Goal: Task Accomplishment & Management: Complete application form

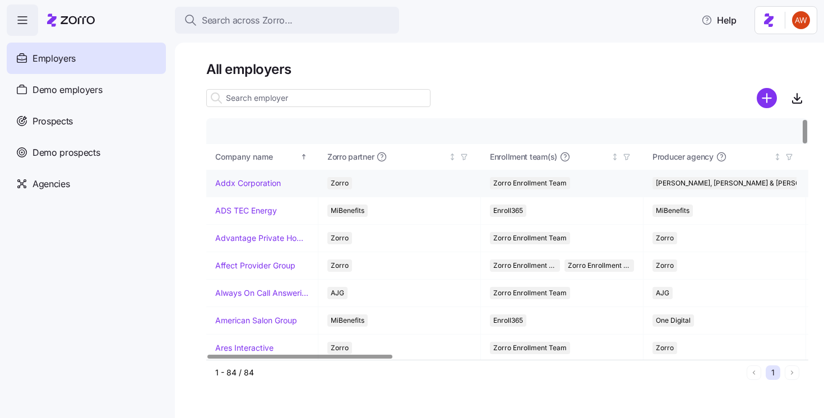
click at [253, 187] on link "Addx Corporation" at bounding box center [248, 183] width 66 height 11
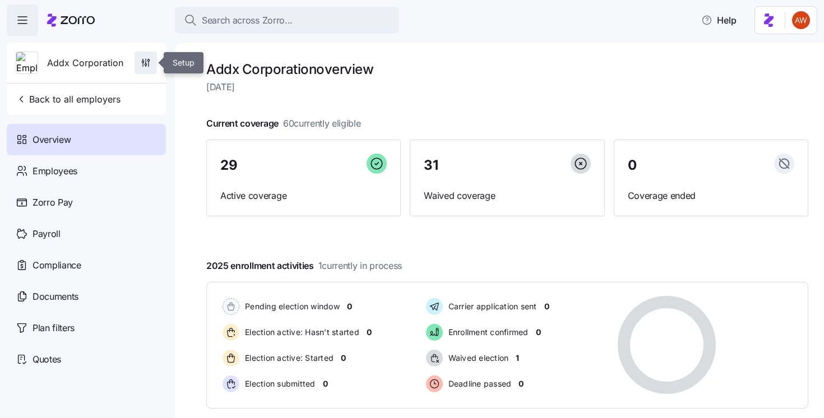
click at [147, 68] on span "button" at bounding box center [145, 62] width 21 height 21
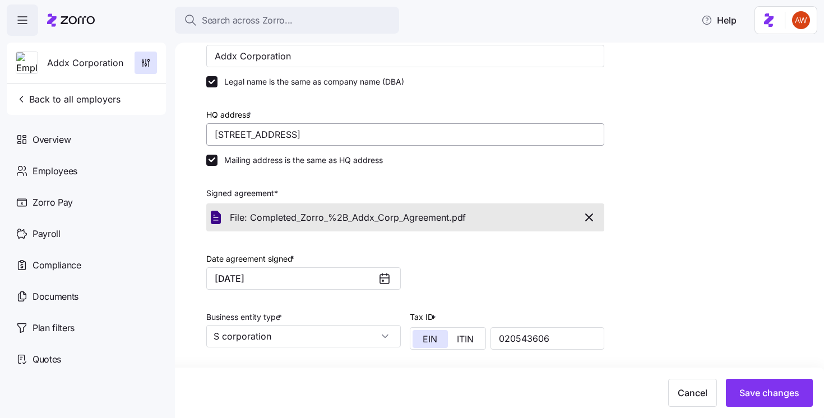
scroll to position [52, 0]
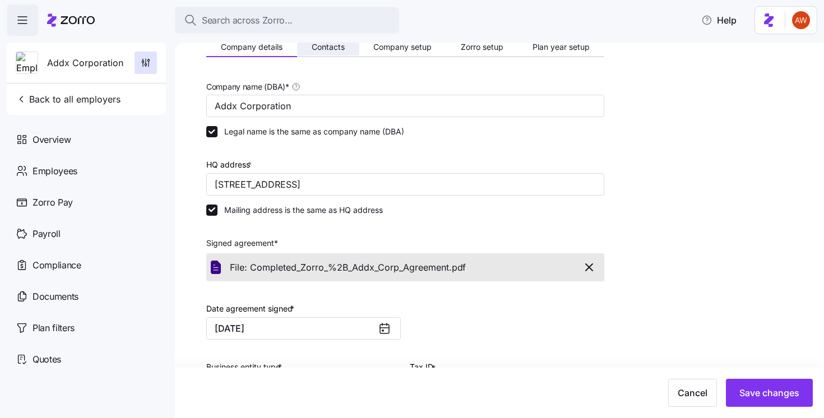
click at [317, 49] on span "Contacts" at bounding box center [328, 47] width 33 height 8
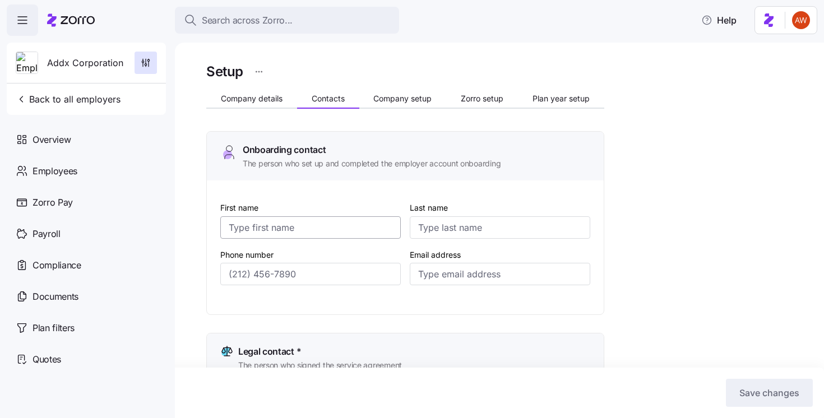
type input "Lydia"
type input "Theunissen"
type input "ltheunissen@addxcorp.com"
type input "Lydia"
type input "Theunissen"
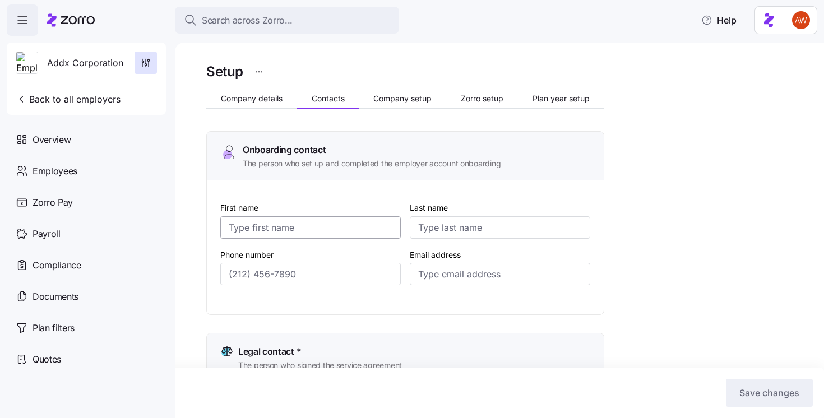
type input "ltheunissen@addxcorp.com"
type input "Janet"
type input "Pace"
type input "jpace@addxcorp.com"
type input "David"
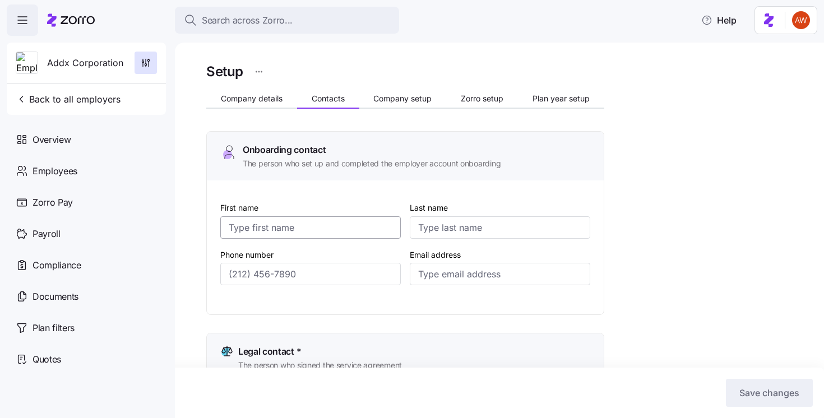
type input "Tase"
type input "accountspayable@addxcorp.com"
type input "(571) 451-0300"
type input "(703) 933-7637"
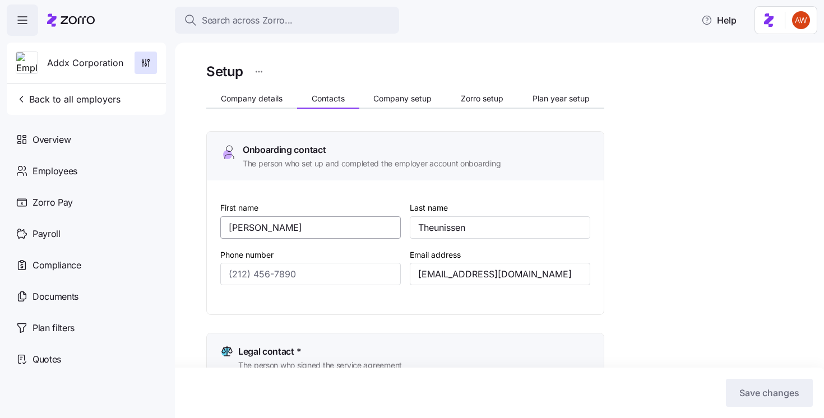
type input "(703) 933-7637"
click at [270, 98] on span "Company details" at bounding box center [252, 99] width 62 height 8
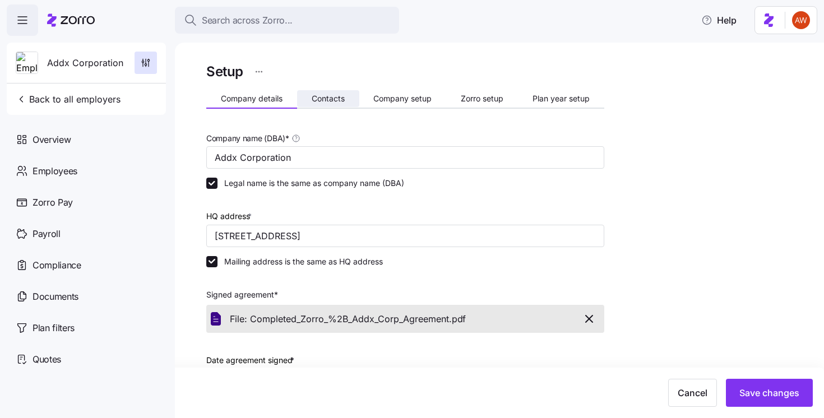
click at [339, 98] on span "Contacts" at bounding box center [328, 99] width 33 height 8
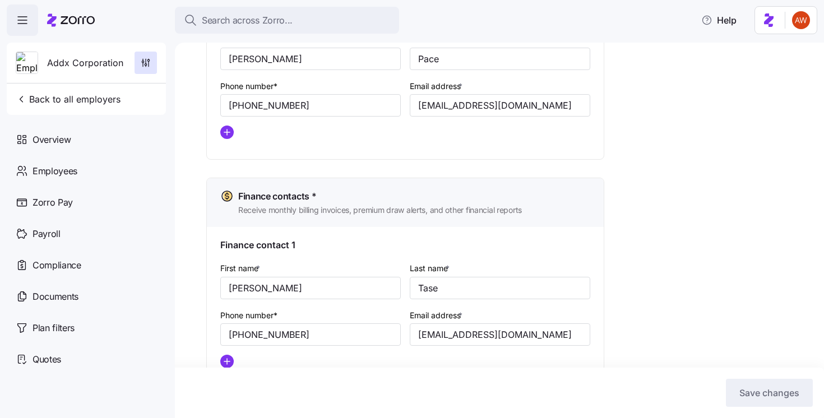
scroll to position [608, 0]
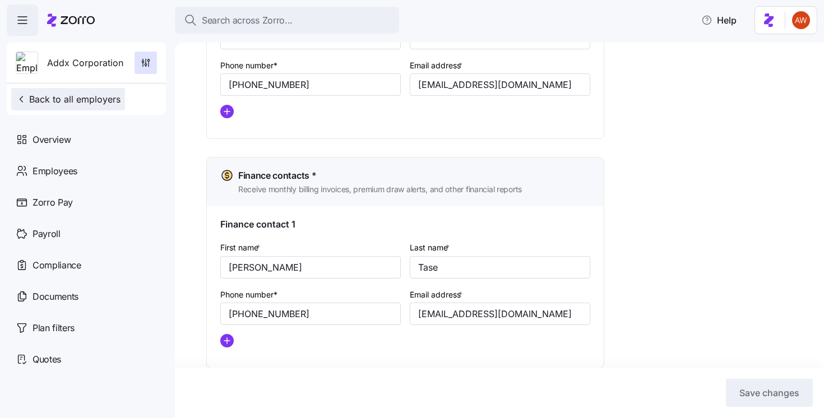
click at [60, 103] on span "Back to all employers" at bounding box center [68, 99] width 105 height 13
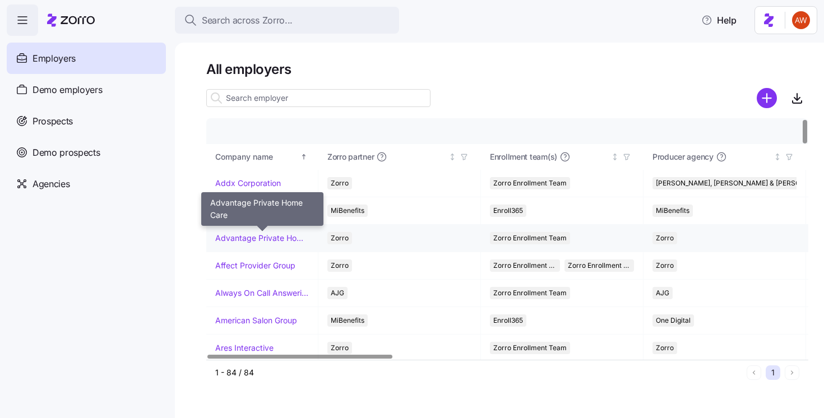
click at [274, 238] on link "Advantage Private Home Care" at bounding box center [262, 238] width 94 height 11
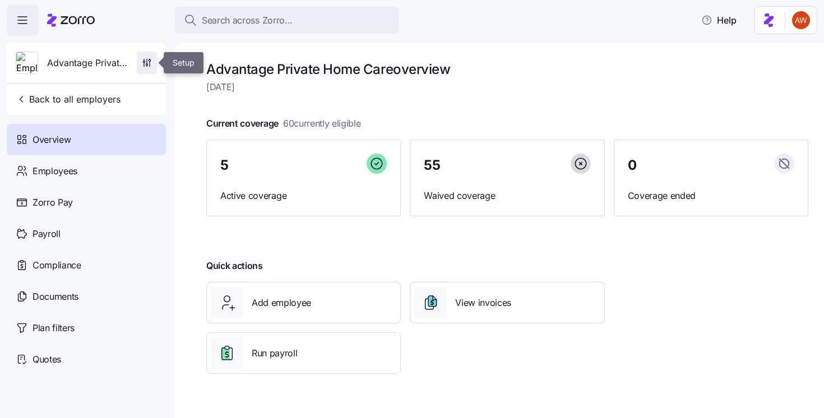
click at [142, 64] on icon "button" at bounding box center [146, 62] width 11 height 11
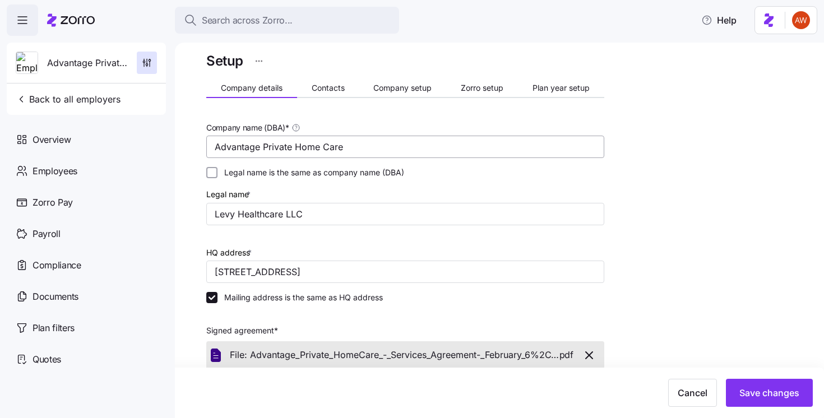
scroll to position [3, 0]
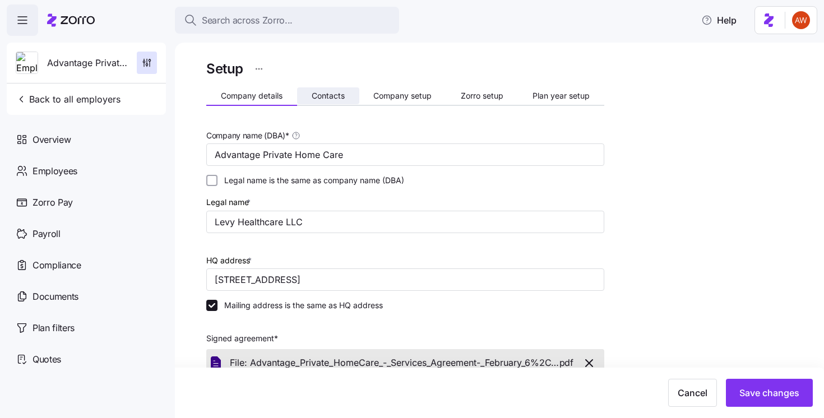
click at [310, 96] on button "Contacts" at bounding box center [328, 95] width 62 height 17
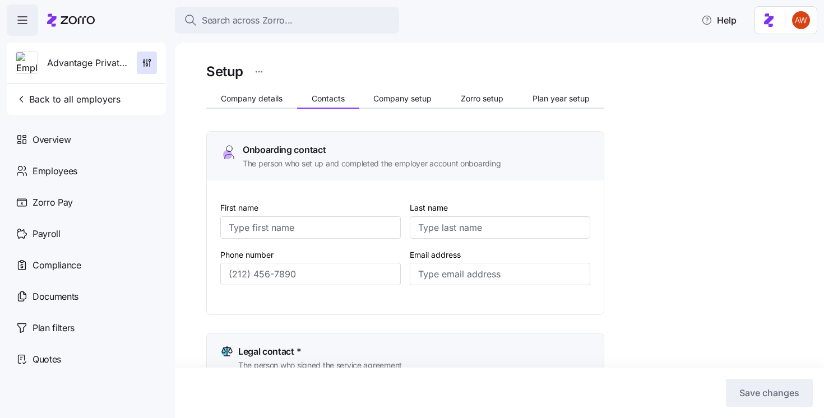
type input "Daniel"
type input "Levy"
type input "dlevy@advantageprivatehomecare.com"
type input "Daniel"
type input "Levy"
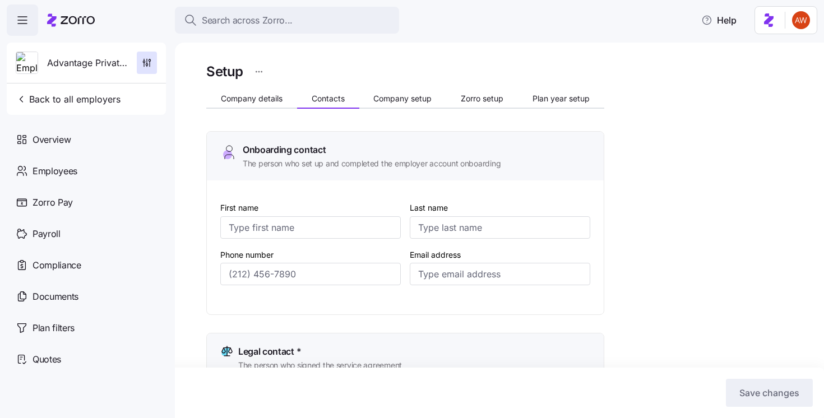
type input "dlevy@advantageprivatehomecare.com"
type input "Elise"
type input "Martin"
type input "emartin@advantageprivatehomecare.com"
type input "Daniel"
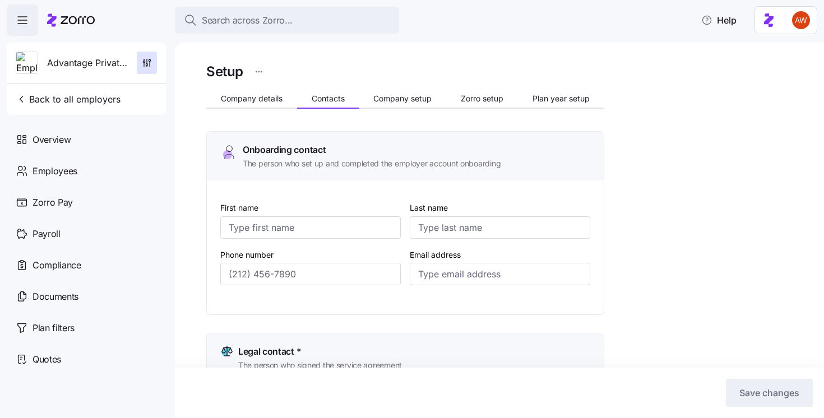
type input "Levy"
type input "dlevy@advantageprivatehomecare.com"
type input "(404) 312-6423"
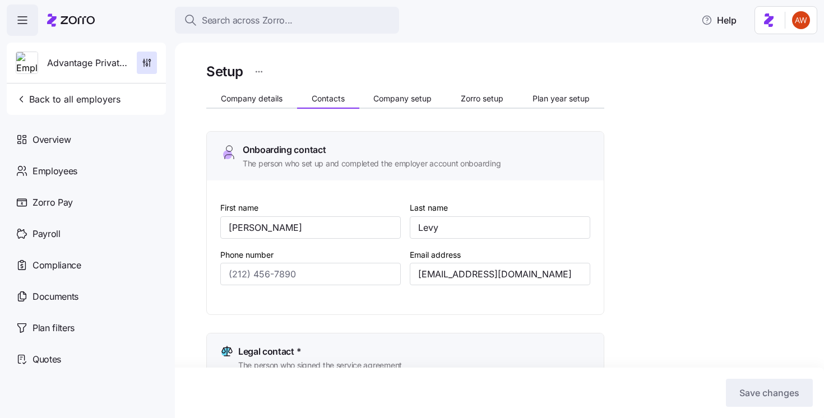
type input "(404) 312-6423"
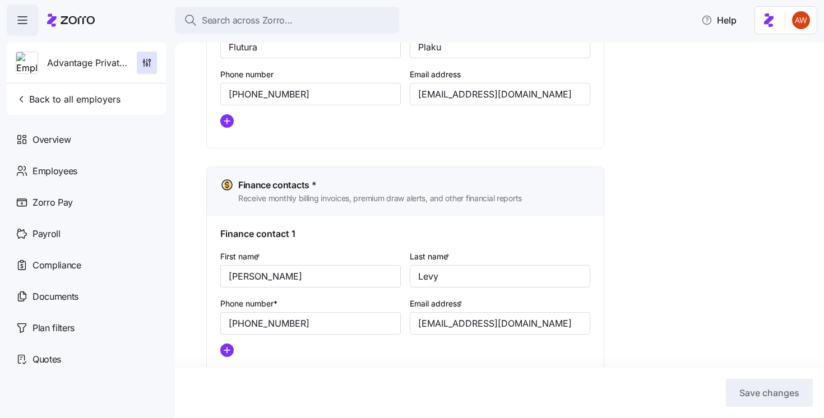
scroll to position [767, 0]
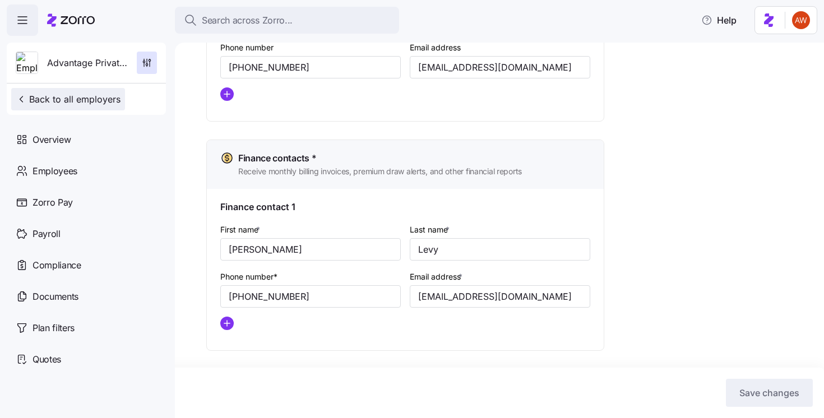
click at [21, 92] on button "Back to all employers" at bounding box center [68, 99] width 114 height 22
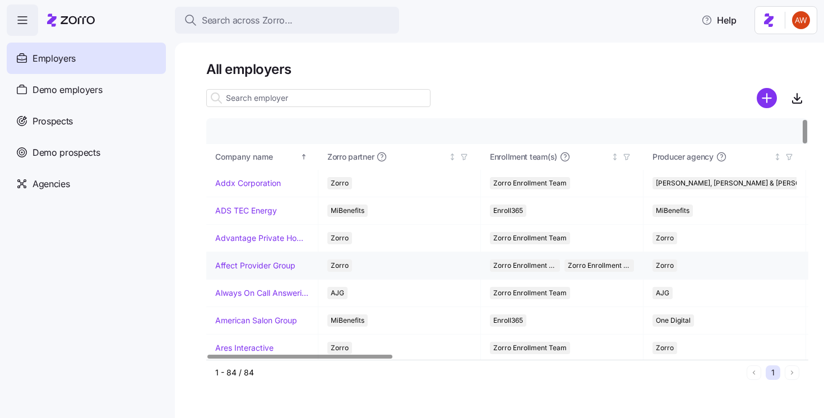
click at [263, 263] on link "Affect Provider Group" at bounding box center [255, 265] width 80 height 11
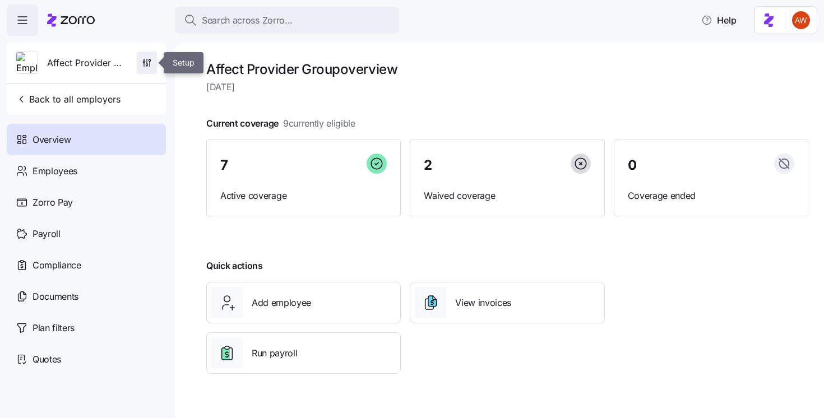
click at [144, 67] on icon "button" at bounding box center [146, 62] width 11 height 11
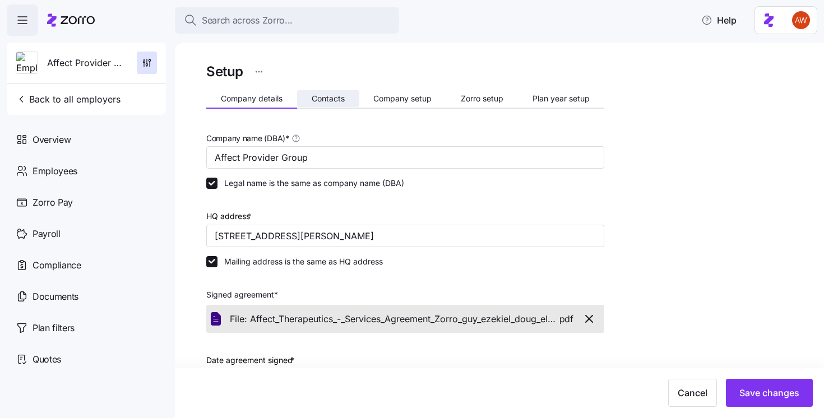
click at [331, 96] on span "Contacts" at bounding box center [328, 99] width 33 height 8
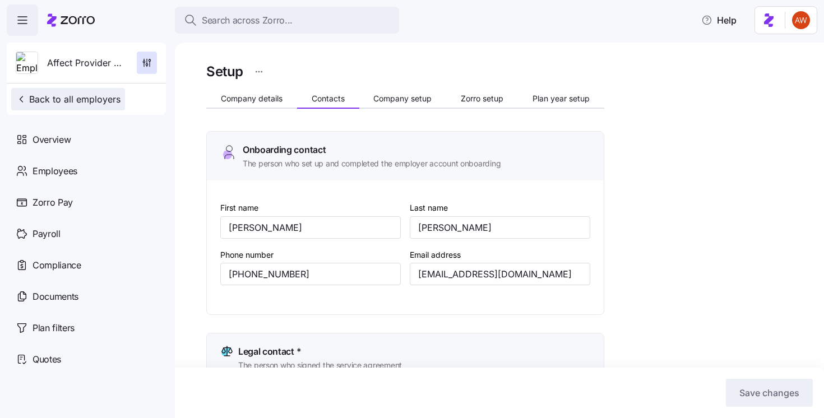
click at [77, 98] on span "Back to all employers" at bounding box center [68, 99] width 105 height 13
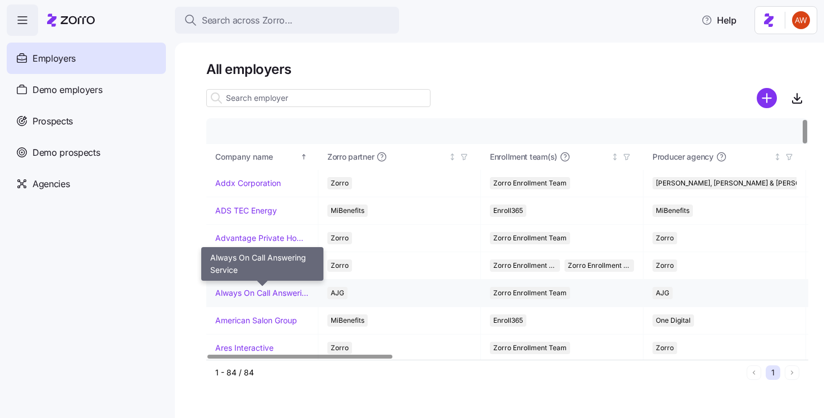
click at [265, 294] on link "Always On Call Answering Service" at bounding box center [262, 293] width 94 height 11
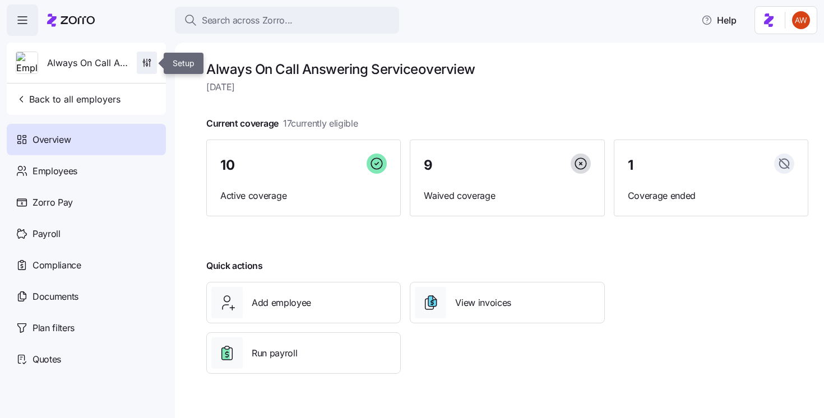
click at [150, 59] on icon "button" at bounding box center [146, 62] width 11 height 11
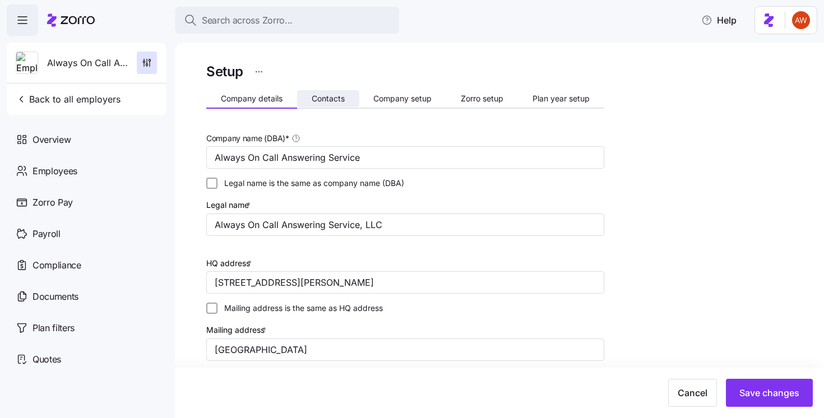
click at [316, 103] on span "Contacts" at bounding box center [328, 99] width 33 height 8
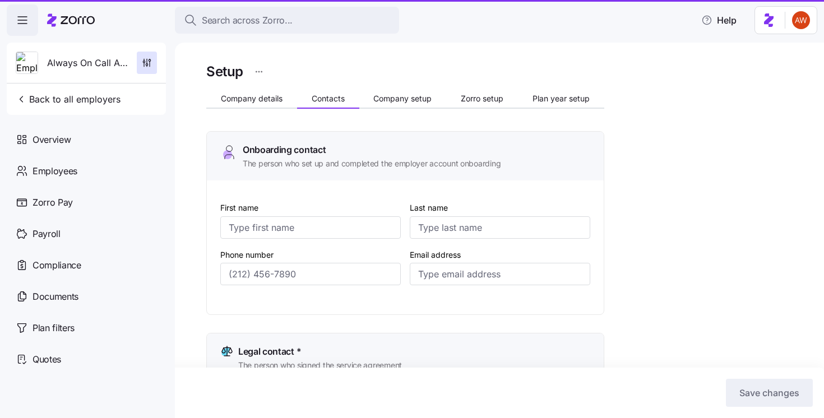
type input "Gerald"
type input "Brosseau, II"
type input "Gerald2@alwaysoncall.com"
type input "Gerald"
type input "Brosseau, II"
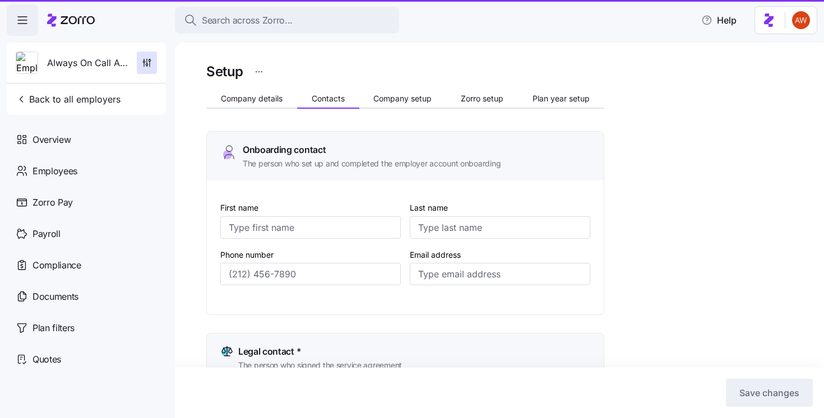
type input "Gerald2@alwaysoncall.com"
type input "Melinda"
type input "Rogers"
type input "Melinda.Rogers@alwaysoncall.com"
type input "Gerald"
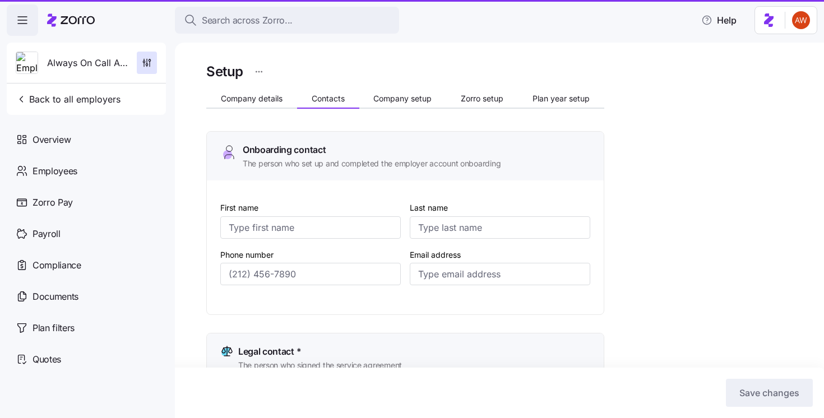
type input "Brosseau, II"
type input "Gerald2@alwaysoncall.com"
type input "(239) 834-6605"
type input "(239) 834-6606"
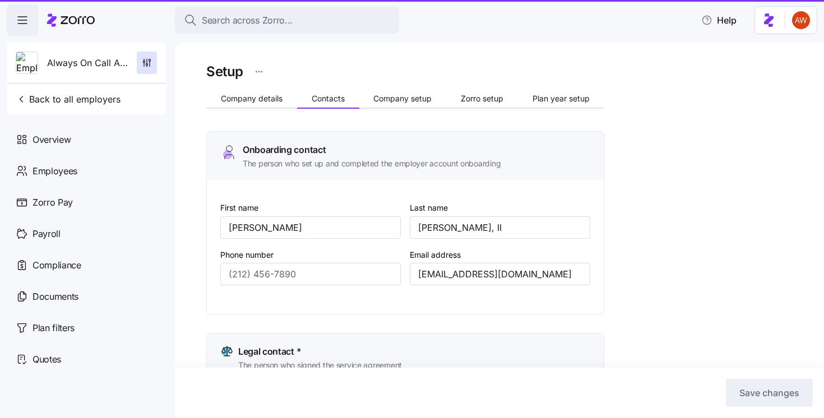
type input "(239) 834-6605"
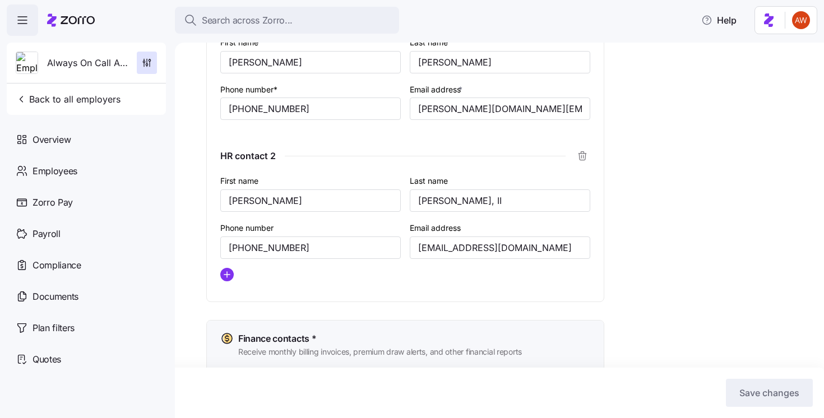
scroll to position [631, 0]
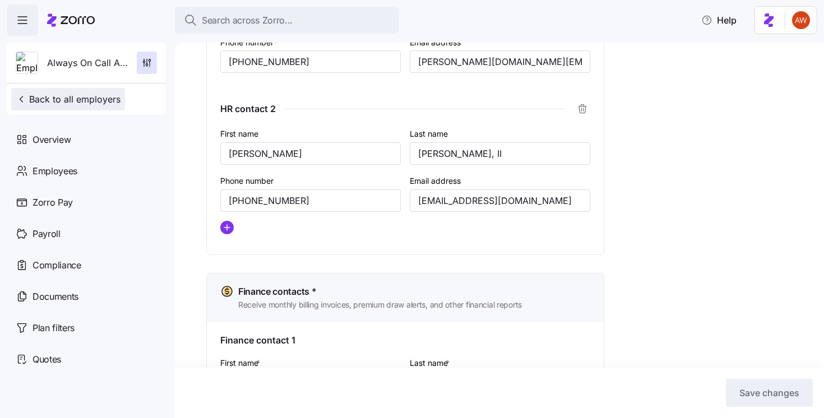
click at [88, 108] on button "Back to all employers" at bounding box center [68, 99] width 114 height 22
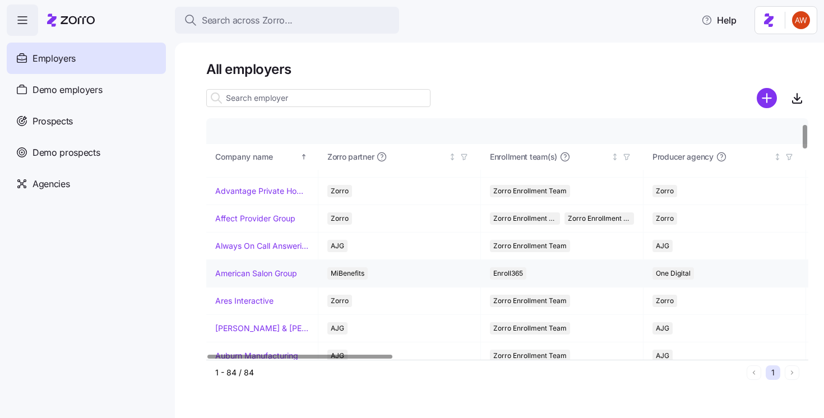
scroll to position [62, 0]
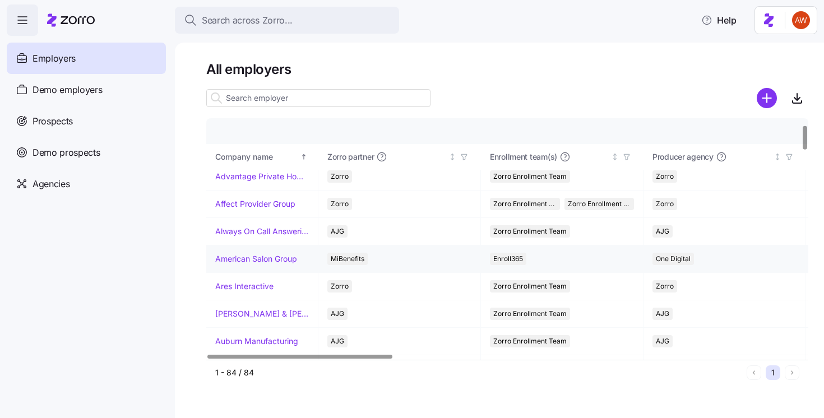
click at [258, 319] on link "[PERSON_NAME] & [PERSON_NAME]'s" at bounding box center [262, 313] width 94 height 11
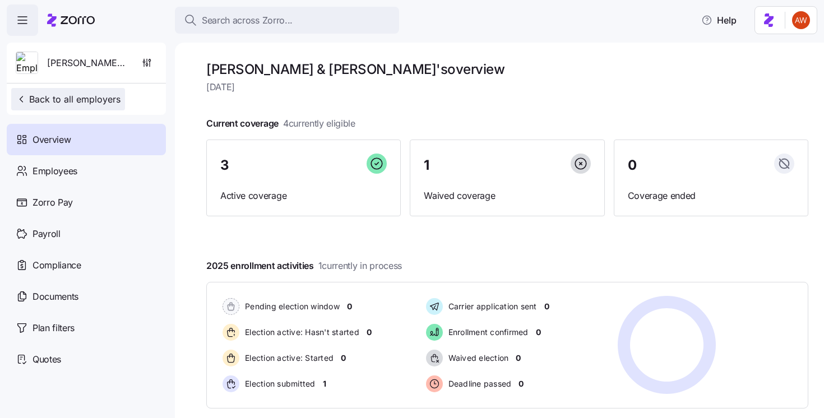
click at [80, 99] on span "Back to all employers" at bounding box center [68, 99] width 105 height 13
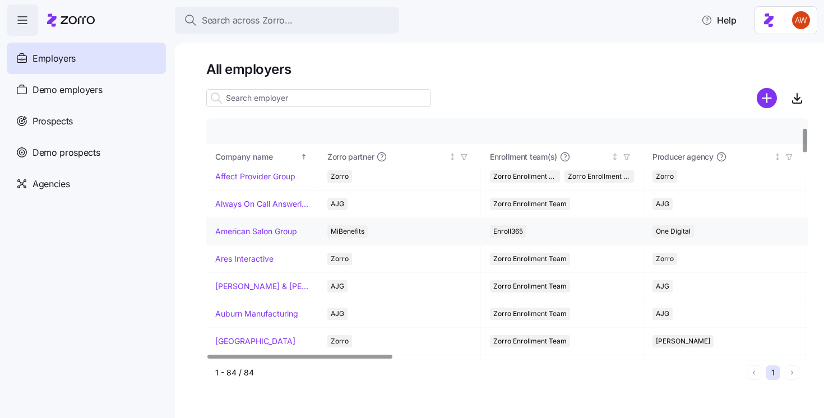
scroll to position [90, 0]
click at [256, 284] on link "[PERSON_NAME] & [PERSON_NAME]'s" at bounding box center [262, 285] width 94 height 11
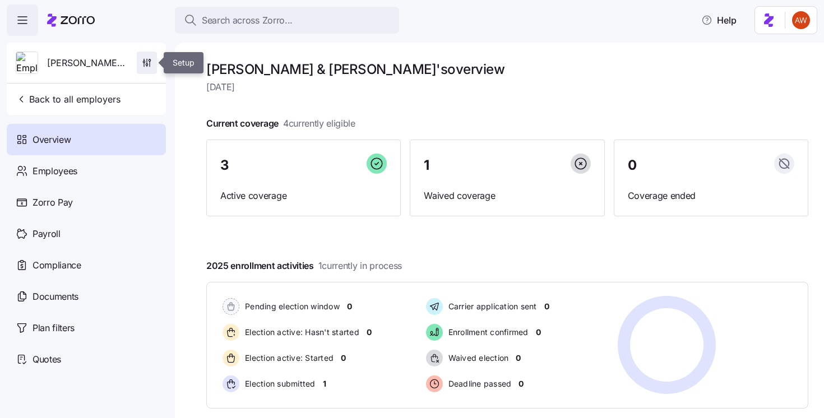
click at [155, 62] on span "button" at bounding box center [146, 62] width 19 height 21
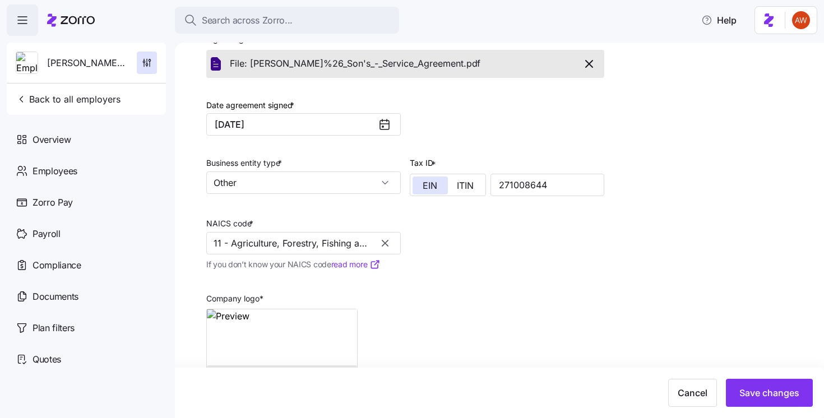
scroll to position [303, 0]
click at [91, 98] on span "Back to all employers" at bounding box center [68, 99] width 105 height 13
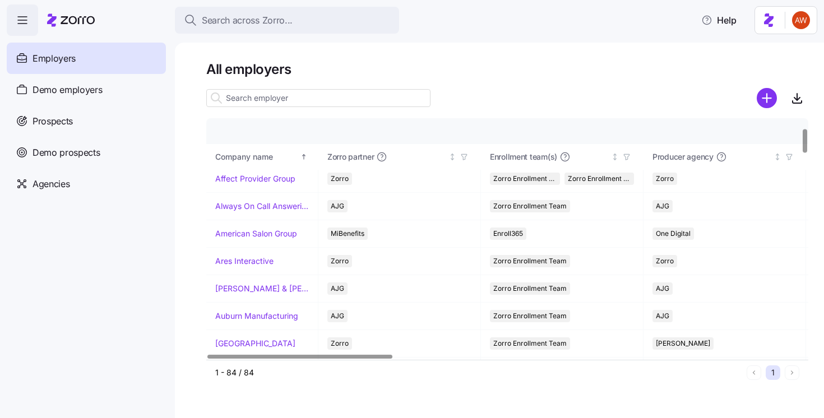
scroll to position [94, 0]
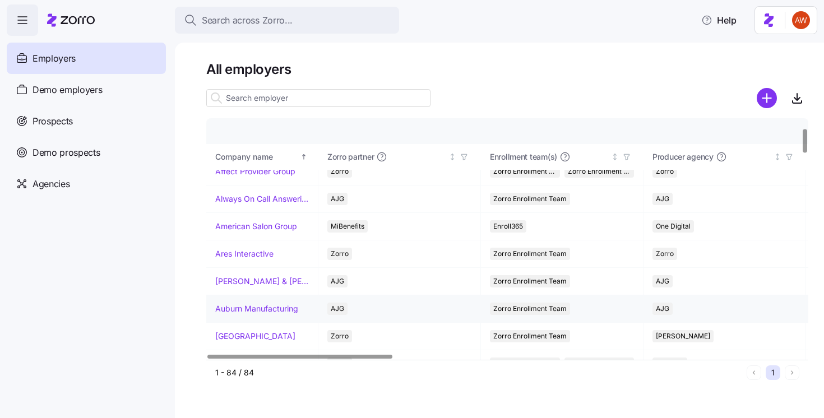
click at [274, 307] on link "Auburn Manufacturing" at bounding box center [256, 308] width 83 height 11
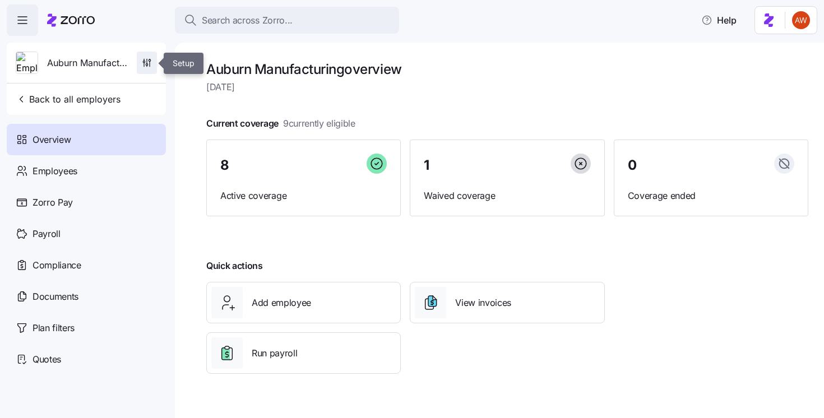
click at [146, 65] on icon "button" at bounding box center [147, 65] width 2 height 2
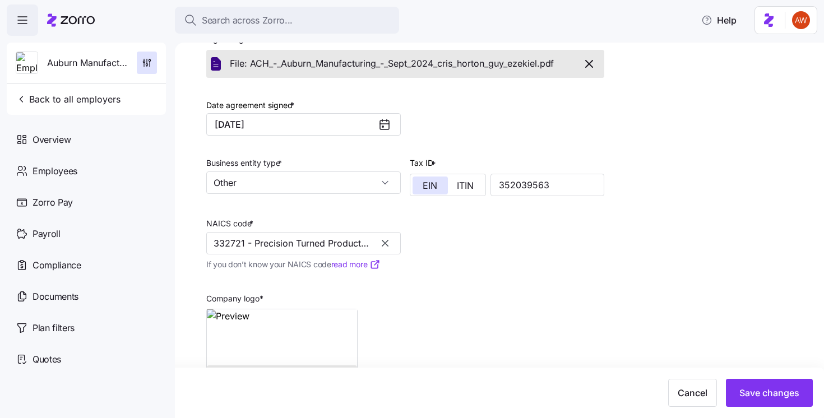
scroll to position [308, 0]
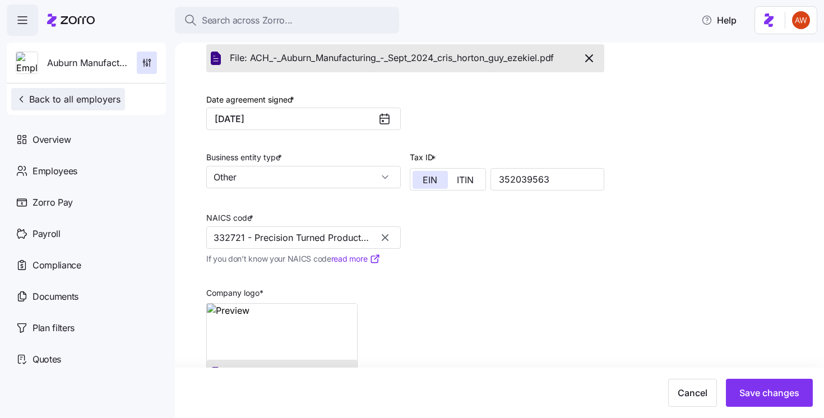
click at [93, 106] on button "Back to all employers" at bounding box center [68, 99] width 114 height 22
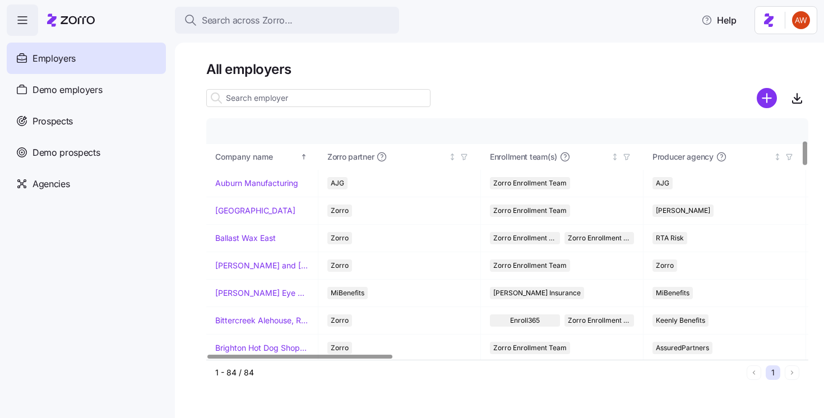
scroll to position [221, 0]
click at [260, 209] on link "[GEOGRAPHIC_DATA]" at bounding box center [255, 209] width 80 height 11
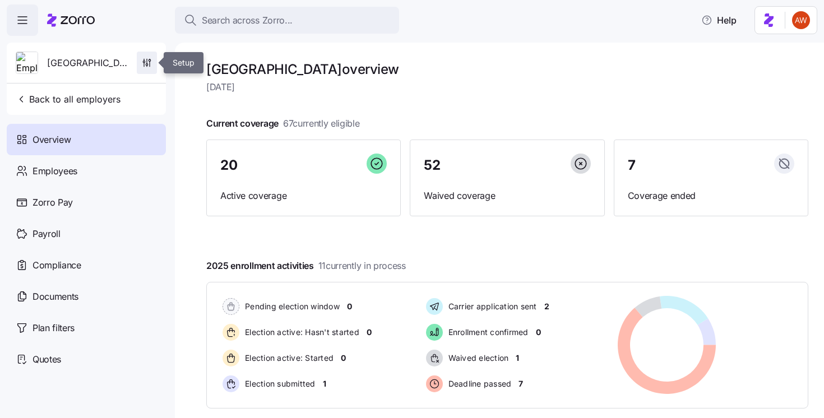
click at [147, 63] on icon "button" at bounding box center [147, 61] width 0 height 4
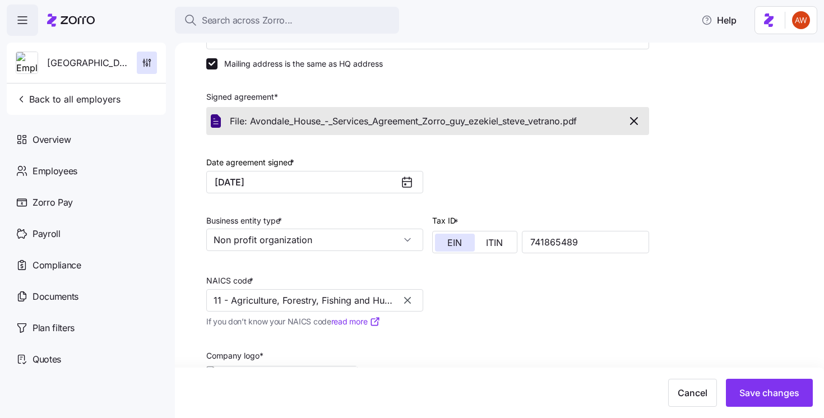
scroll to position [299, 0]
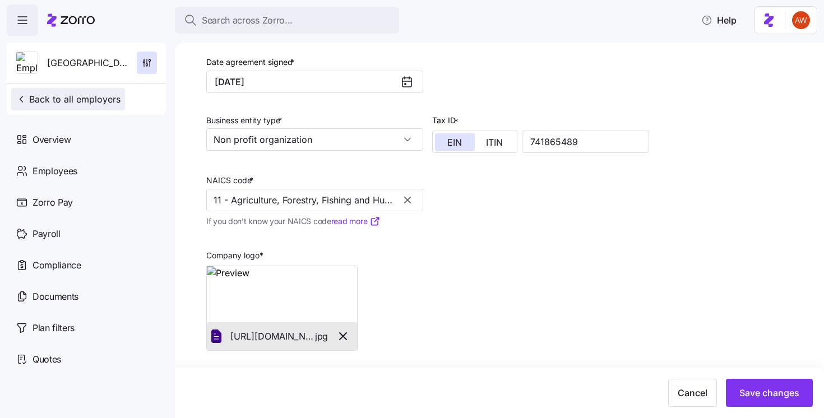
click at [63, 106] on button "Back to all employers" at bounding box center [68, 99] width 114 height 22
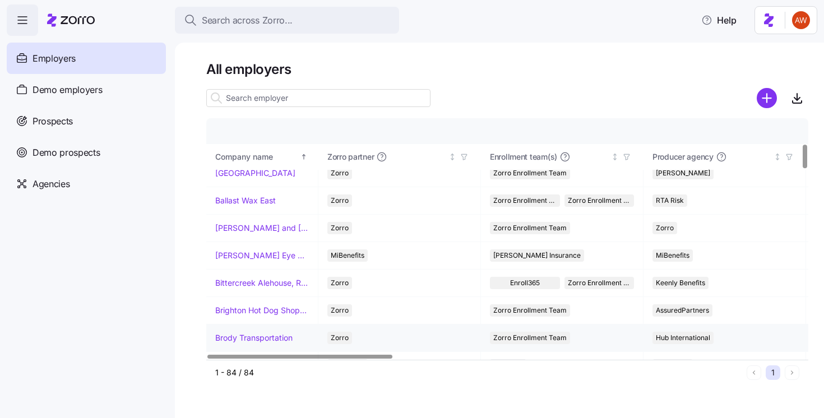
scroll to position [251, 0]
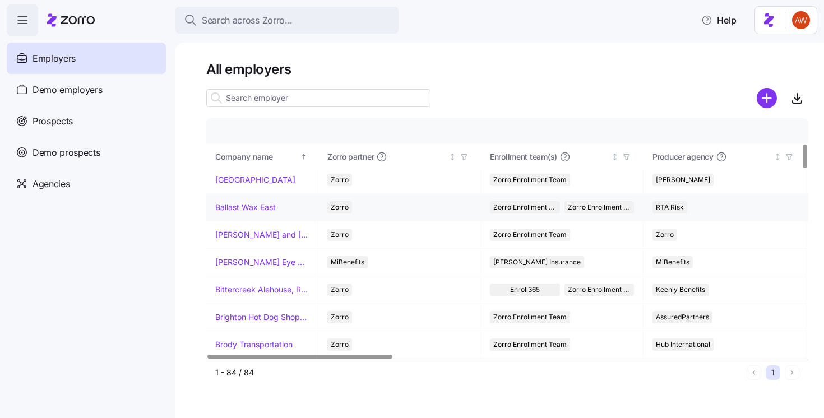
click at [269, 207] on link "Ballast Wax East" at bounding box center [245, 207] width 61 height 11
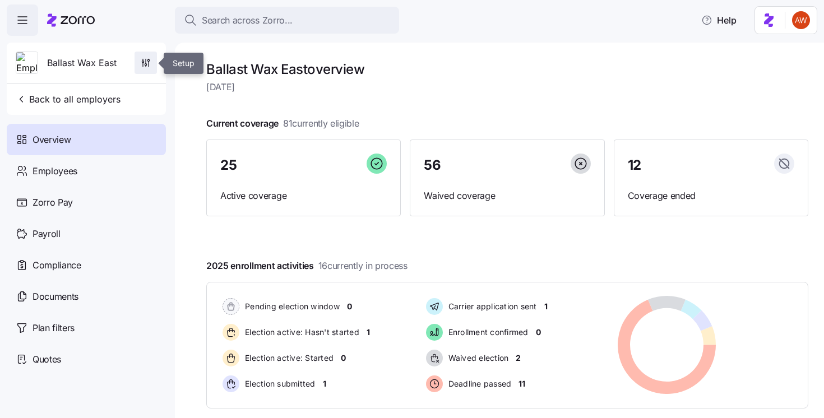
click at [149, 59] on icon "button" at bounding box center [149, 59] width 0 height 1
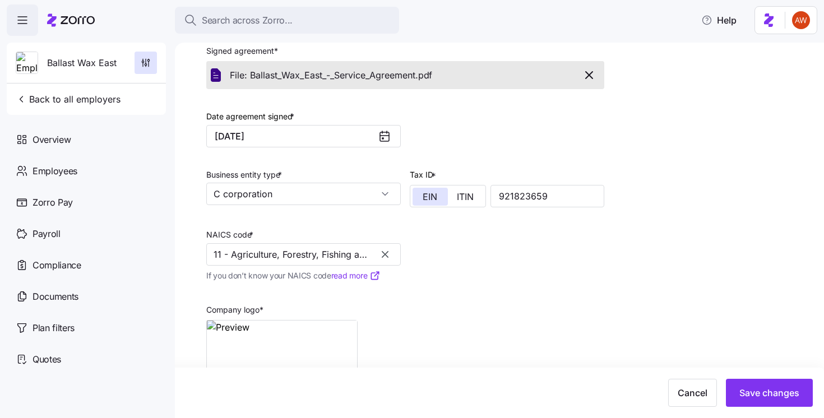
scroll to position [255, 0]
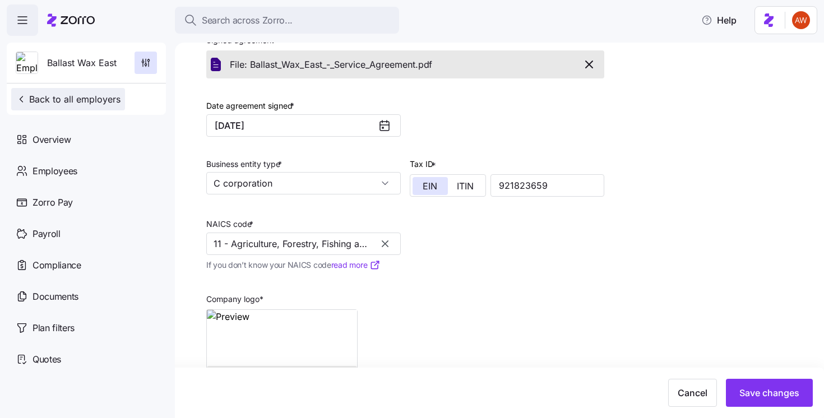
click at [88, 97] on span "Back to all employers" at bounding box center [68, 99] width 105 height 13
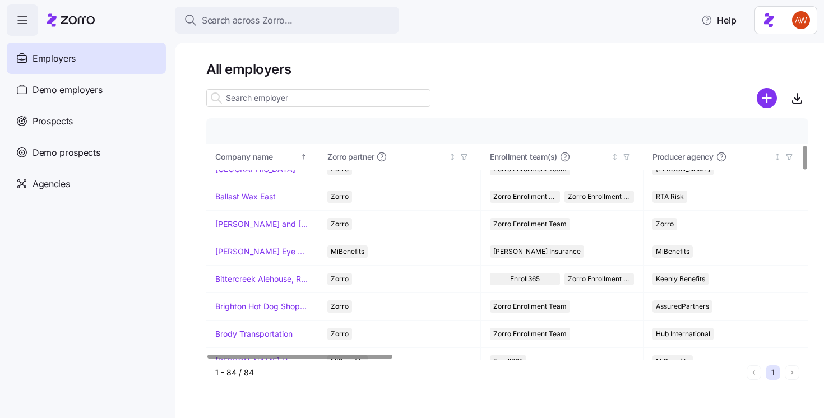
scroll to position [260, 0]
click at [271, 215] on td "[PERSON_NAME] and [PERSON_NAME]'s Furniture" at bounding box center [262, 225] width 112 height 27
click at [271, 220] on link "[PERSON_NAME] and [PERSON_NAME]'s Furniture" at bounding box center [262, 225] width 94 height 11
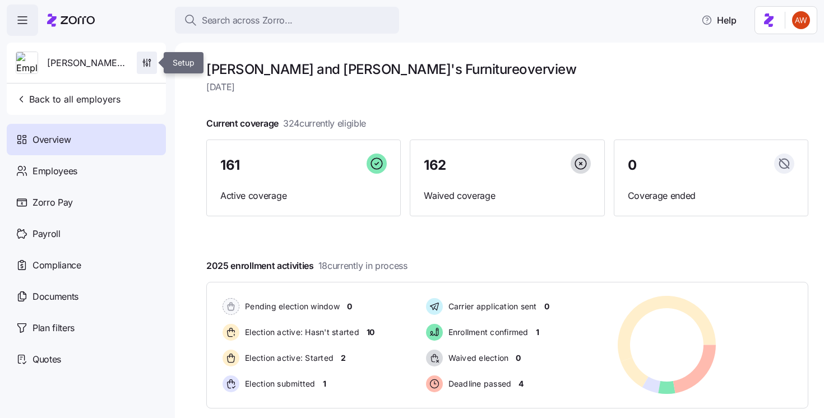
click at [151, 60] on icon "button" at bounding box center [146, 62] width 11 height 11
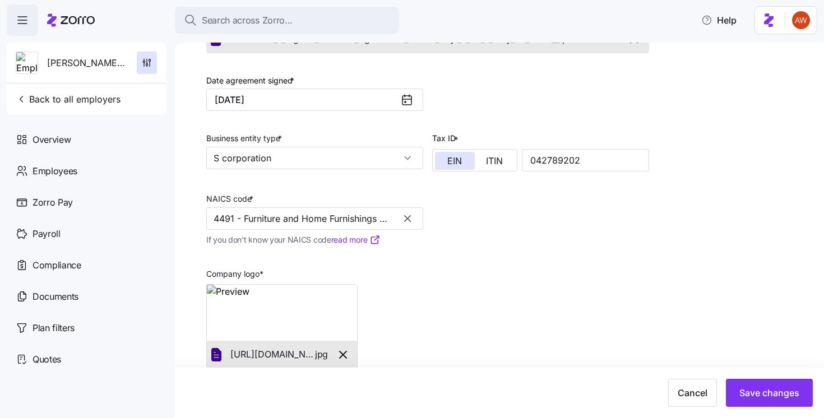
scroll to position [325, 0]
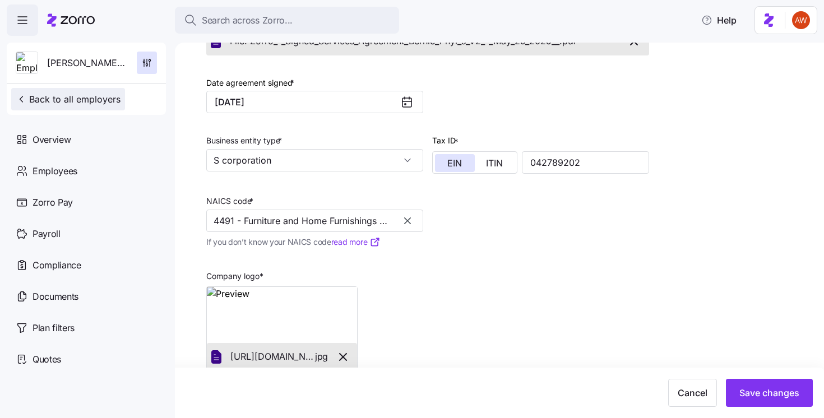
click at [27, 93] on span "Back to all employers" at bounding box center [68, 99] width 105 height 13
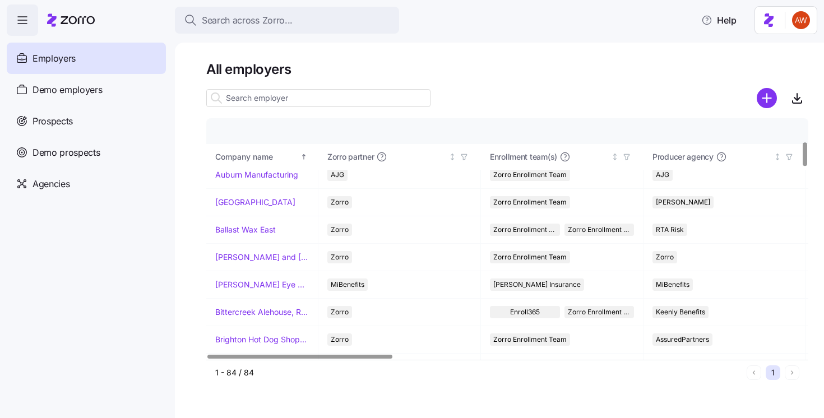
scroll to position [229, 0]
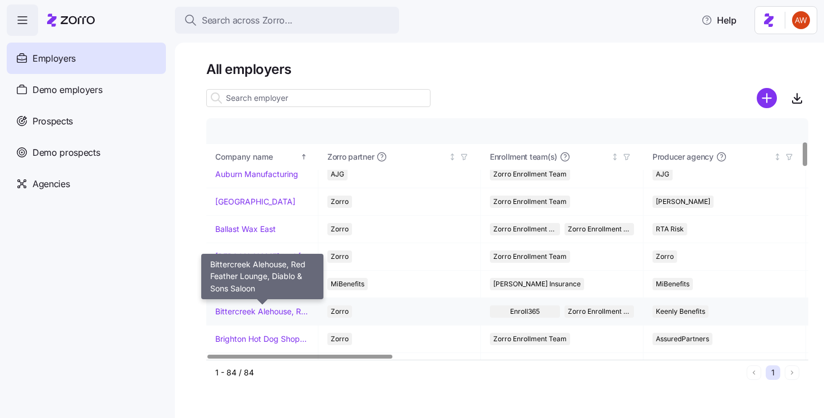
click at [257, 314] on link "Bittercreek Alehouse, Red Feather Lounge, Diablo & Sons Saloon" at bounding box center [262, 311] width 94 height 11
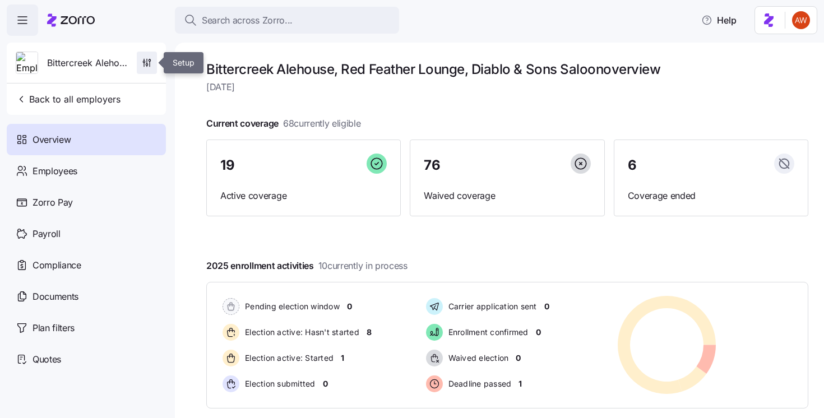
click at [142, 57] on icon "button" at bounding box center [146, 62] width 11 height 11
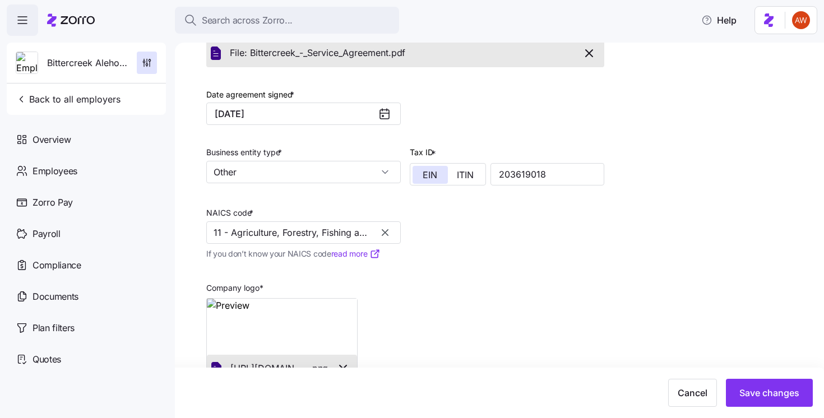
scroll to position [316, 0]
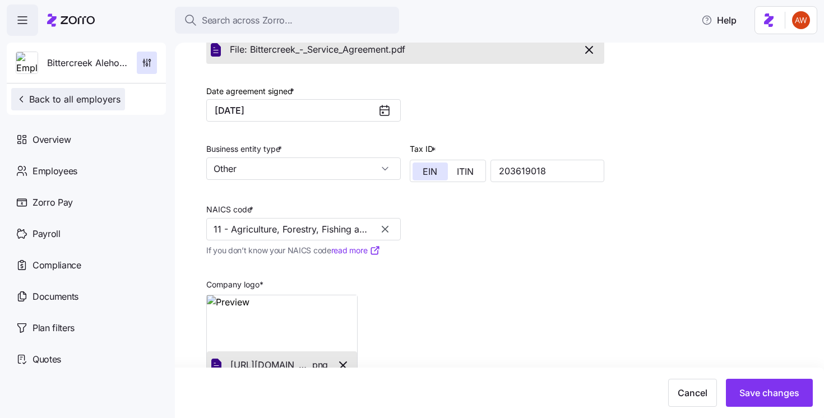
click at [43, 100] on span "Back to all employers" at bounding box center [68, 99] width 105 height 13
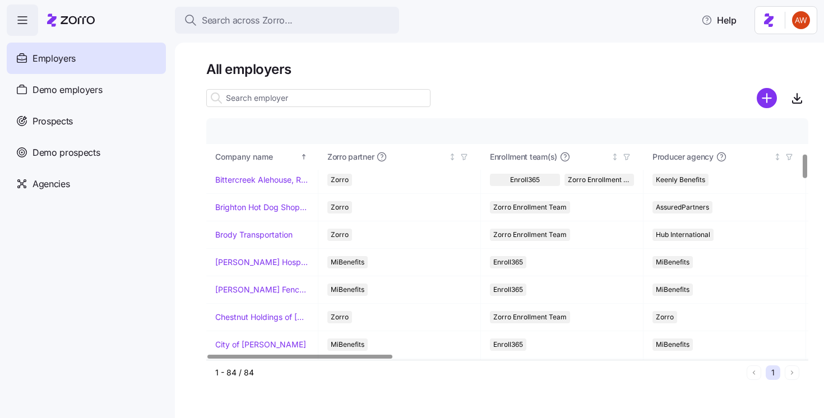
scroll to position [331, 0]
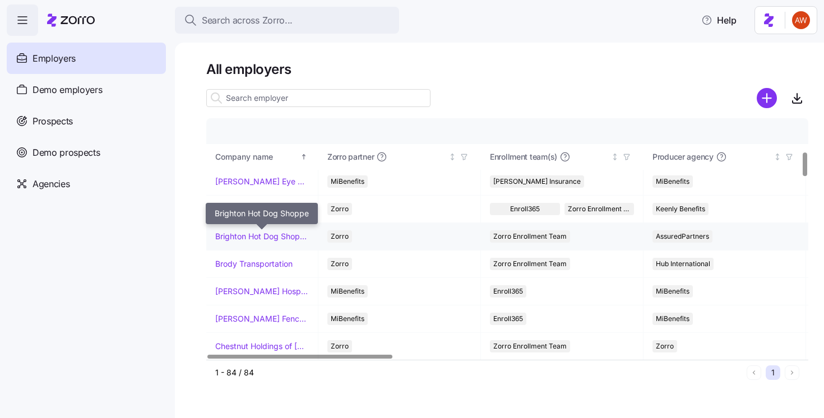
click at [292, 237] on link "Brighton Hot Dog Shoppe" at bounding box center [262, 236] width 94 height 11
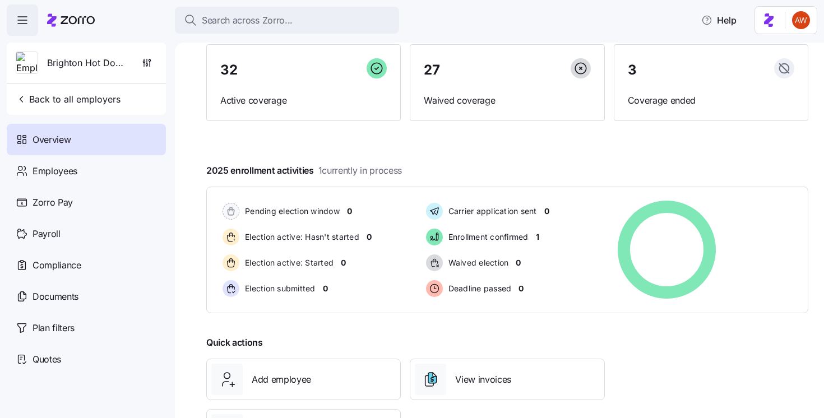
scroll to position [155, 0]
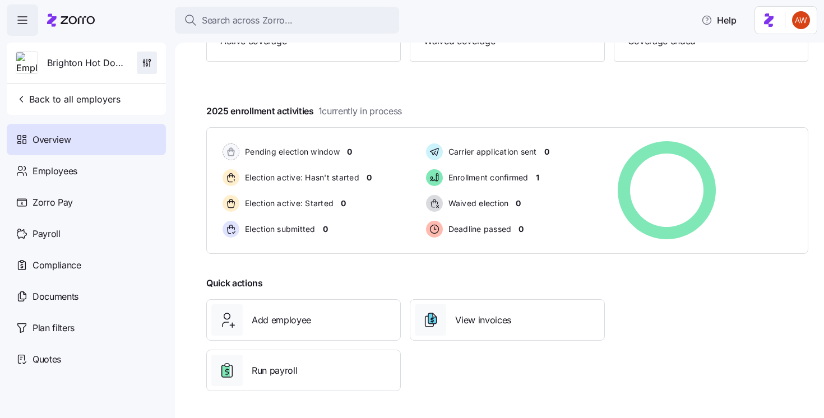
click at [149, 61] on icon "button" at bounding box center [146, 62] width 11 height 11
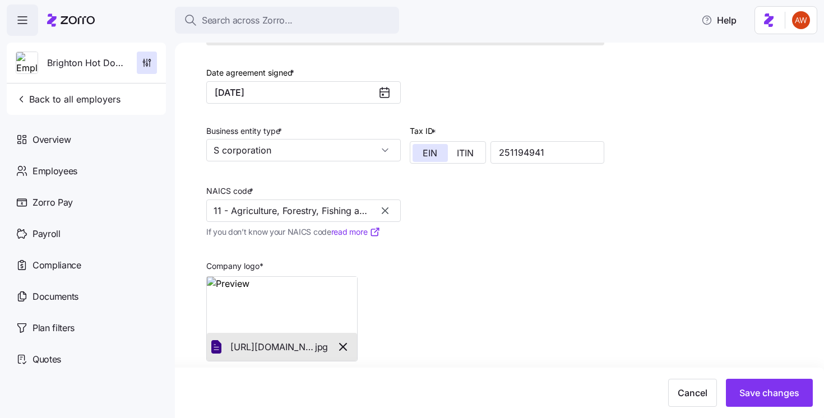
scroll to position [299, 0]
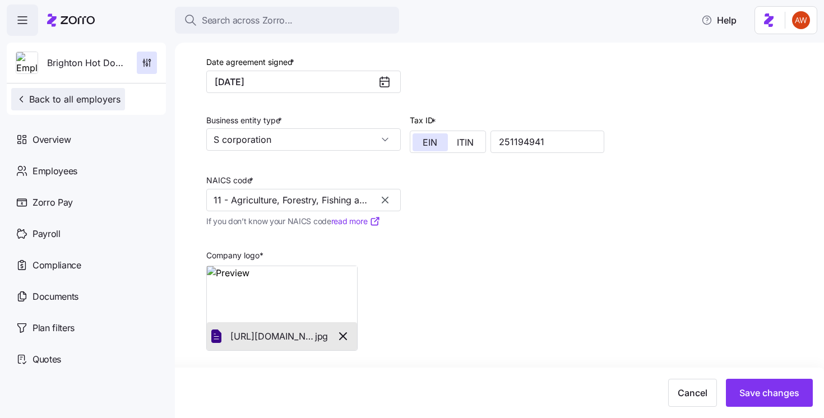
click at [81, 100] on span "Back to all employers" at bounding box center [68, 99] width 105 height 13
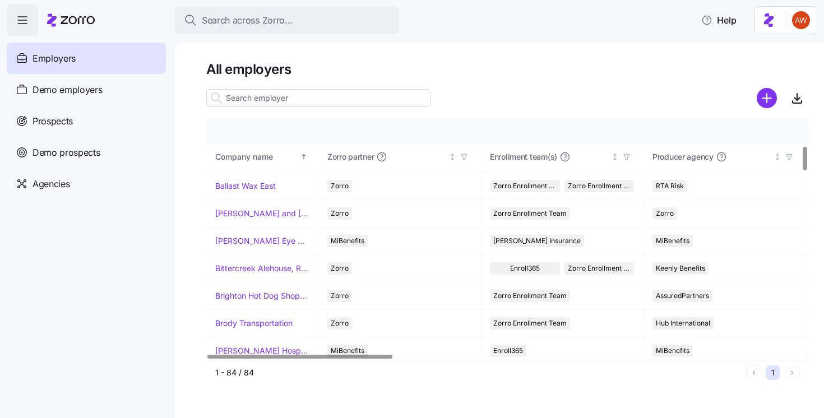
scroll to position [276, 0]
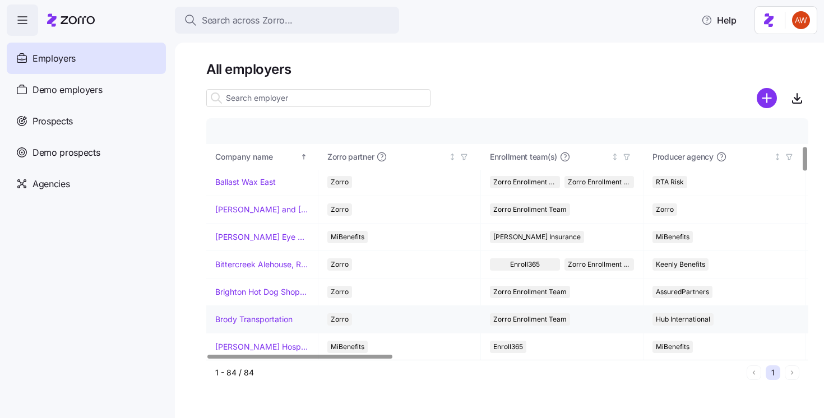
click at [237, 318] on link "Brody Transportation" at bounding box center [253, 319] width 77 height 11
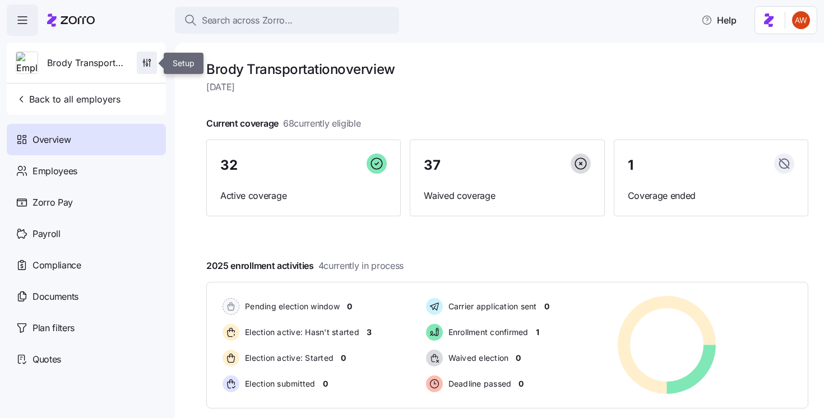
click at [151, 64] on icon "button" at bounding box center [146, 62] width 11 height 11
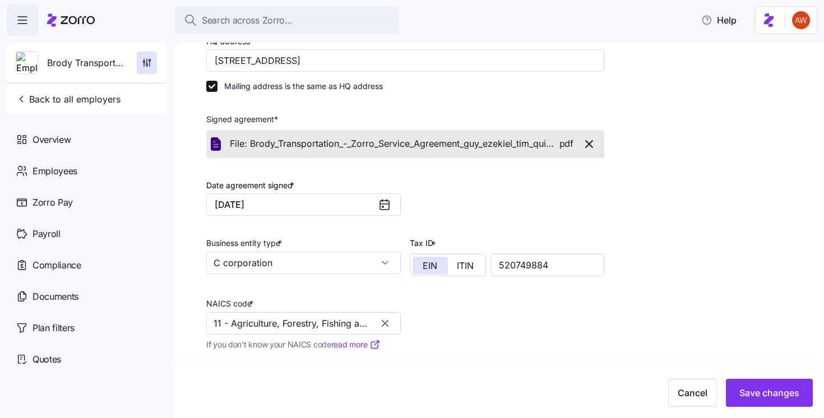
scroll to position [347, 0]
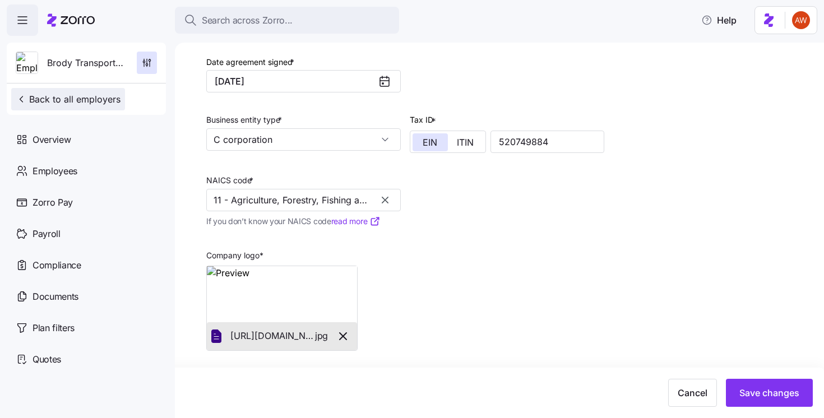
click at [39, 97] on span "Back to all employers" at bounding box center [68, 99] width 105 height 13
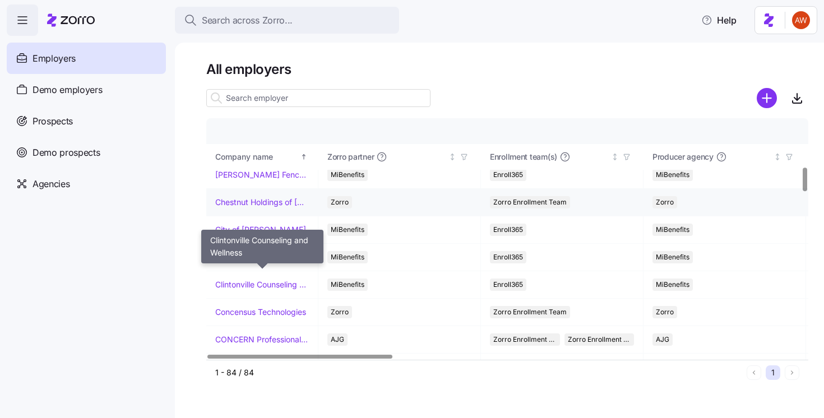
scroll to position [506, 0]
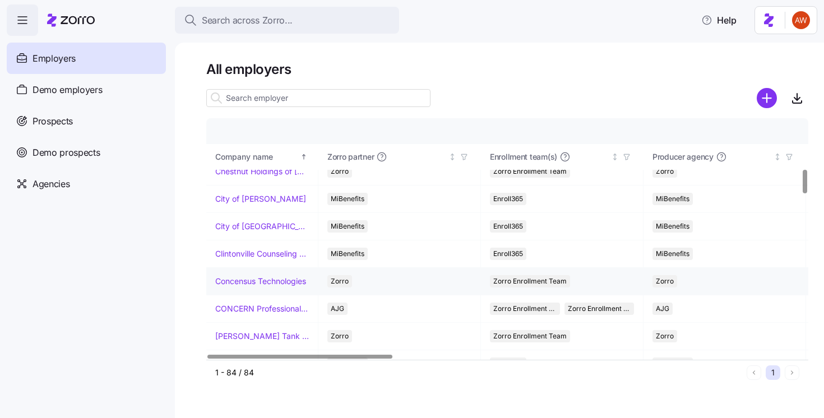
click at [264, 283] on link "Concensus Technologies" at bounding box center [260, 281] width 91 height 11
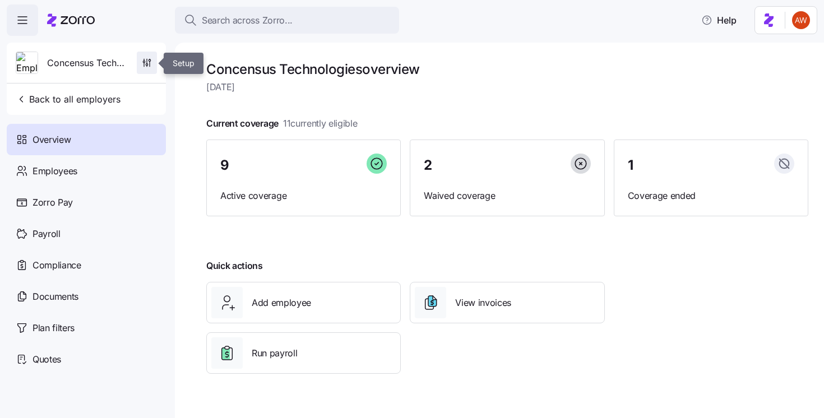
click at [150, 58] on icon "button" at bounding box center [146, 62] width 11 height 11
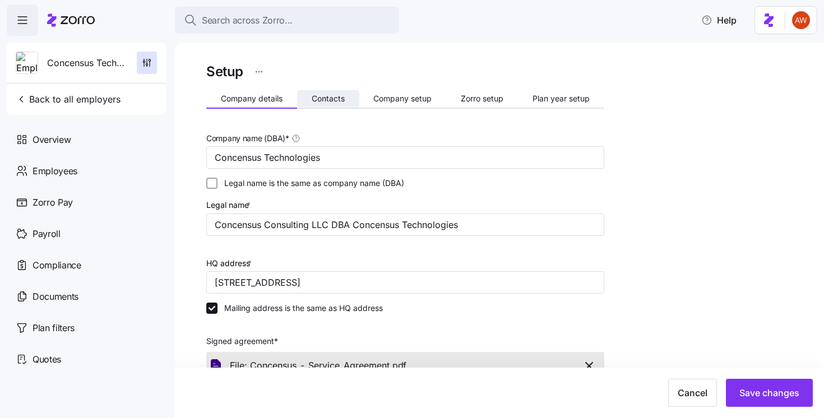
click at [327, 106] on button "Contacts" at bounding box center [328, 98] width 62 height 17
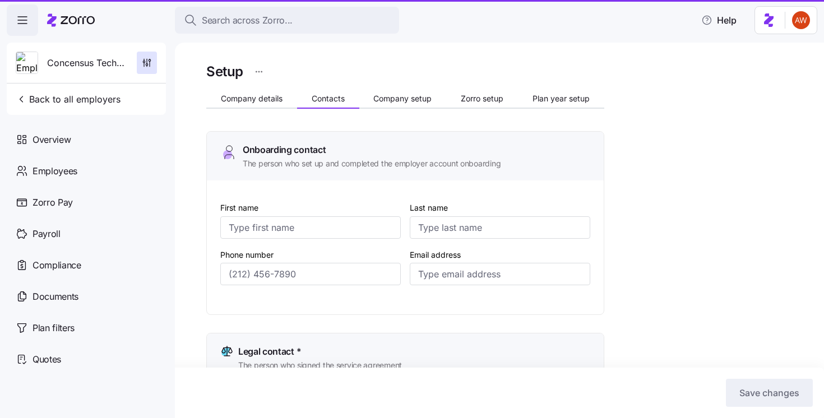
type input "Jaime"
type input "Lowther"
type input "jaime.lowther@concensus.com"
type input "Jaime"
type input "Lowther"
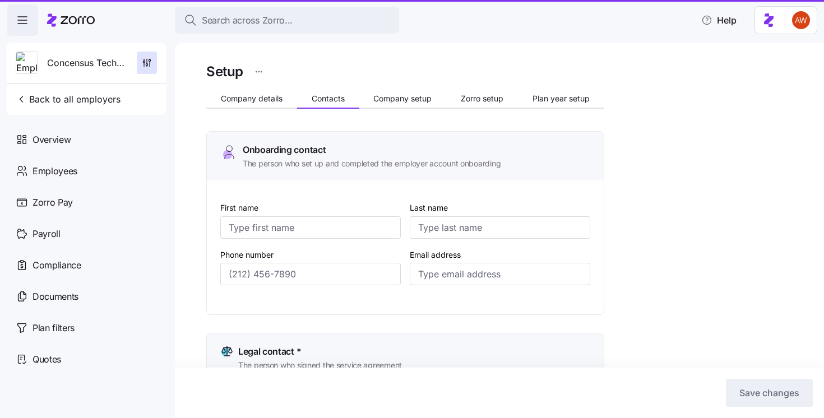
type input "jaime.lowther@concensus.com"
type input "Jaime"
type input "Lowther"
type input "jaime.lowther@concensus.com"
type input "Lauri"
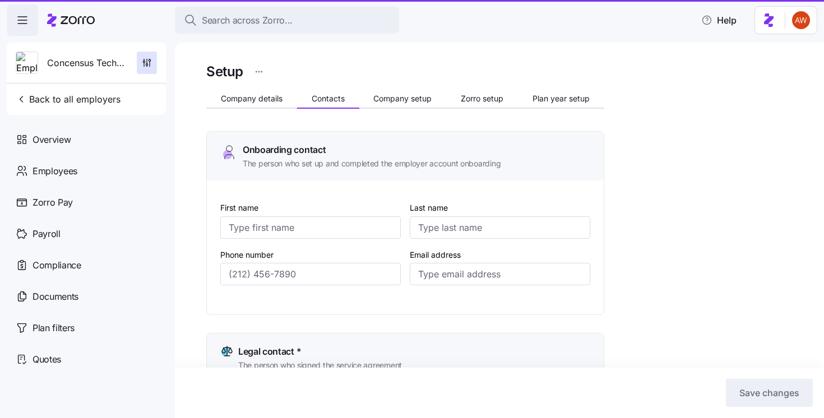
type input "Paxton"
type input "ctaccounting@concensus.com"
type input "(724) 316-4624"
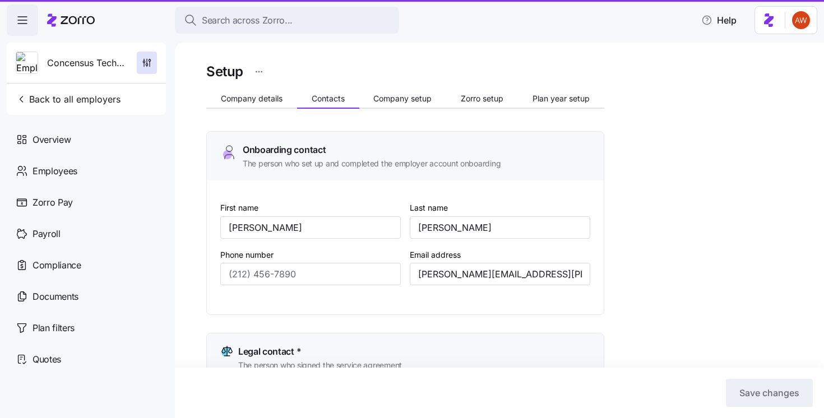
type input "(724) 898-1888"
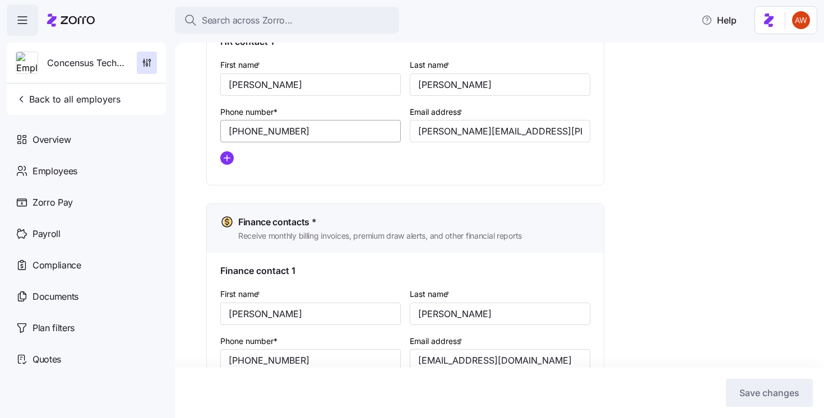
scroll to position [628, 0]
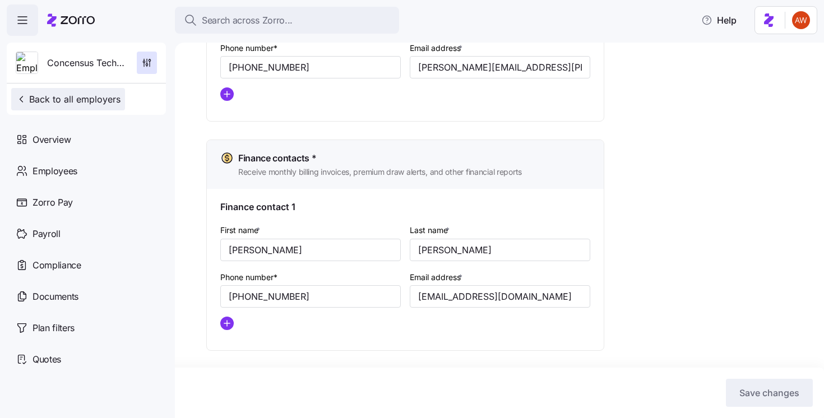
click at [27, 96] on span "Back to all employers" at bounding box center [68, 99] width 105 height 13
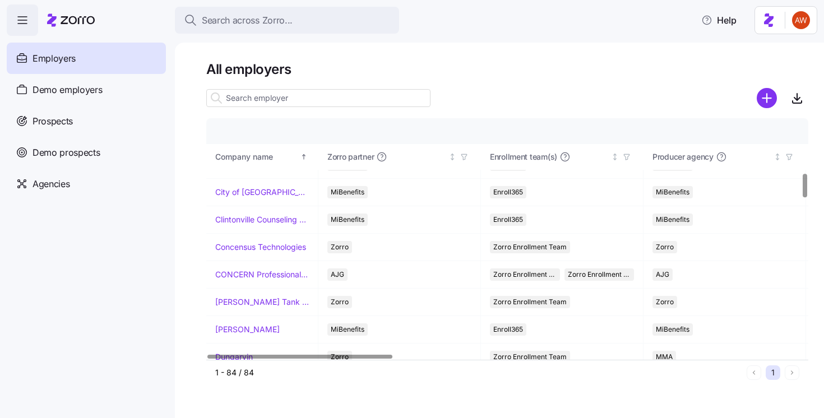
scroll to position [548, 0]
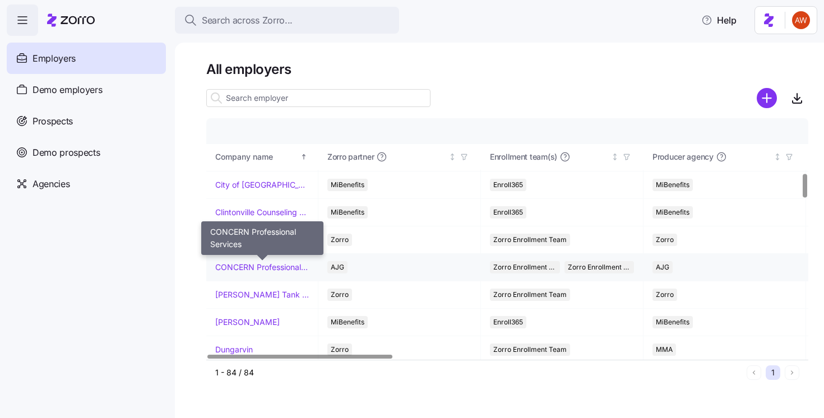
click at [283, 266] on link "CONCERN Professional Services" at bounding box center [262, 267] width 94 height 11
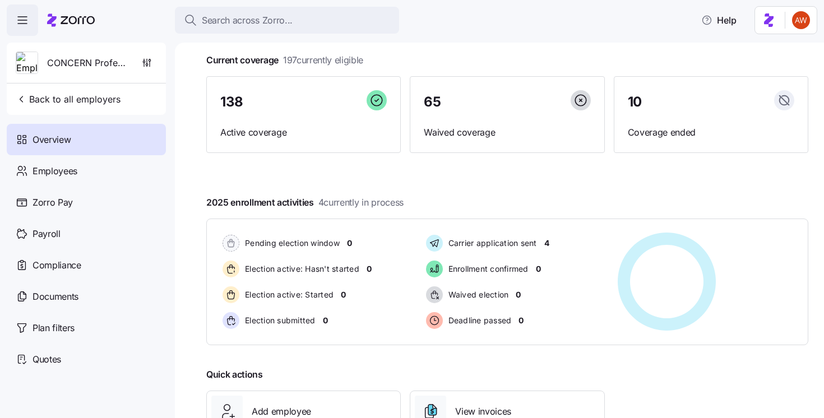
scroll to position [155, 0]
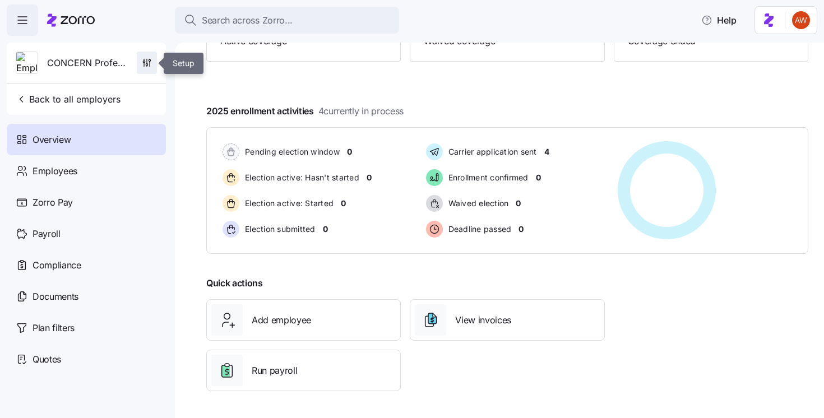
click at [146, 56] on span "button" at bounding box center [146, 62] width 19 height 21
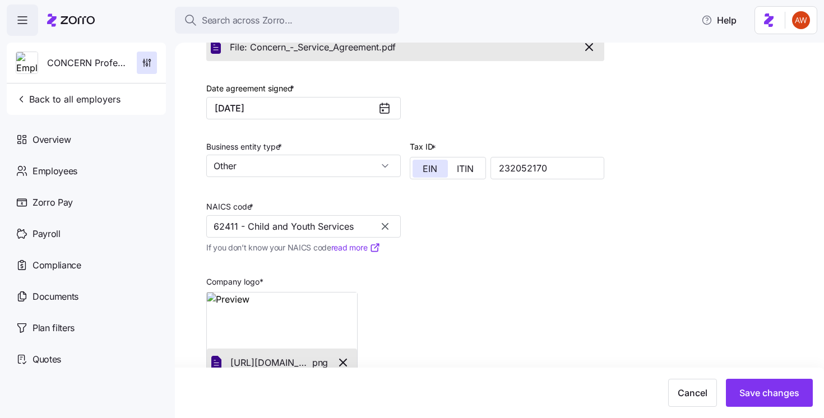
scroll to position [279, 0]
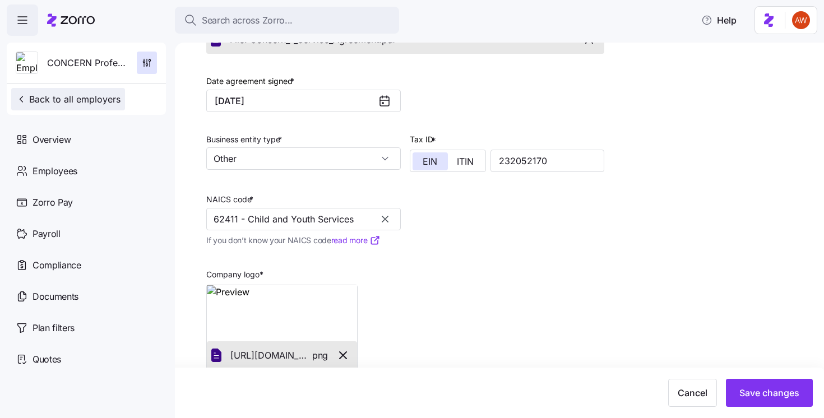
click at [63, 96] on span "Back to all employers" at bounding box center [68, 99] width 105 height 13
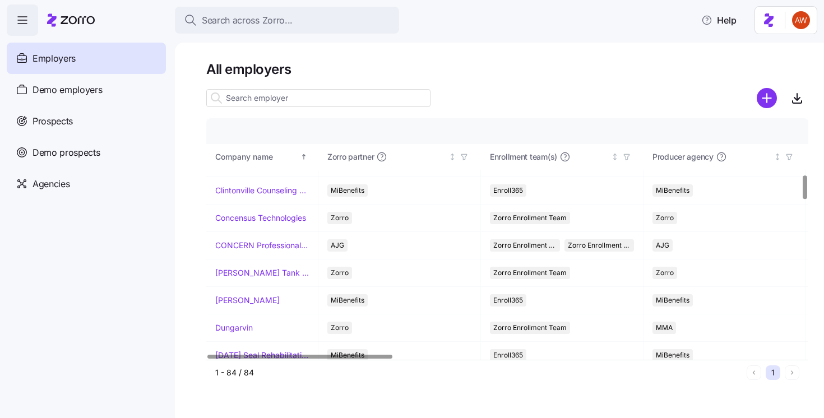
scroll to position [570, 0]
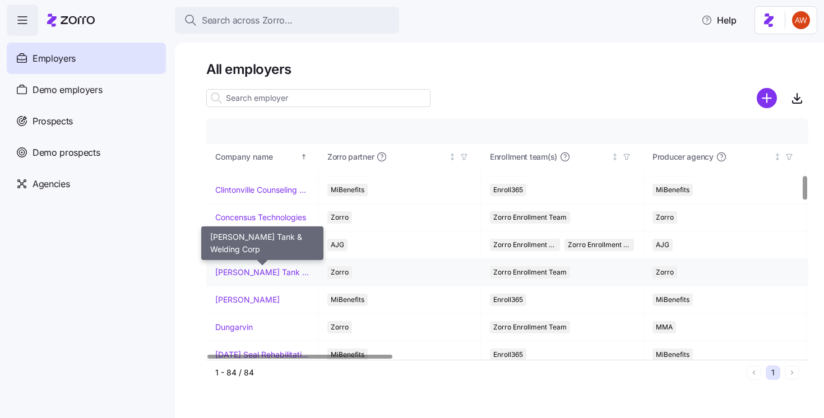
click at [278, 270] on link "[PERSON_NAME] Tank & Welding Corp" at bounding box center [262, 272] width 94 height 11
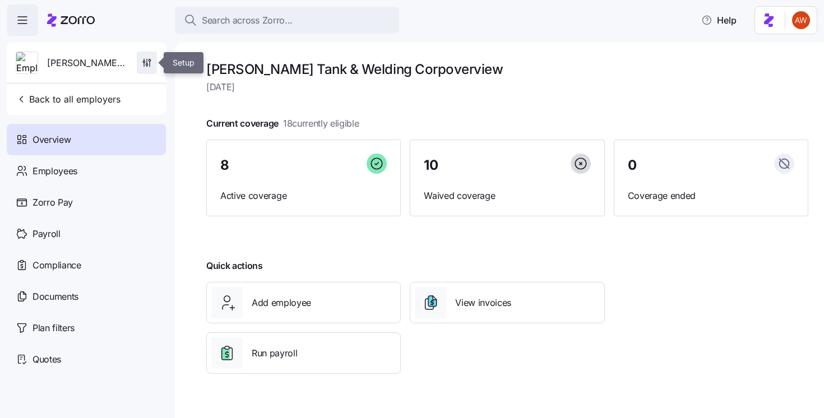
click at [147, 63] on icon "button" at bounding box center [147, 61] width 0 height 4
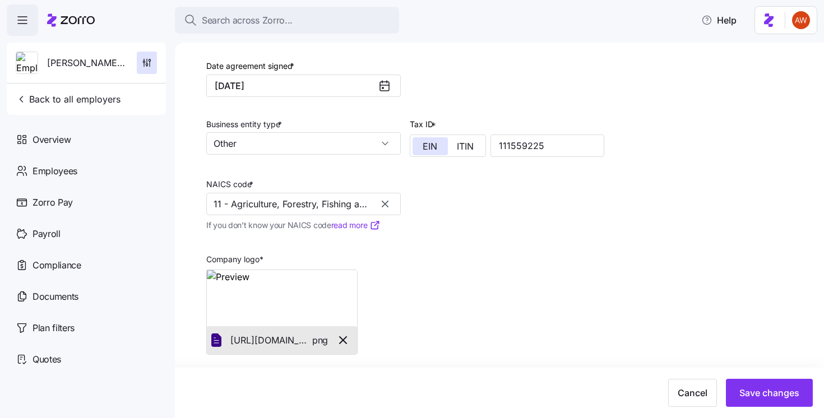
scroll to position [296, 0]
click at [73, 110] on div "Cooper Tank & Welding Corp Back to all employers" at bounding box center [86, 79] width 159 height 72
click at [73, 103] on span "Back to all employers" at bounding box center [68, 99] width 105 height 13
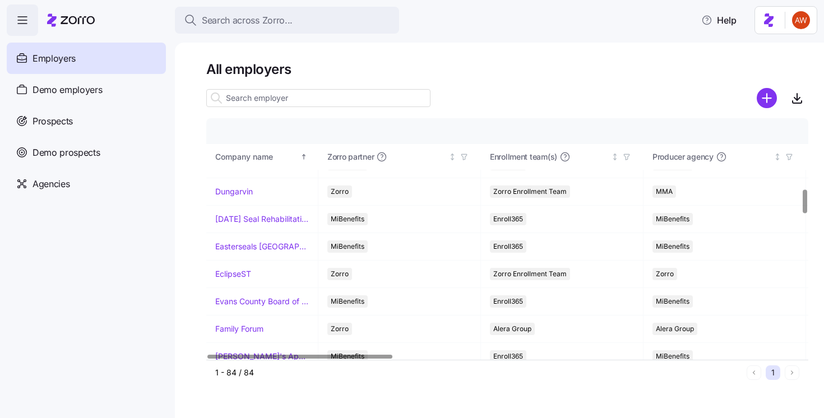
scroll to position [707, 0]
click at [241, 273] on link "EclipseST" at bounding box center [233, 272] width 36 height 11
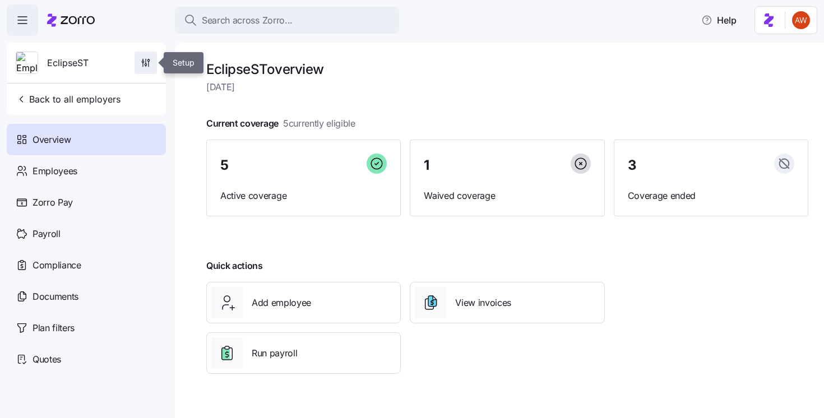
click at [144, 62] on icon "button" at bounding box center [143, 62] width 2 height 2
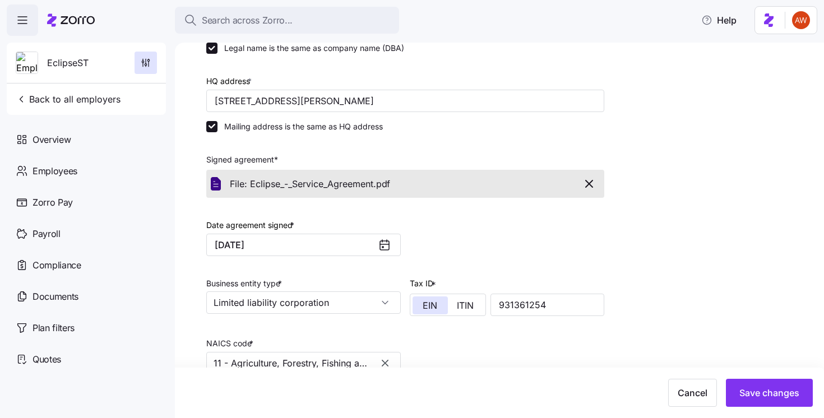
scroll to position [299, 0]
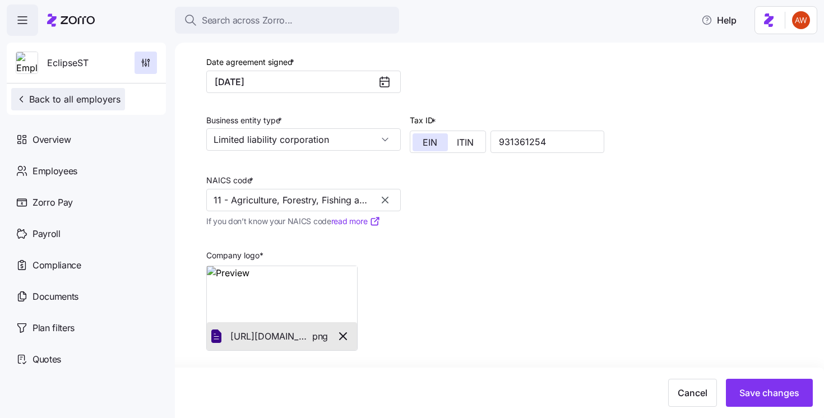
click at [72, 103] on span "Back to all employers" at bounding box center [68, 99] width 105 height 13
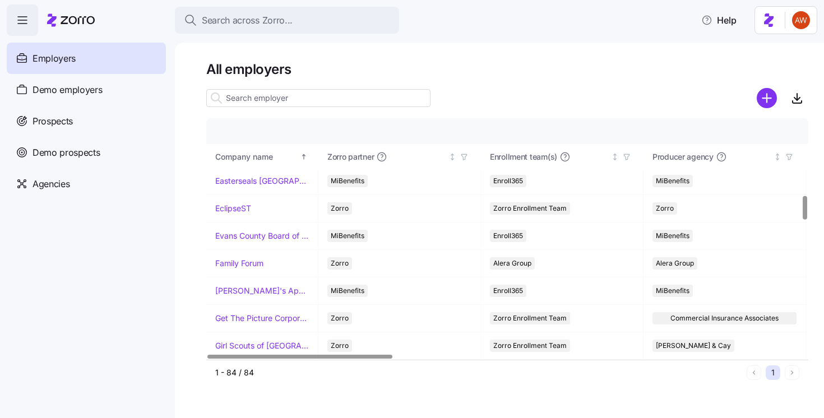
scroll to position [773, 0]
click at [247, 248] on td "Evans County Board of Commissioners" at bounding box center [262, 235] width 112 height 27
click at [247, 263] on link "Family Forum" at bounding box center [239, 262] width 48 height 11
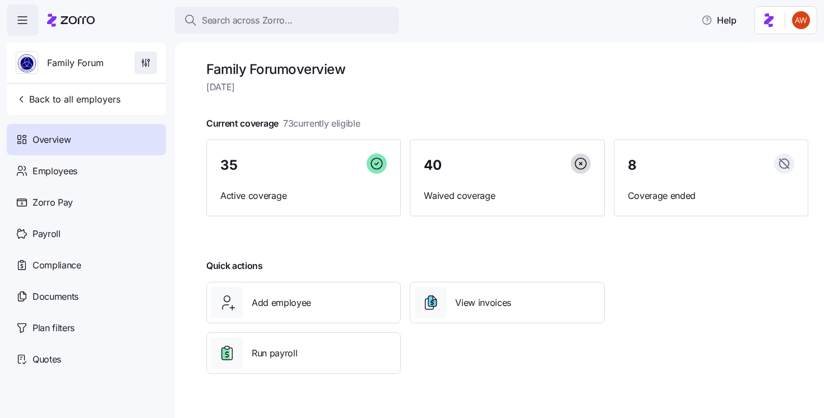
click at [147, 65] on icon "button" at bounding box center [145, 62] width 11 height 11
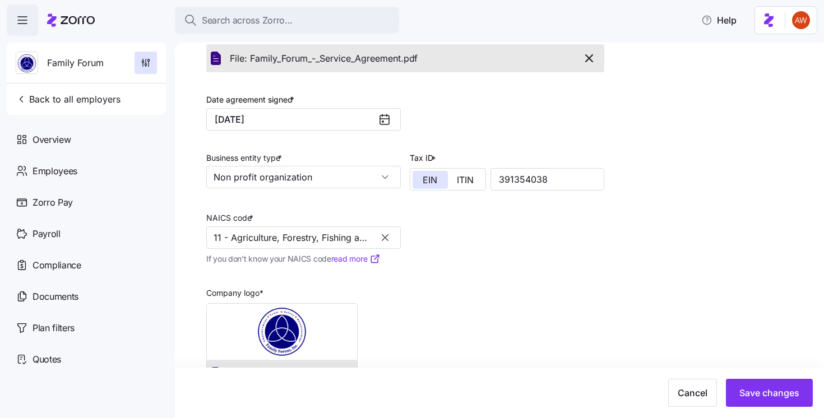
scroll to position [299, 0]
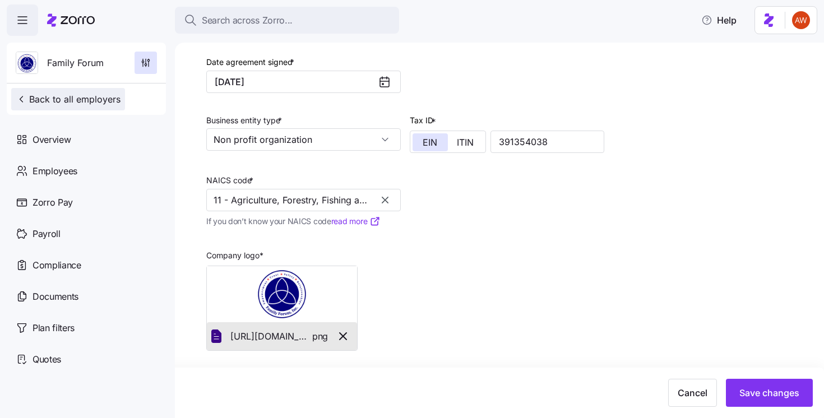
click at [70, 108] on button "Back to all employers" at bounding box center [68, 99] width 114 height 22
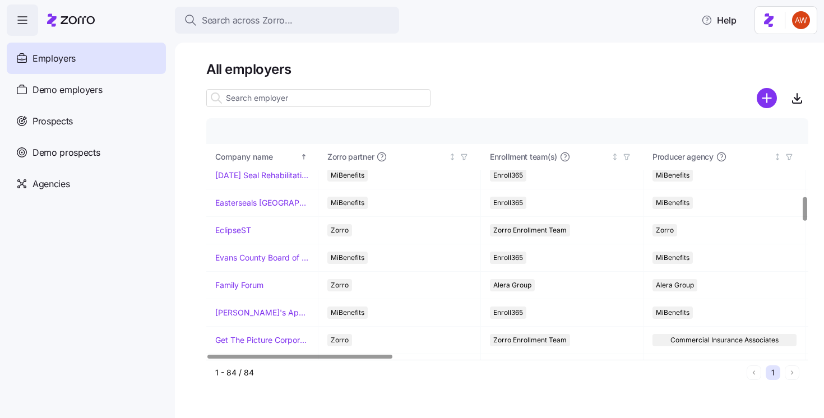
scroll to position [787, 0]
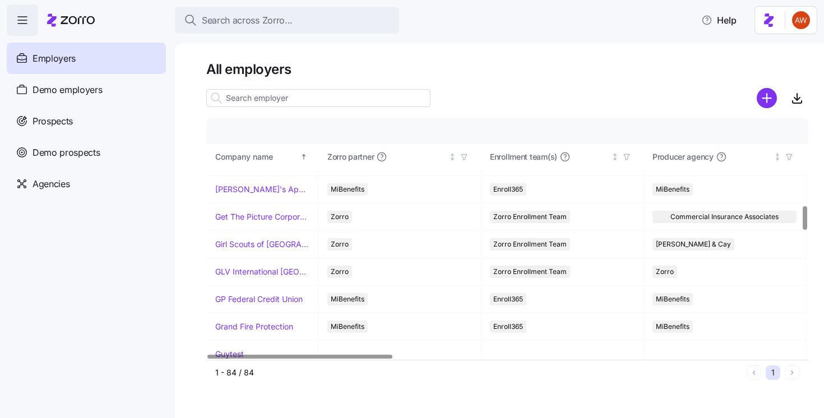
scroll to position [876, 0]
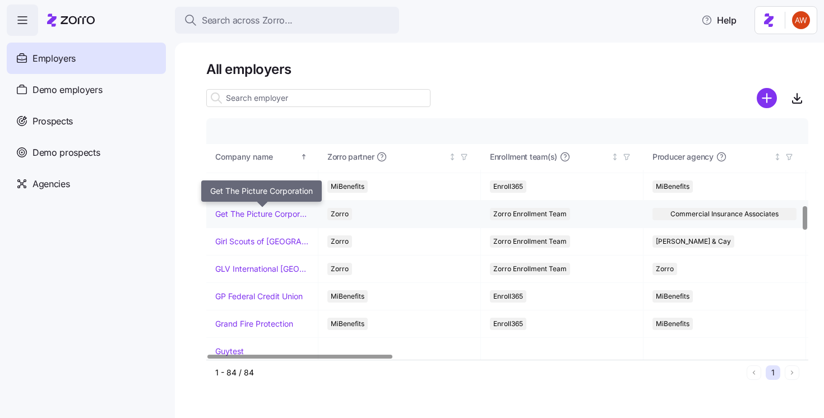
click at [274, 213] on link "Get The Picture Corporation" at bounding box center [262, 214] width 94 height 11
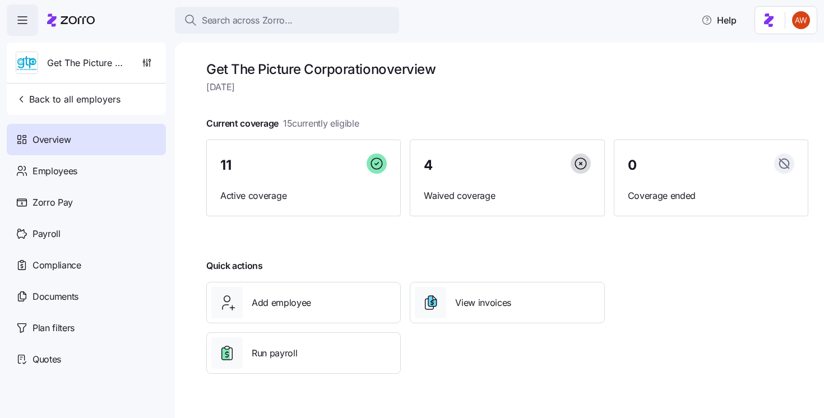
click at [164, 66] on div "Get The Picture Corporation Back to all employers" at bounding box center [86, 79] width 159 height 72
click at [153, 66] on span "button" at bounding box center [146, 62] width 19 height 21
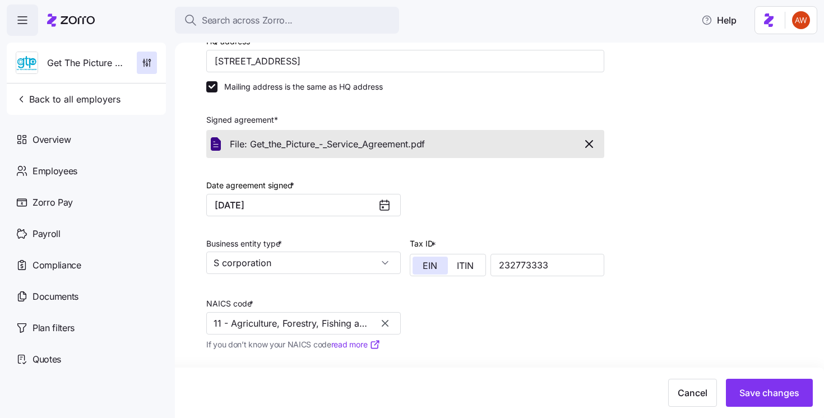
scroll to position [299, 0]
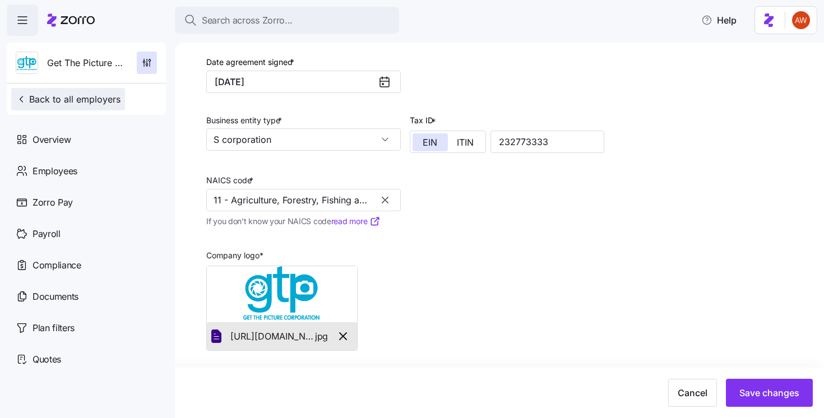
click at [70, 97] on span "Back to all employers" at bounding box center [68, 99] width 105 height 13
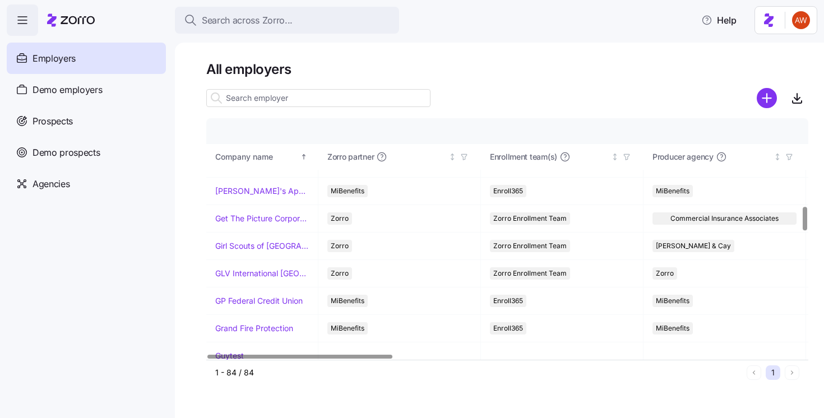
scroll to position [886, 0]
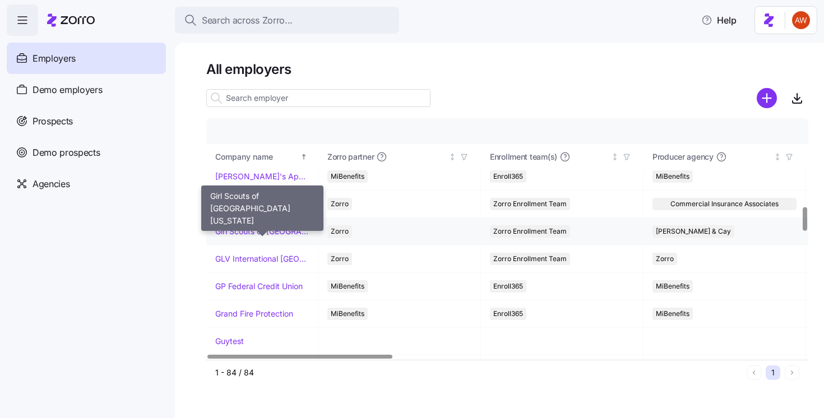
click at [274, 230] on link "Girl Scouts of [GEOGRAPHIC_DATA][US_STATE]" at bounding box center [262, 231] width 94 height 11
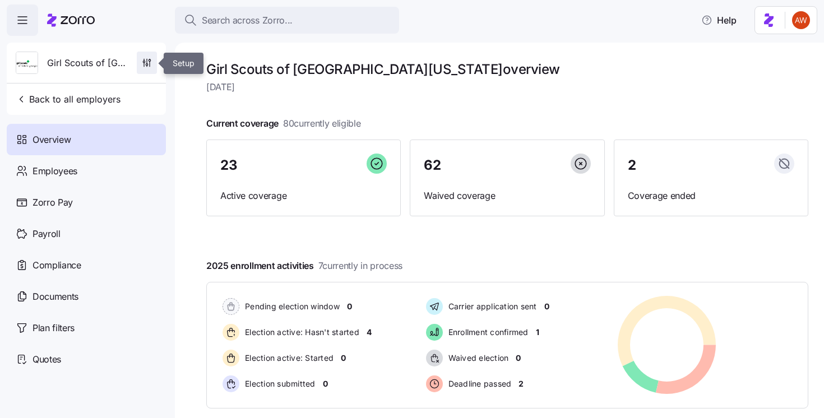
click at [147, 65] on icon "button" at bounding box center [146, 62] width 11 height 11
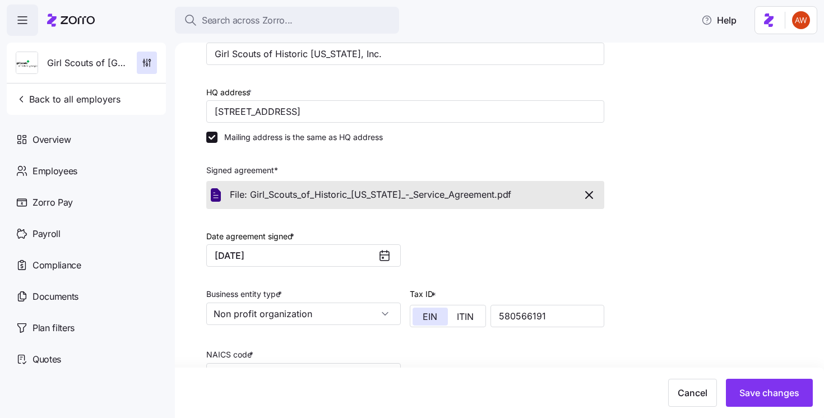
scroll to position [347, 0]
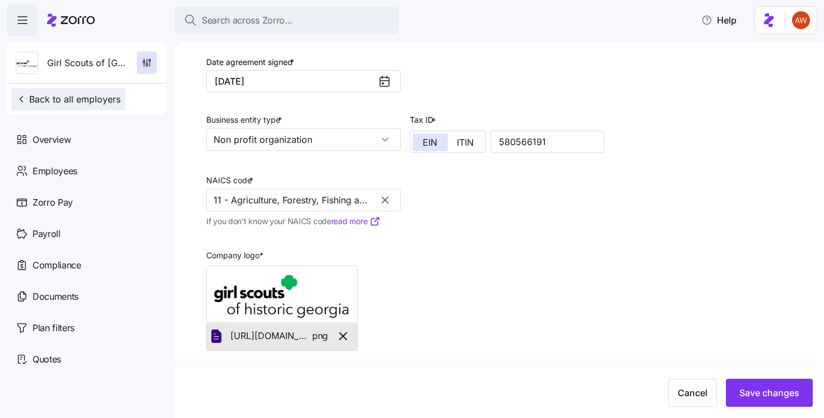
click at [51, 94] on span "Back to all employers" at bounding box center [68, 99] width 105 height 13
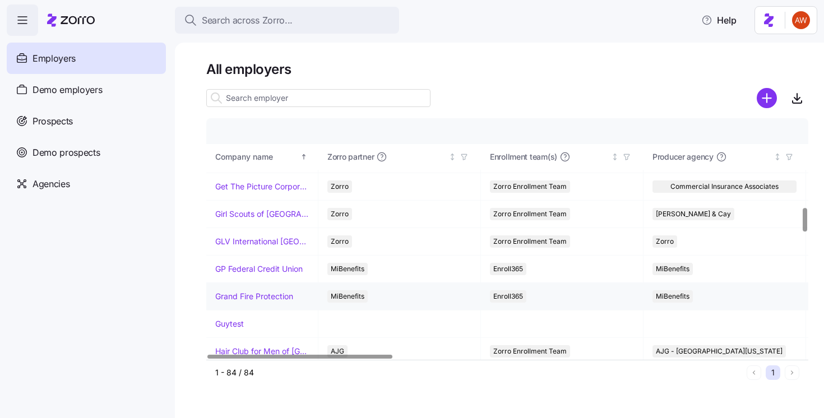
scroll to position [894, 0]
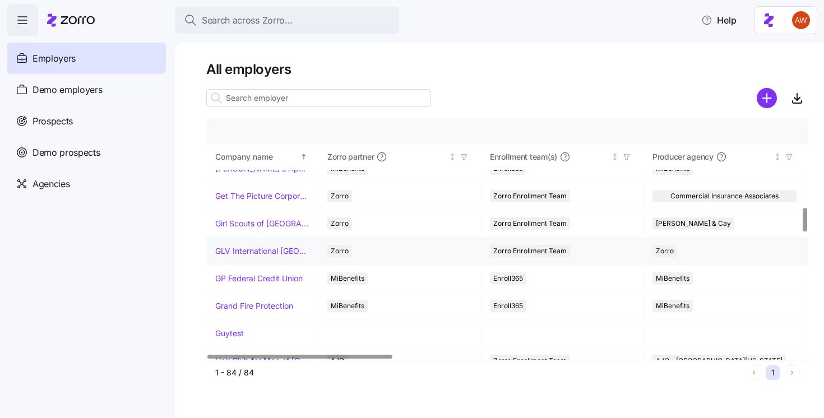
click at [247, 248] on link "GLV International [GEOGRAPHIC_DATA]" at bounding box center [262, 251] width 94 height 11
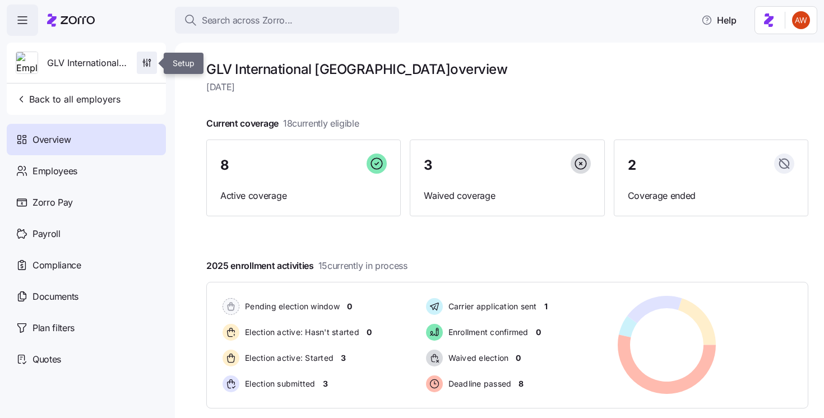
click at [145, 64] on icon "button" at bounding box center [146, 62] width 11 height 11
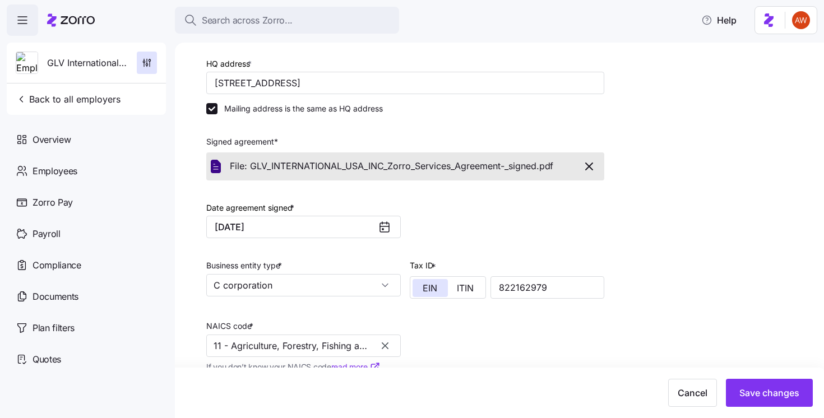
scroll to position [347, 0]
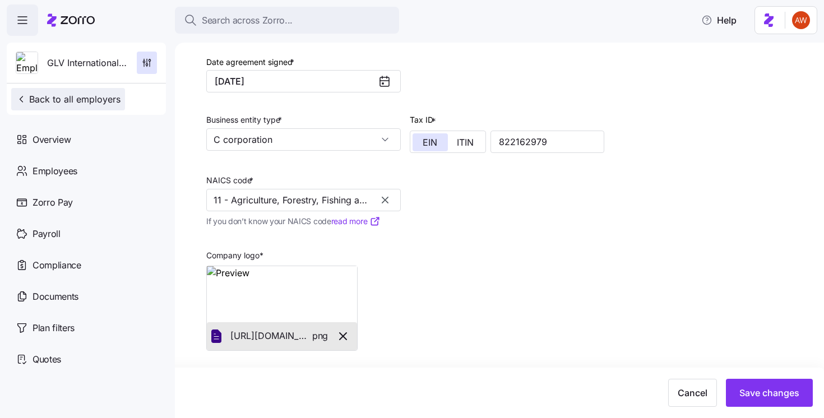
click at [54, 103] on span "Back to all employers" at bounding box center [68, 99] width 105 height 13
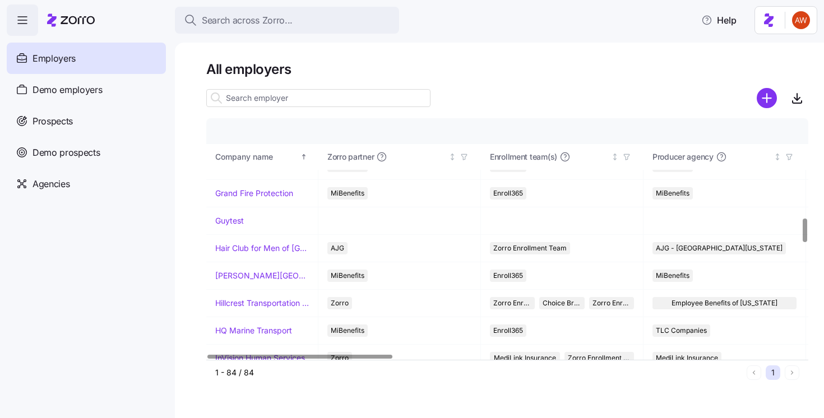
scroll to position [1026, 0]
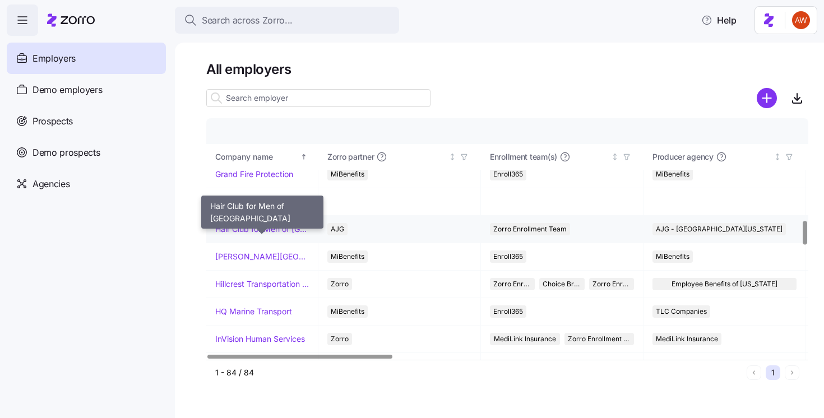
click at [285, 225] on link "Hair Club for Men of [GEOGRAPHIC_DATA]" at bounding box center [262, 229] width 94 height 11
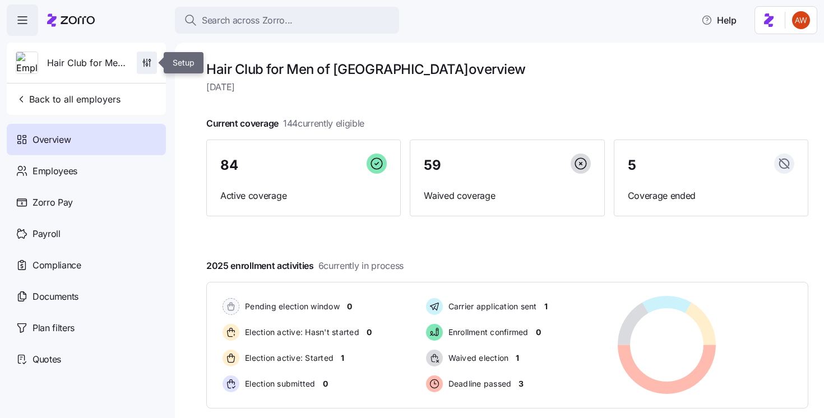
click at [146, 65] on icon "button" at bounding box center [147, 65] width 2 height 2
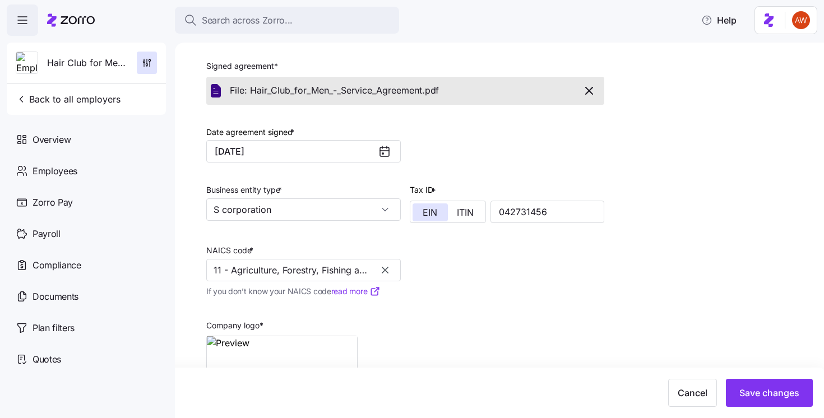
scroll to position [277, 0]
click at [93, 96] on span "Back to all employers" at bounding box center [68, 99] width 105 height 13
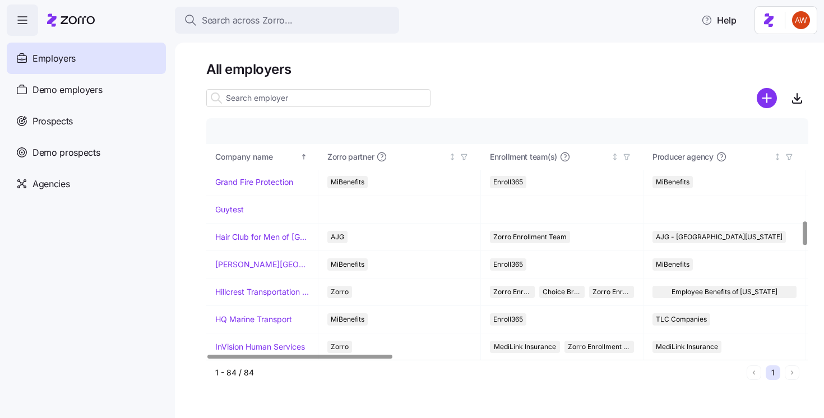
scroll to position [1035, 0]
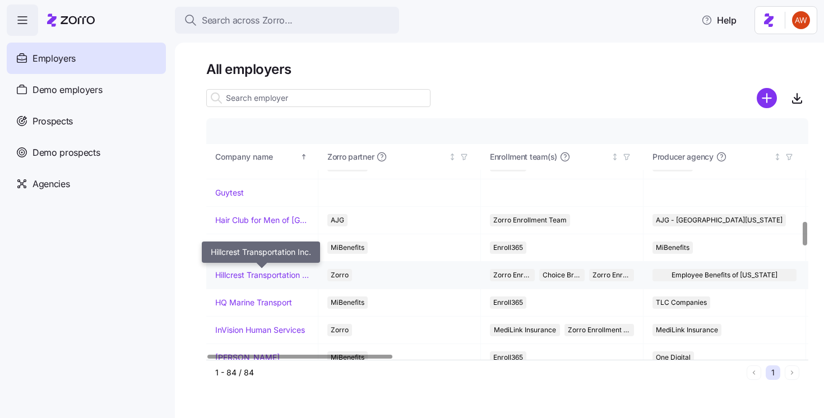
click at [262, 275] on link "Hillcrest Transportation Inc." at bounding box center [262, 275] width 94 height 11
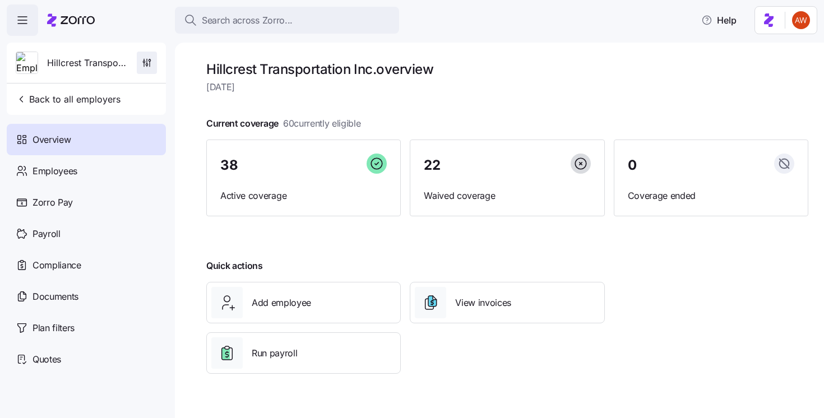
click at [142, 64] on icon "button" at bounding box center [146, 62] width 11 height 11
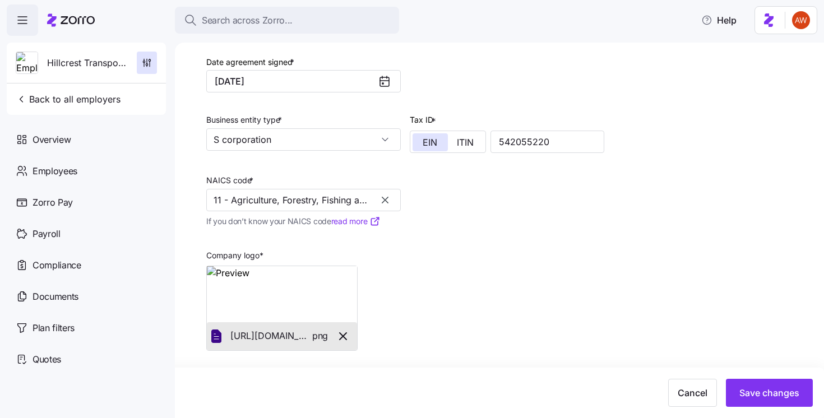
scroll to position [346, 0]
click at [42, 96] on span "Back to all employers" at bounding box center [68, 99] width 105 height 13
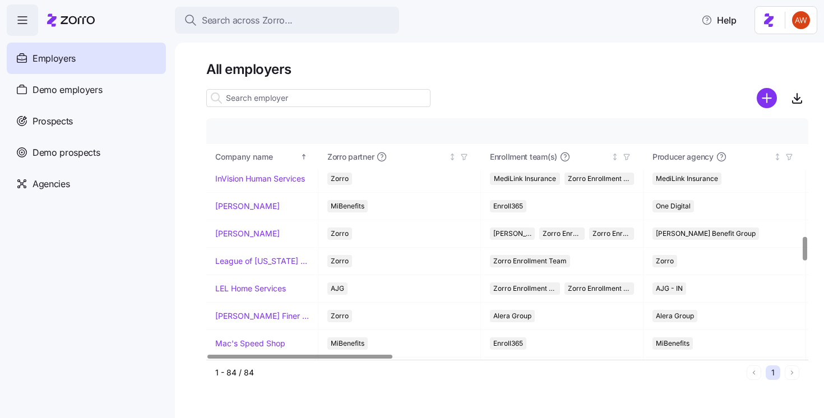
scroll to position [1185, 0]
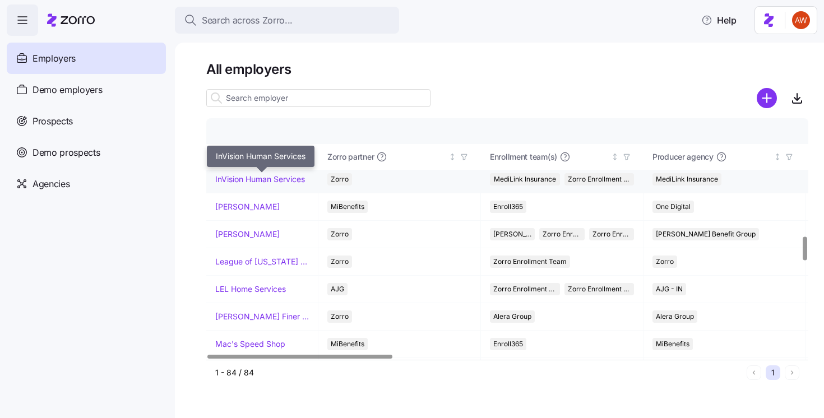
click at [283, 179] on link "InVision Human Services" at bounding box center [260, 179] width 90 height 11
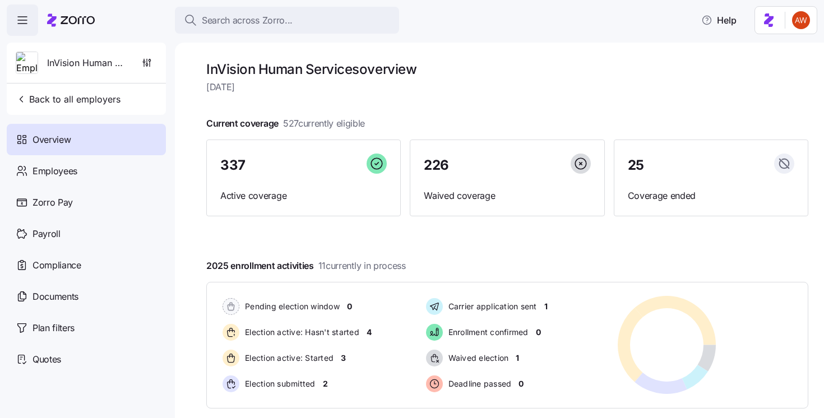
scroll to position [155, 0]
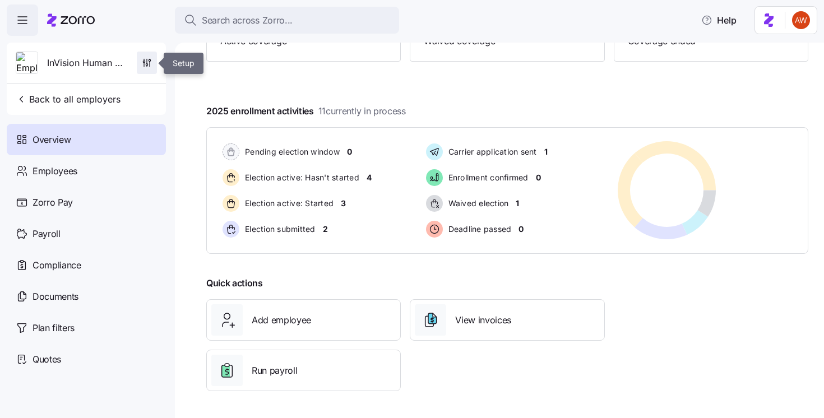
click at [145, 63] on icon "button" at bounding box center [146, 62] width 11 height 11
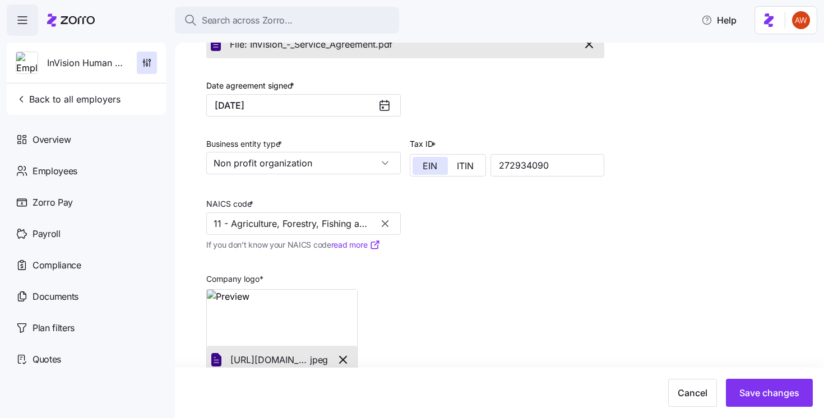
scroll to position [299, 0]
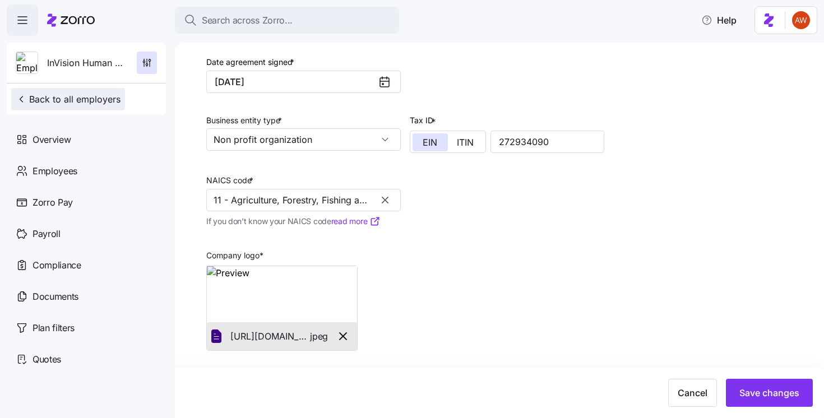
click at [44, 102] on span "Back to all employers" at bounding box center [68, 99] width 105 height 13
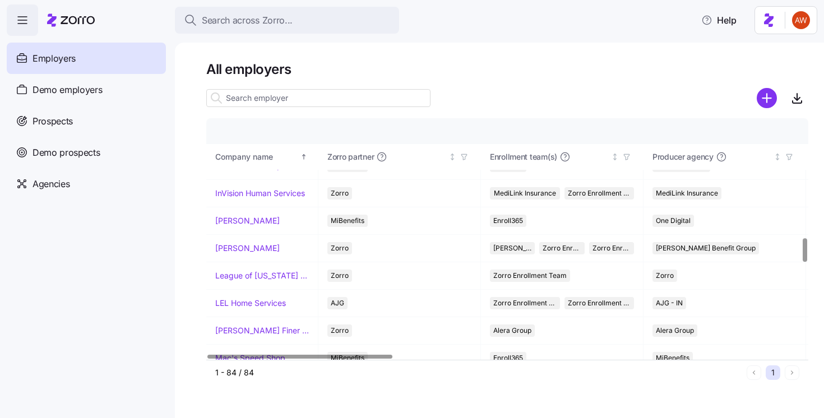
scroll to position [1221, 0]
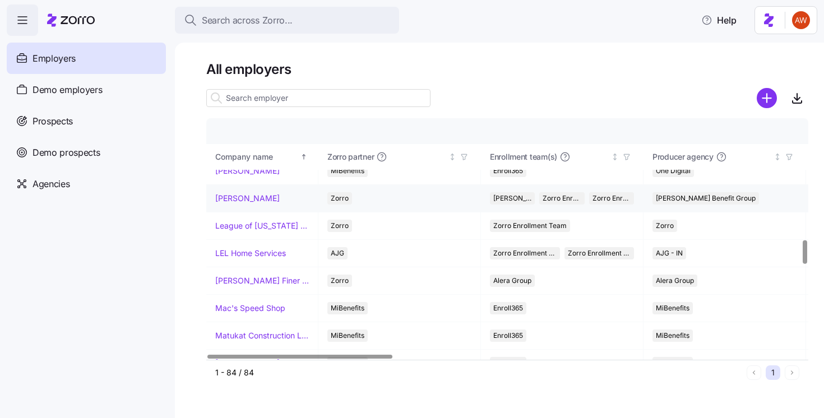
click at [237, 196] on link "[PERSON_NAME]" at bounding box center [247, 198] width 64 height 11
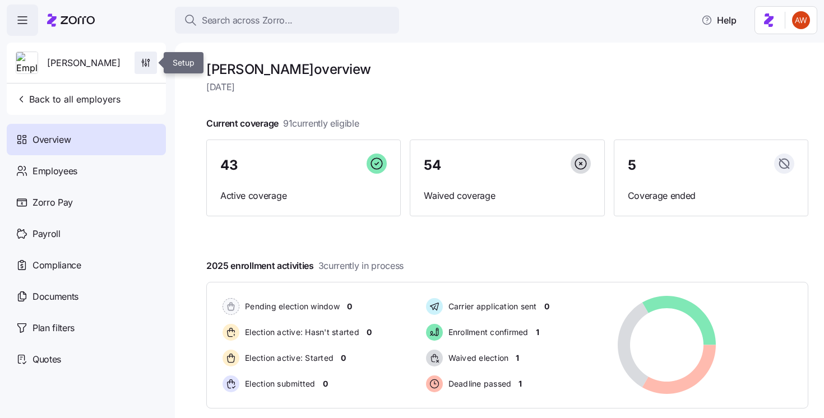
click at [147, 61] on icon "button" at bounding box center [145, 62] width 11 height 11
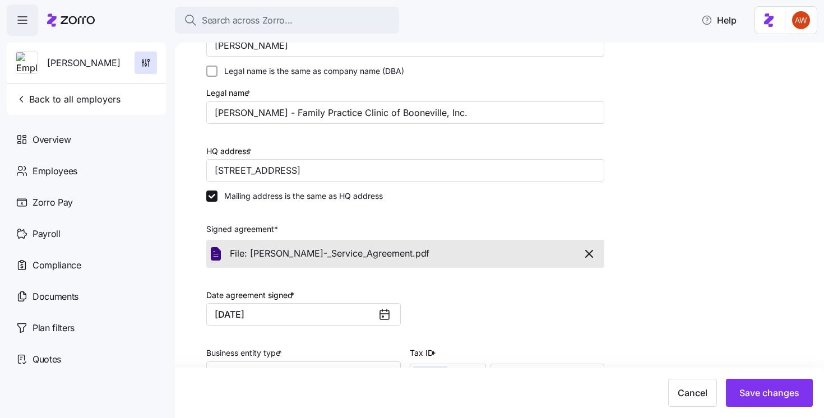
scroll to position [347, 0]
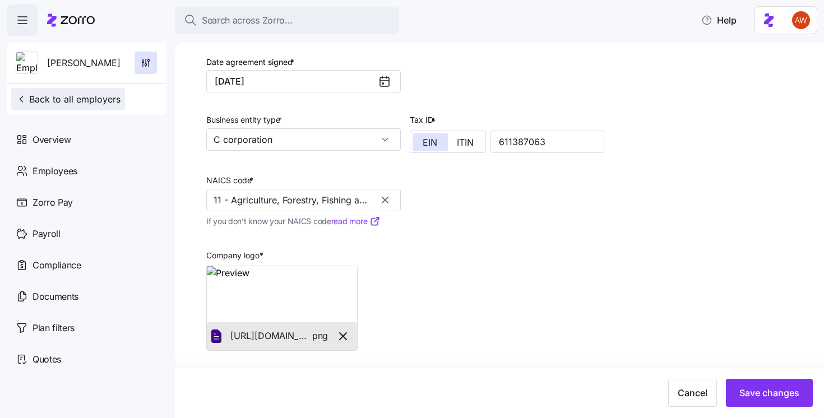
click at [58, 97] on span "Back to all employers" at bounding box center [68, 99] width 105 height 13
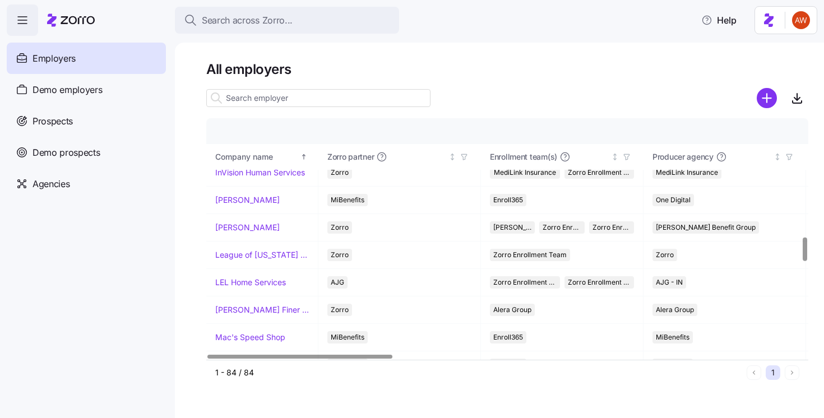
scroll to position [1187, 0]
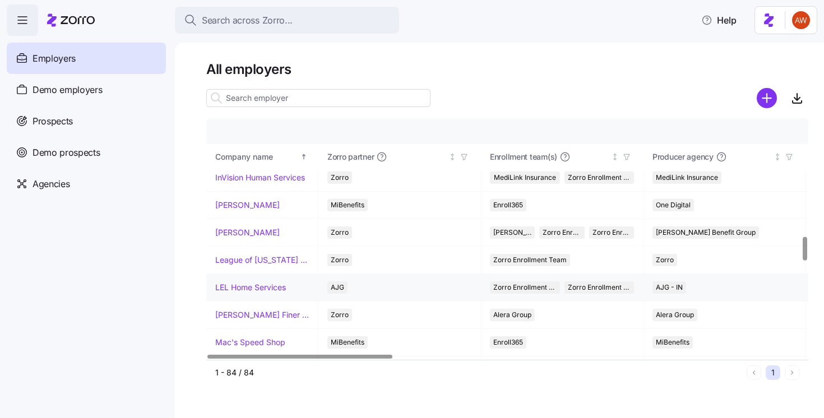
click at [229, 285] on link "LEL Home Services" at bounding box center [250, 287] width 71 height 11
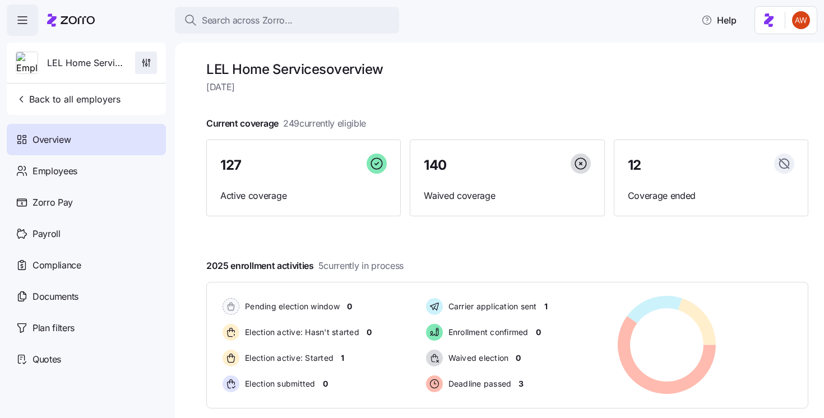
click at [153, 58] on span "button" at bounding box center [146, 62] width 21 height 21
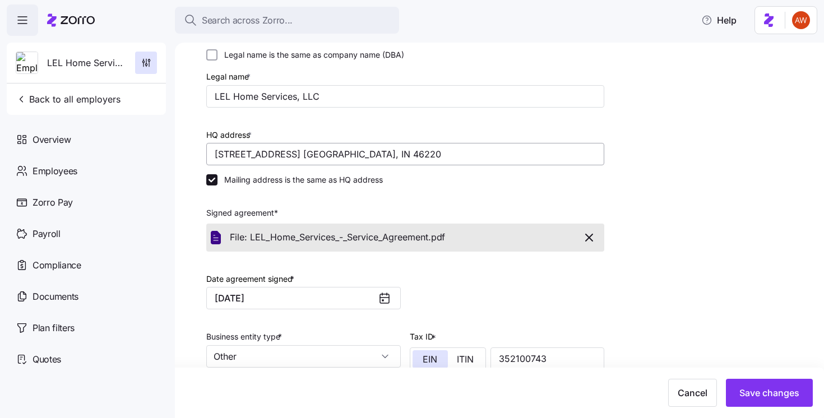
scroll to position [347, 0]
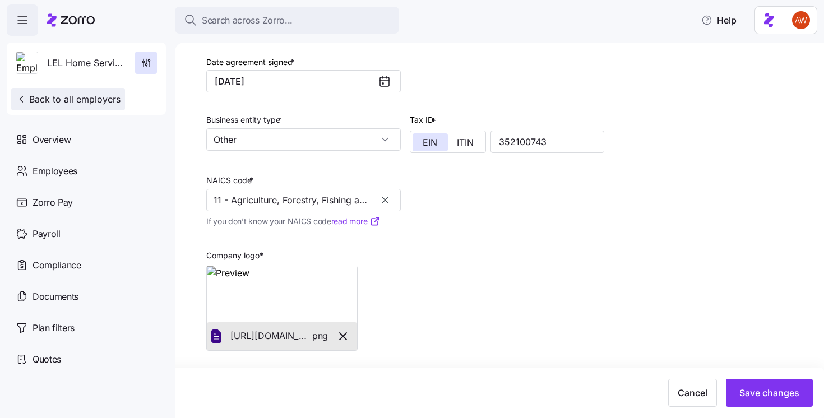
click at [44, 101] on span "Back to all employers" at bounding box center [68, 99] width 105 height 13
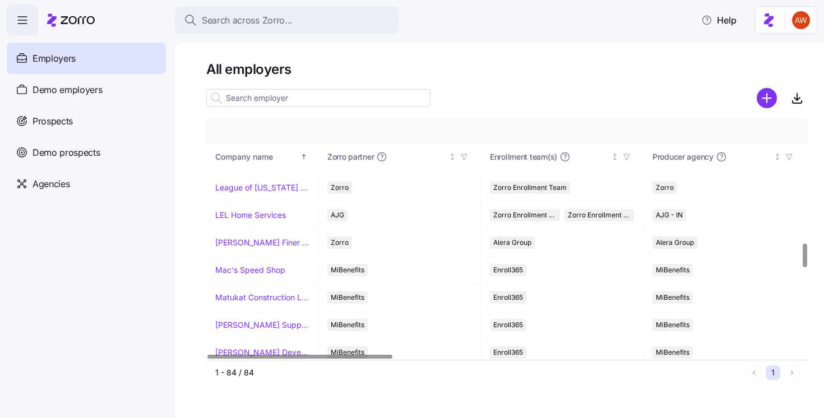
scroll to position [1263, 0]
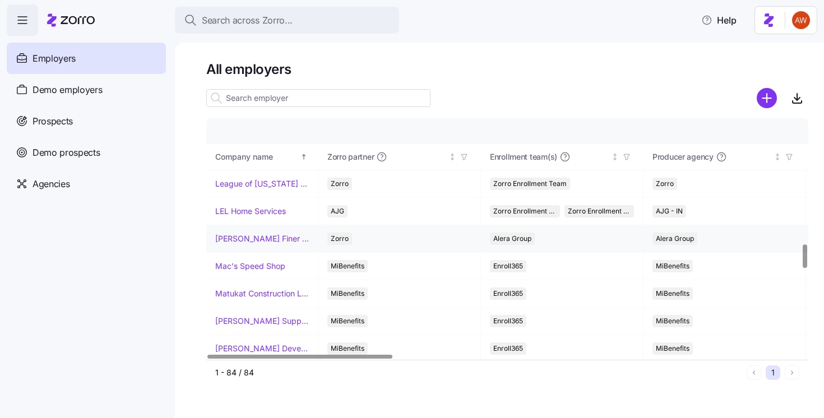
click at [240, 239] on link "[PERSON_NAME] Finer Meats" at bounding box center [262, 238] width 94 height 11
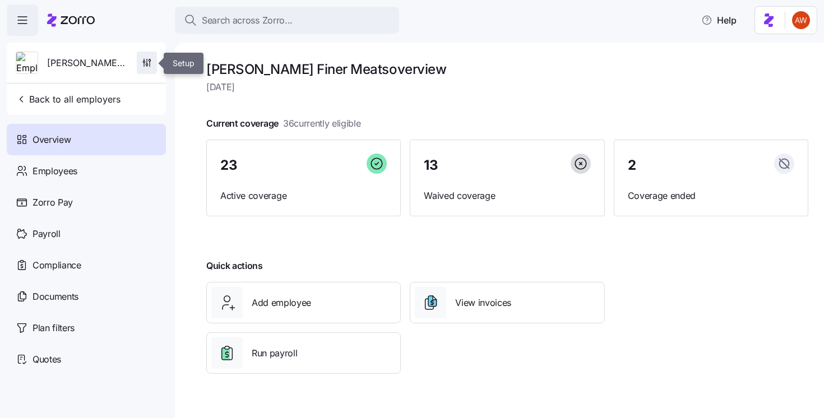
click at [145, 57] on span "button" at bounding box center [146, 62] width 19 height 21
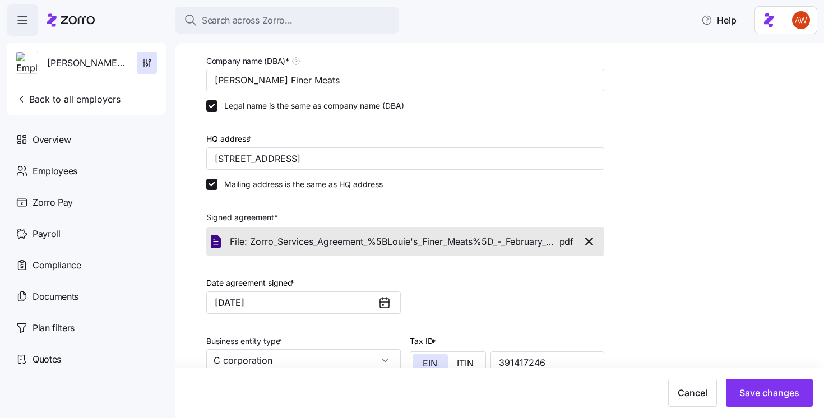
scroll to position [299, 0]
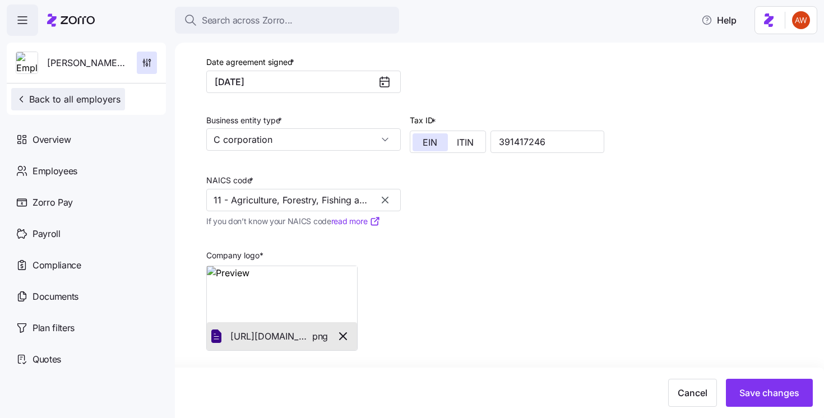
click at [19, 101] on icon "button" at bounding box center [21, 99] width 11 height 11
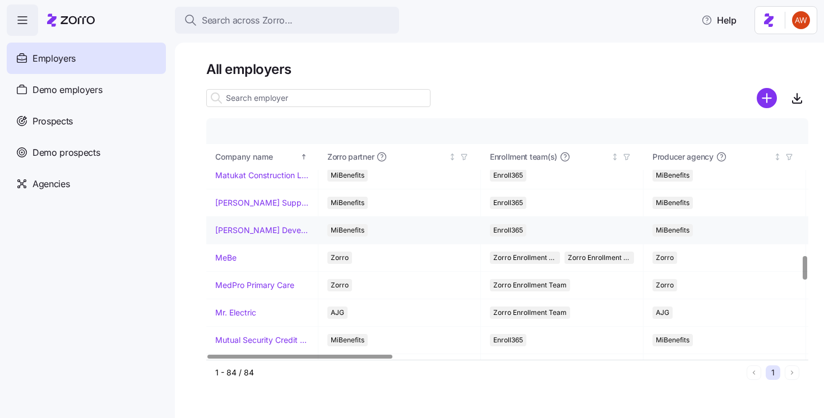
scroll to position [1381, 0]
click at [227, 257] on link "MeBe" at bounding box center [225, 258] width 21 height 11
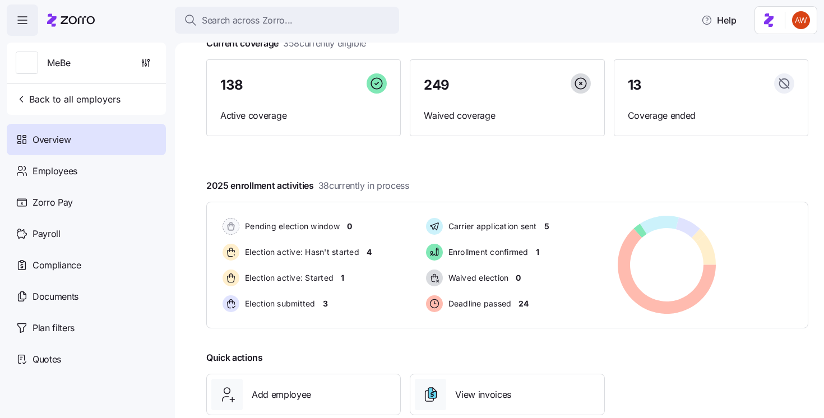
scroll to position [90, 0]
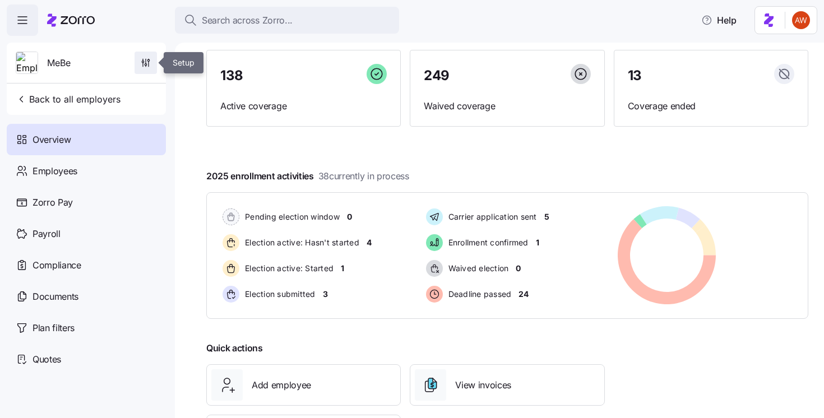
click at [146, 58] on icon "button" at bounding box center [145, 62] width 11 height 11
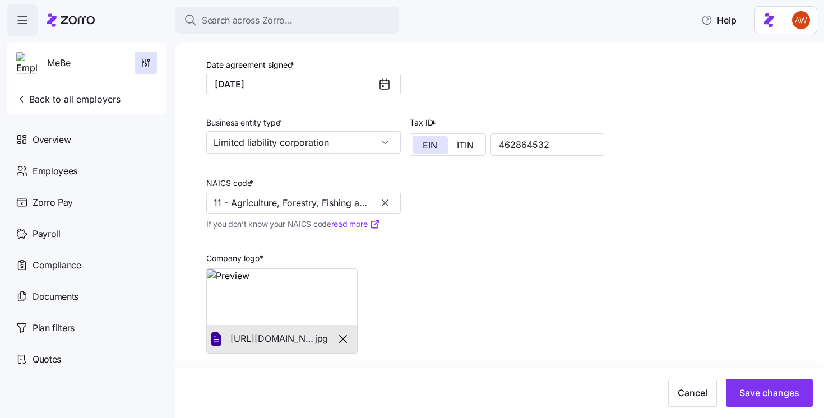
scroll to position [347, 0]
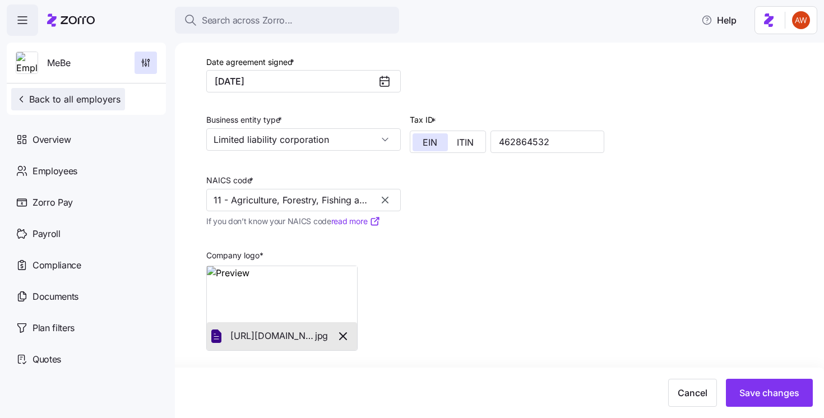
click at [77, 107] on button "Back to all employers" at bounding box center [68, 99] width 114 height 22
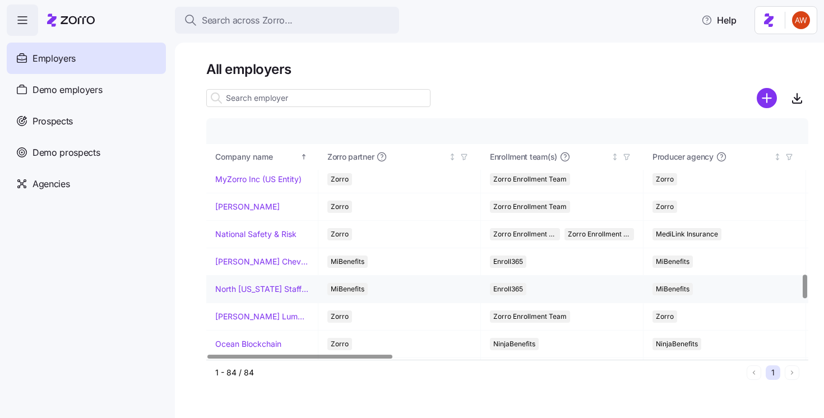
scroll to position [1566, 0]
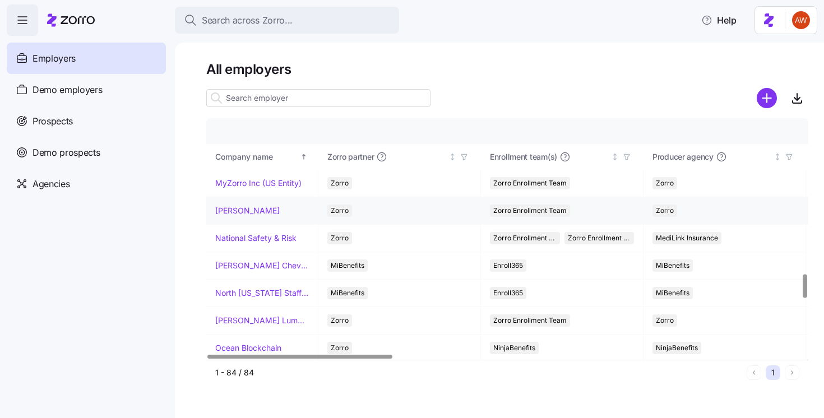
click at [262, 209] on link "[PERSON_NAME]" at bounding box center [247, 210] width 64 height 11
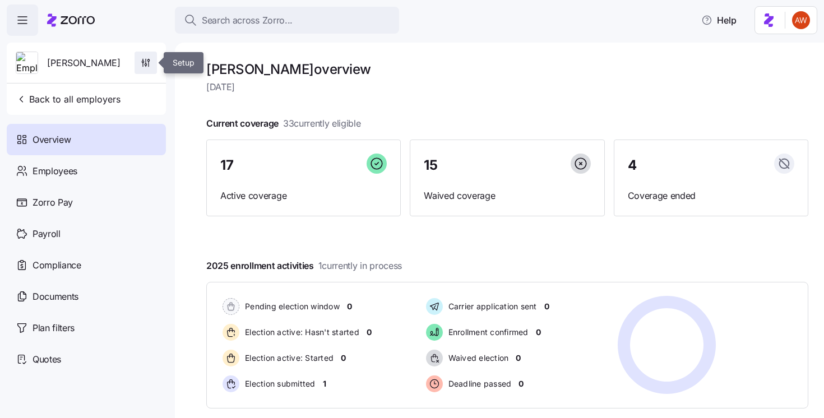
click at [150, 63] on icon "button" at bounding box center [145, 62] width 11 height 11
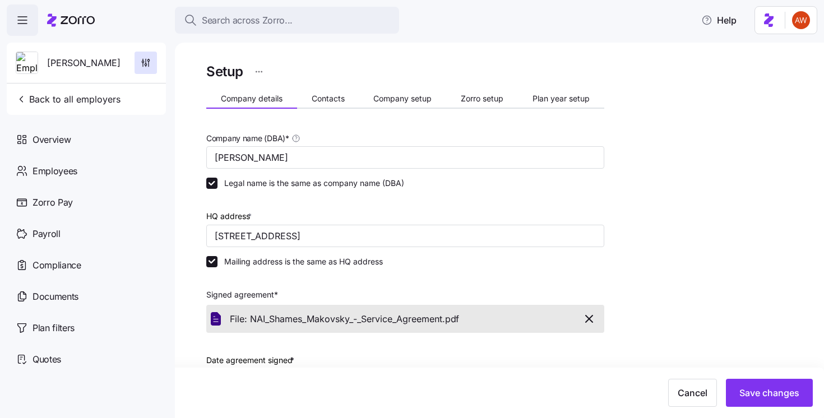
scroll to position [299, 0]
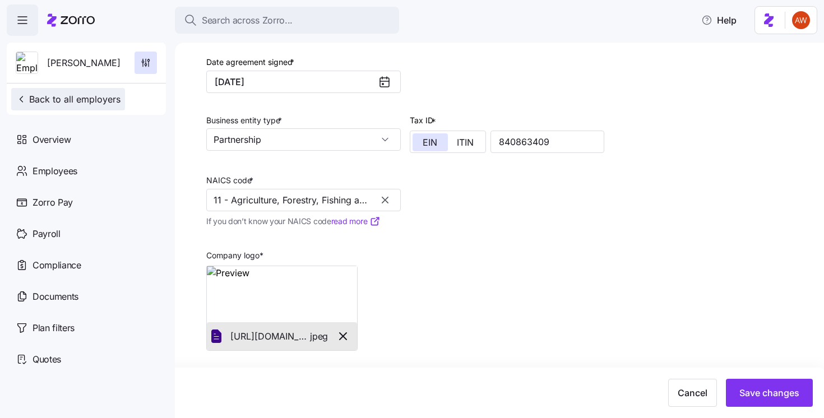
click at [86, 95] on span "Back to all employers" at bounding box center [68, 99] width 105 height 13
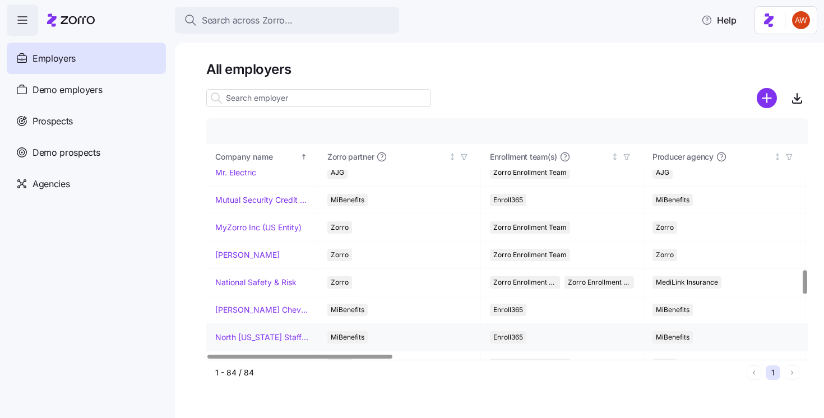
scroll to position [1524, 0]
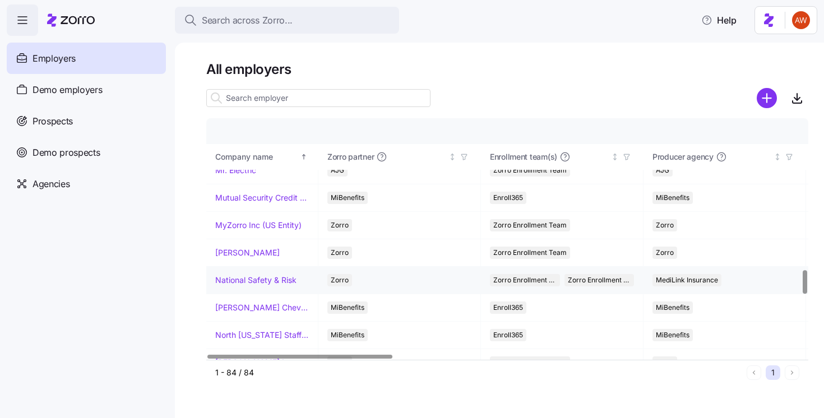
click at [274, 280] on link "National Safety & Risk" at bounding box center [255, 280] width 81 height 11
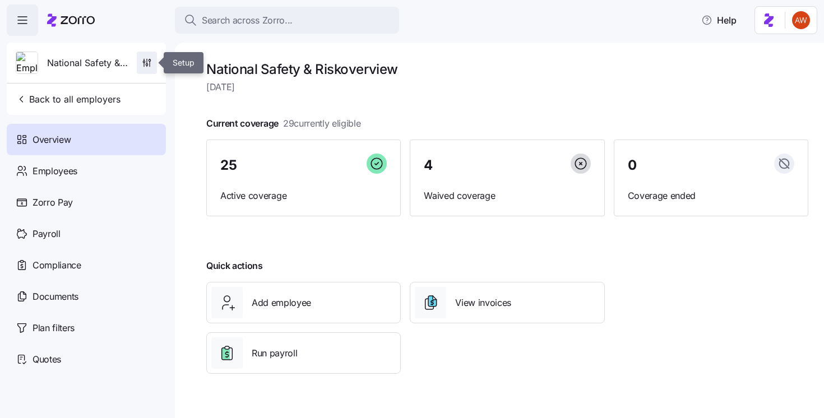
click at [144, 57] on span "button" at bounding box center [146, 62] width 19 height 21
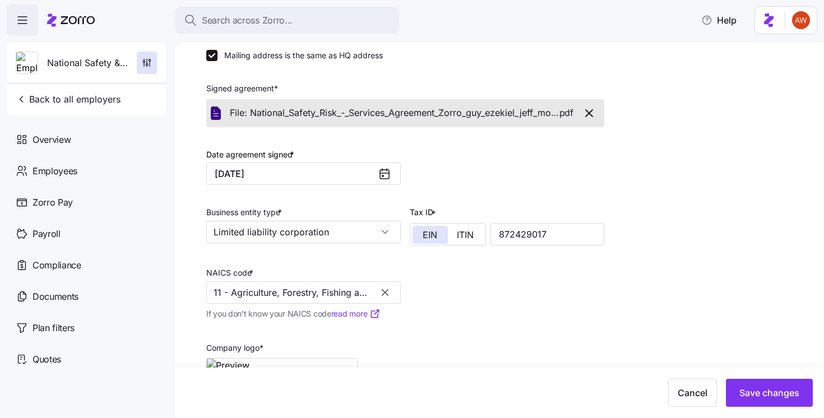
scroll to position [347, 0]
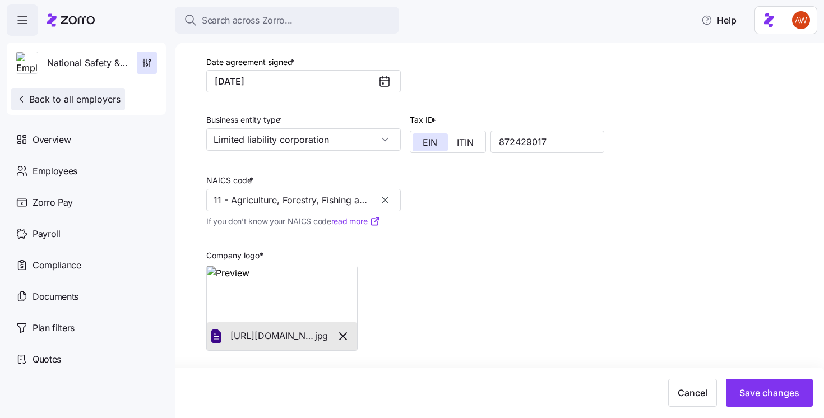
click at [100, 101] on span "Back to all employers" at bounding box center [68, 99] width 105 height 13
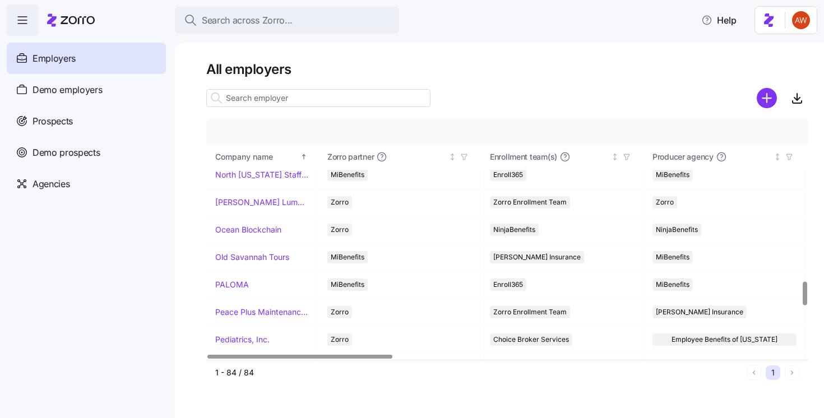
scroll to position [1641, 0]
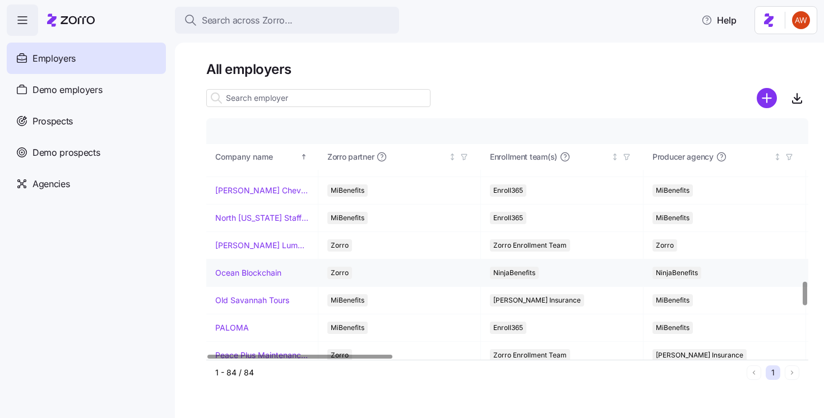
click at [259, 274] on link "Ocean Blockchain" at bounding box center [248, 272] width 66 height 11
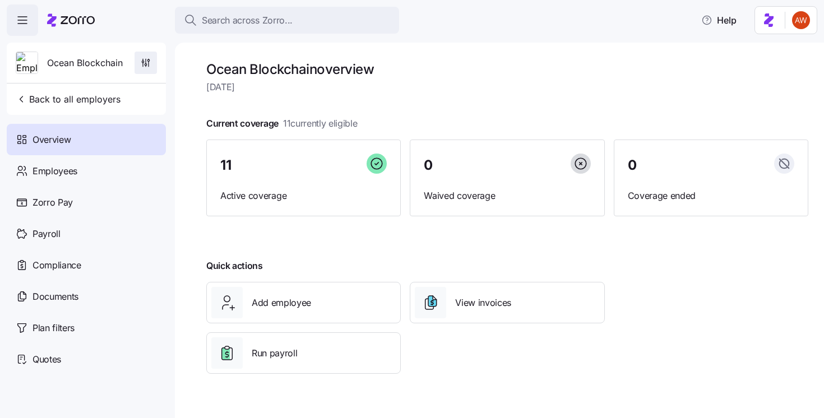
click at [145, 64] on icon "button" at bounding box center [145, 62] width 11 height 11
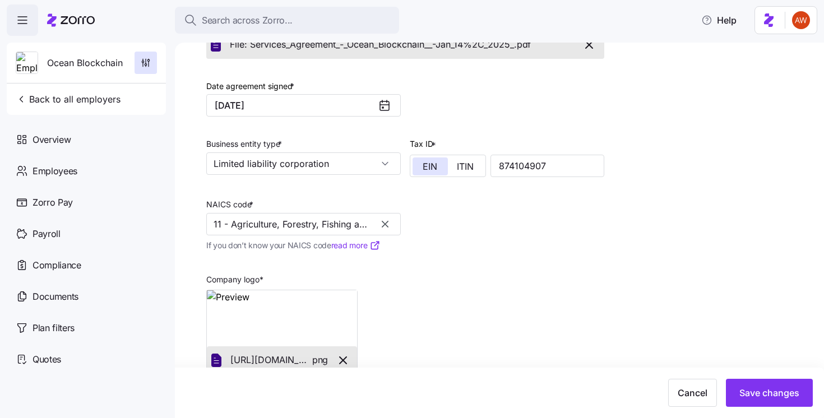
scroll to position [331, 0]
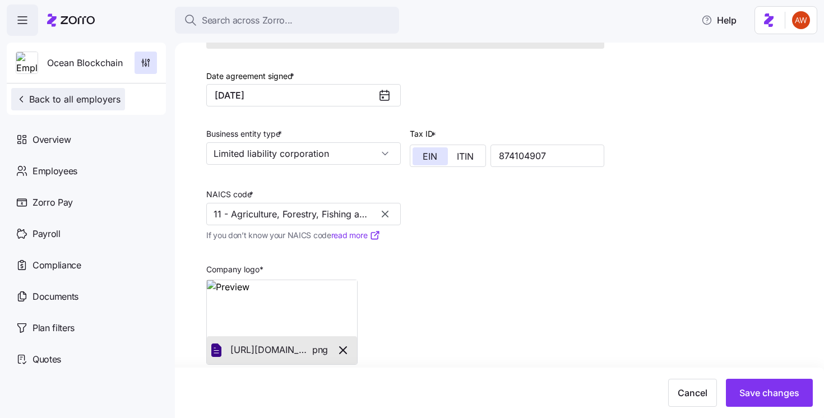
click at [49, 103] on span "Back to all employers" at bounding box center [68, 99] width 105 height 13
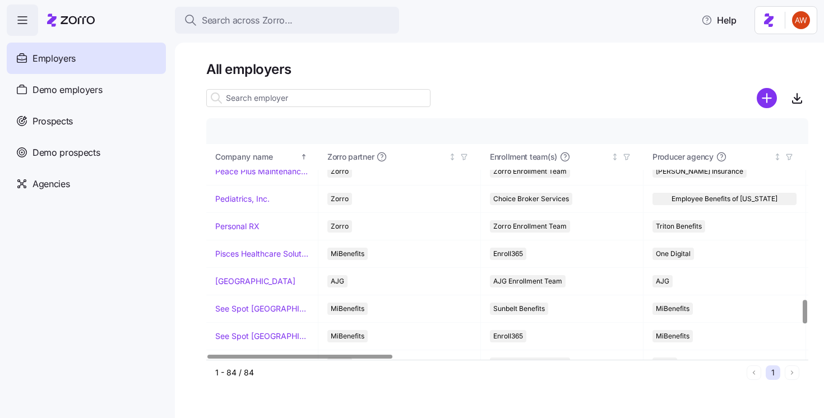
scroll to position [1826, 0]
click at [246, 193] on link "Pediatrics, Inc." at bounding box center [242, 198] width 54 height 11
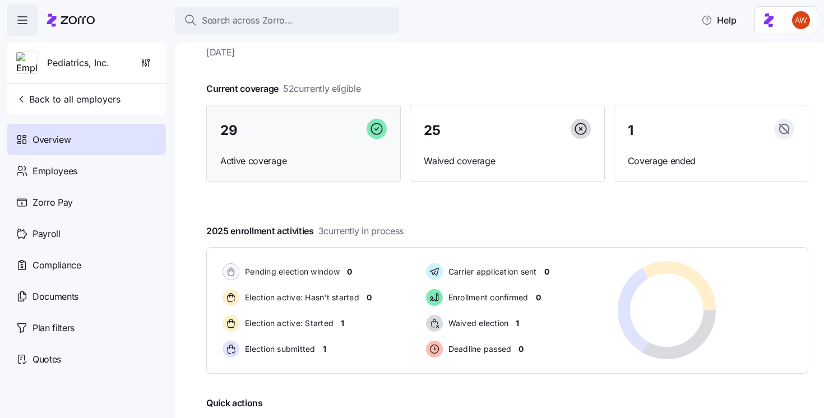
scroll to position [38, 0]
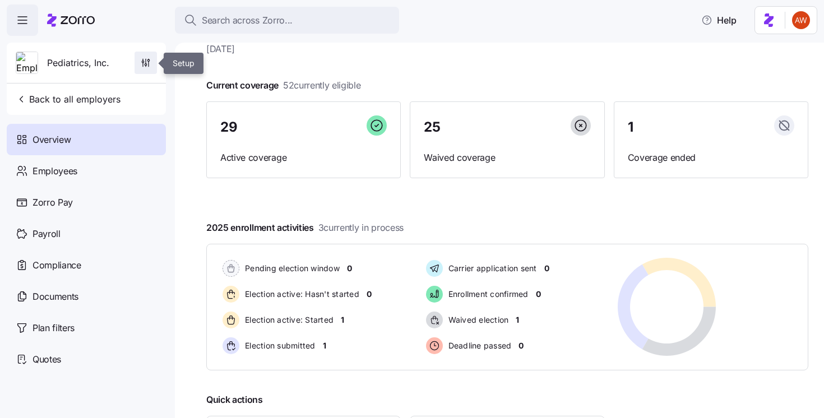
click at [144, 63] on icon "button" at bounding box center [145, 62] width 11 height 11
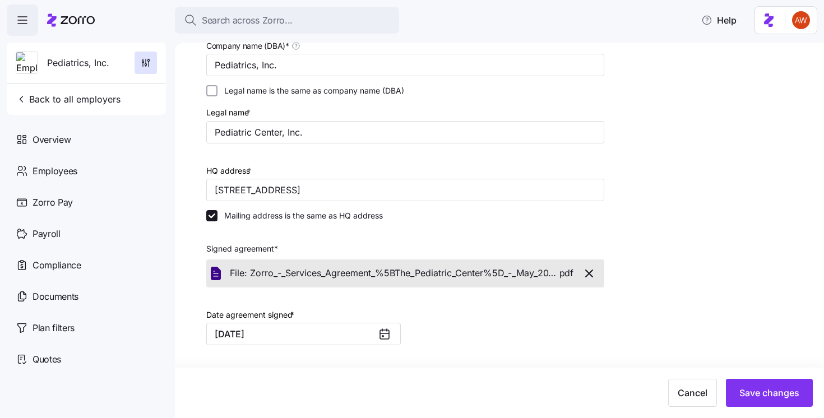
scroll to position [347, 0]
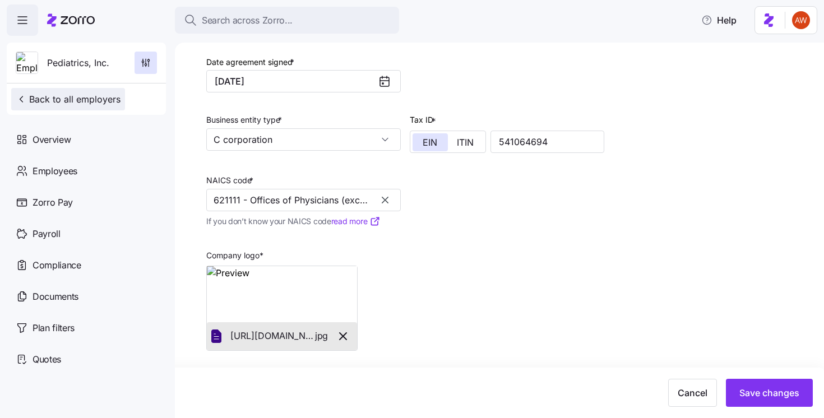
click at [40, 103] on span "Back to all employers" at bounding box center [68, 99] width 105 height 13
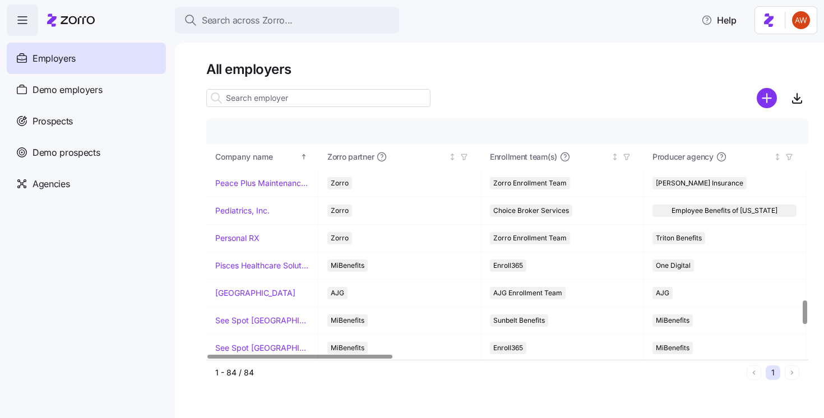
scroll to position [1810, 0]
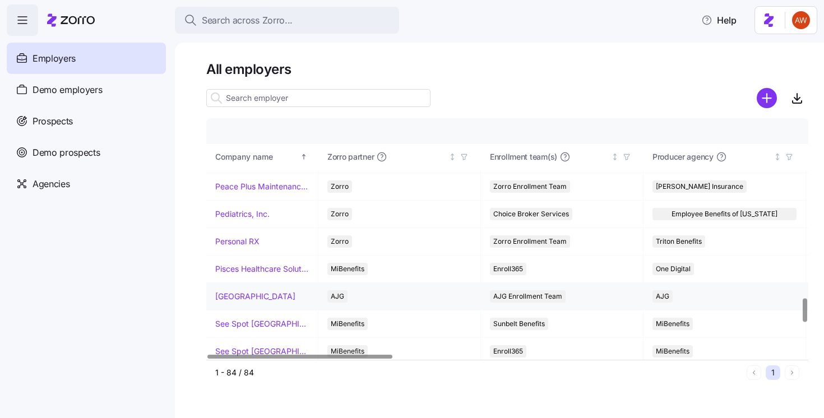
click at [255, 296] on link "[GEOGRAPHIC_DATA]" at bounding box center [255, 296] width 80 height 11
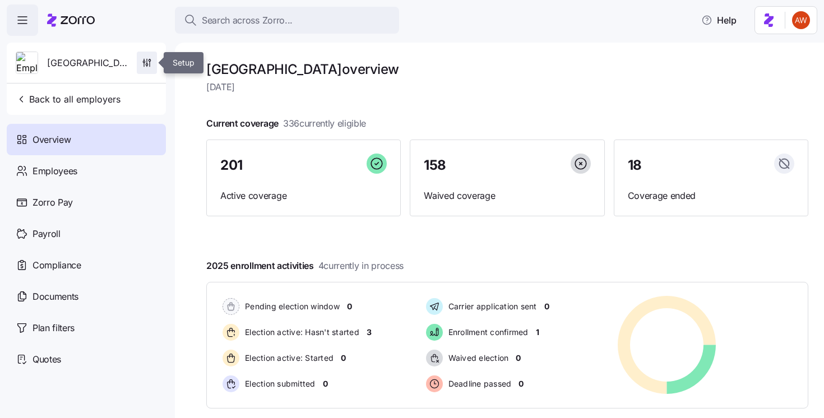
click at [144, 61] on icon "button" at bounding box center [144, 60] width 0 height 2
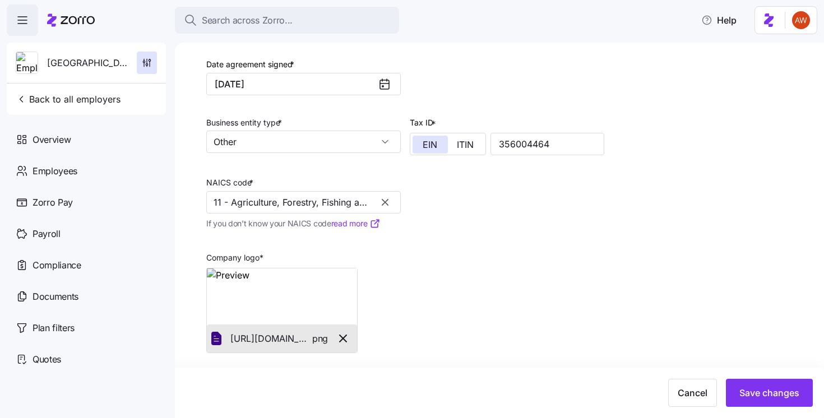
scroll to position [297, 0]
click at [95, 98] on span "Back to all employers" at bounding box center [68, 99] width 105 height 13
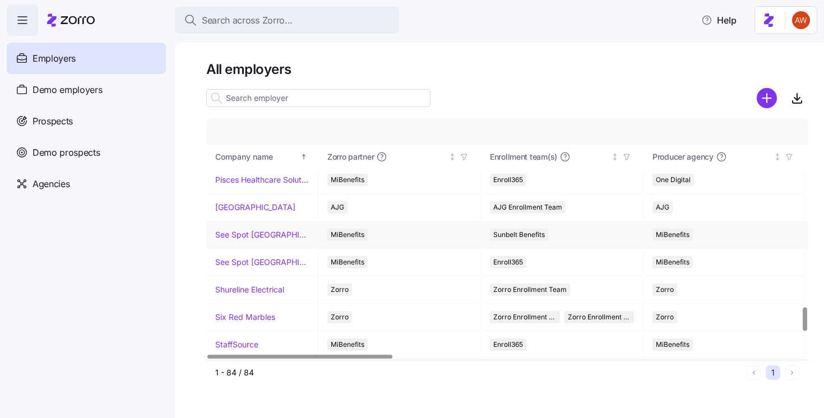
scroll to position [1901, 0]
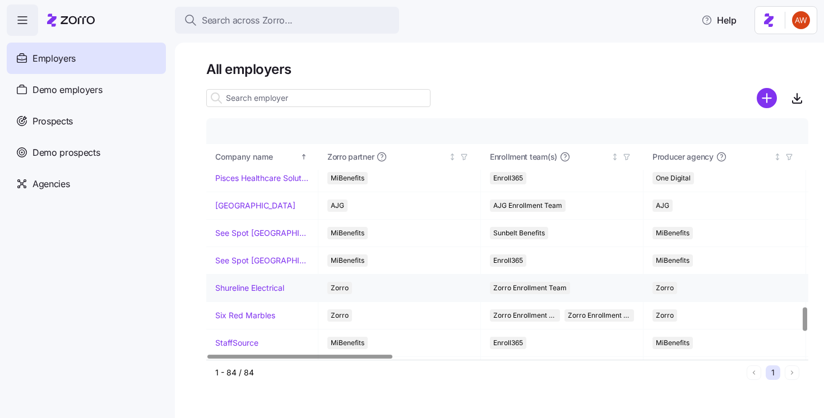
click at [262, 287] on link "Shureline Electrical" at bounding box center [249, 288] width 69 height 11
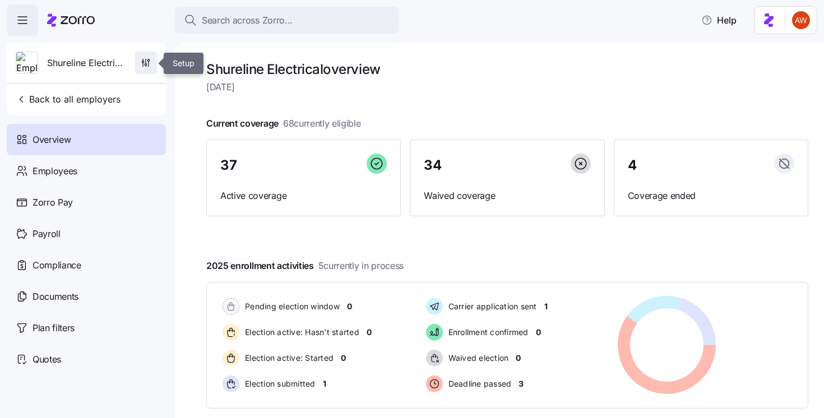
click at [142, 62] on icon "button" at bounding box center [143, 62] width 2 height 2
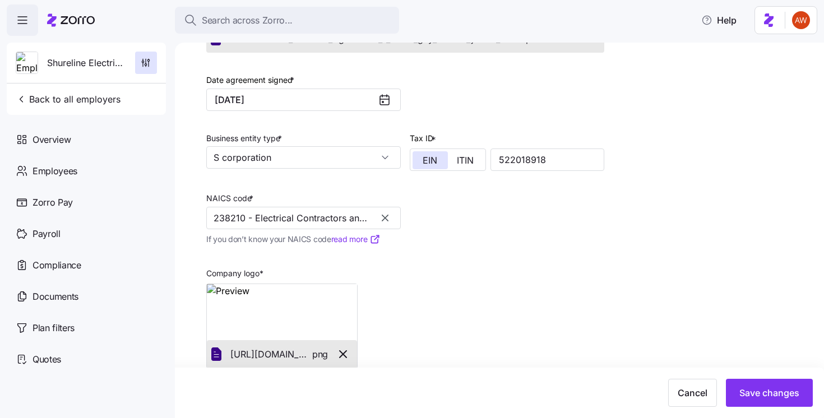
scroll to position [299, 0]
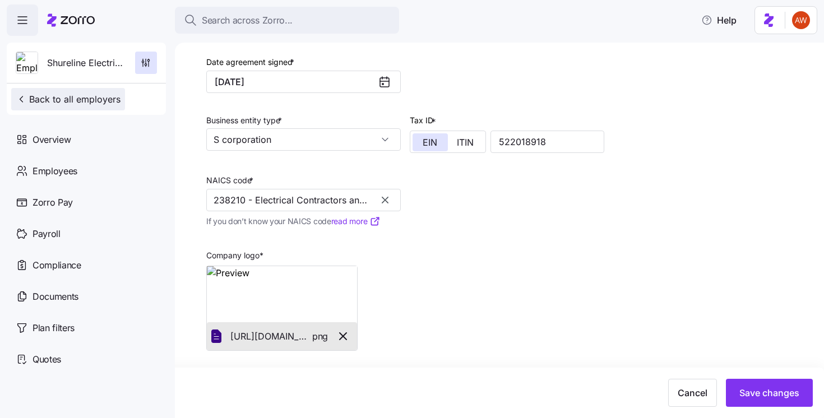
click at [91, 101] on span "Back to all employers" at bounding box center [68, 99] width 105 height 13
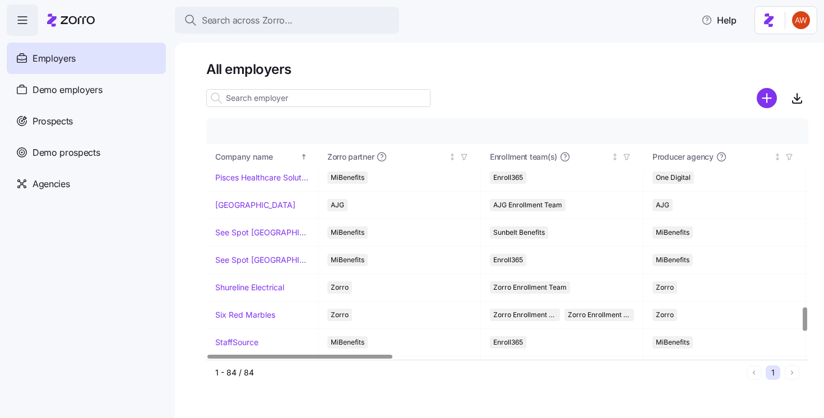
scroll to position [1901, 0]
click at [252, 313] on link "Six Red Marbles" at bounding box center [245, 315] width 60 height 11
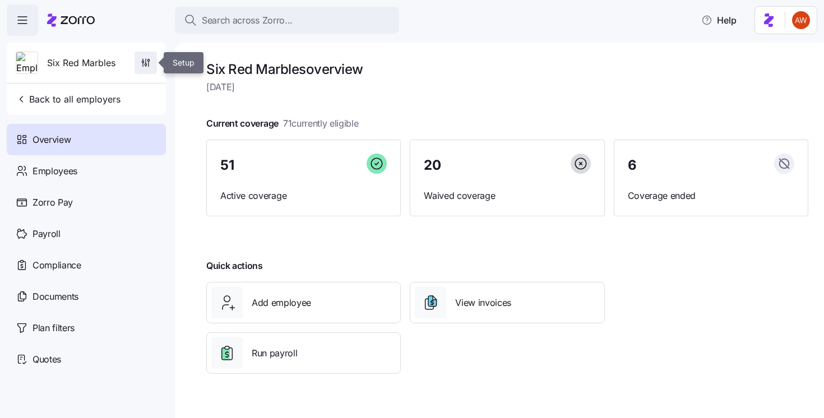
click at [147, 62] on icon "button" at bounding box center [145, 62] width 11 height 11
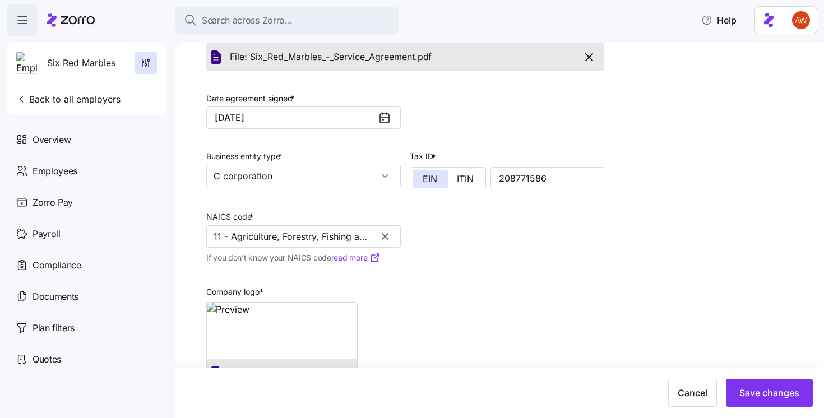
scroll to position [347, 0]
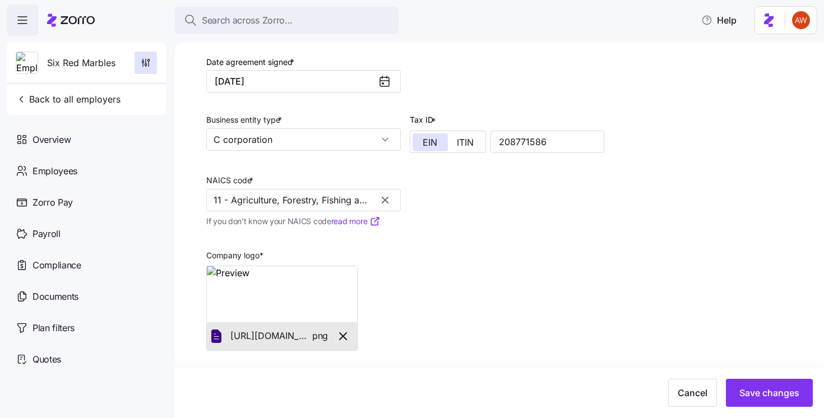
click at [46, 86] on div "Six Red Marbles Back to all employers" at bounding box center [86, 79] width 159 height 72
click at [47, 94] on span "Back to all employers" at bounding box center [68, 99] width 105 height 13
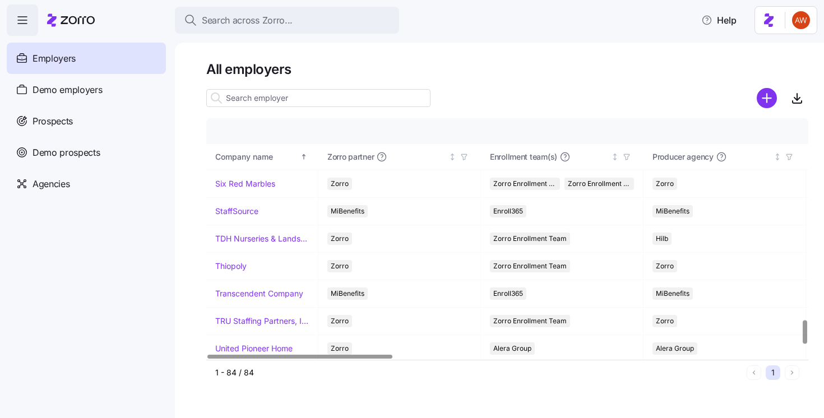
scroll to position [2032, 0]
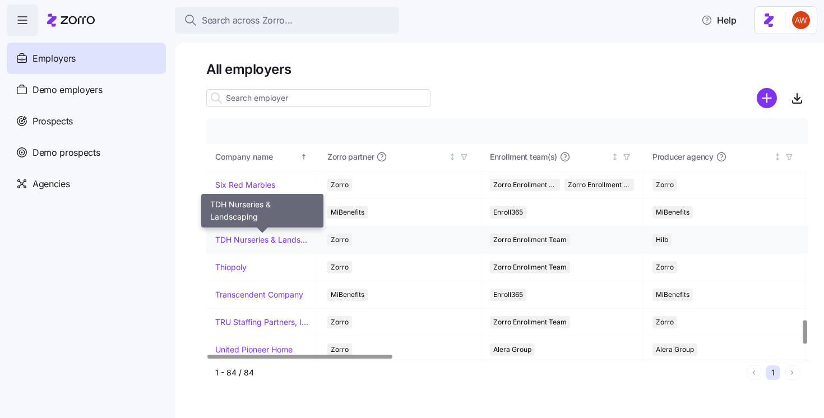
click at [270, 241] on link "TDH Nurseries & Landscaping" at bounding box center [262, 239] width 94 height 11
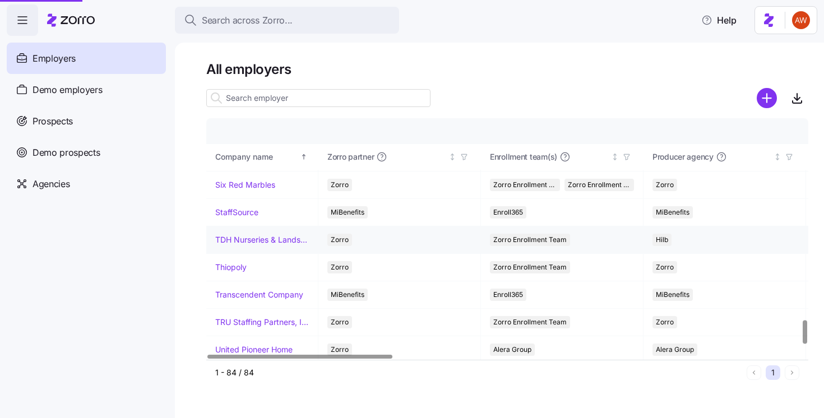
click at [270, 241] on link "TDH Nurseries & Landscaping" at bounding box center [262, 239] width 94 height 11
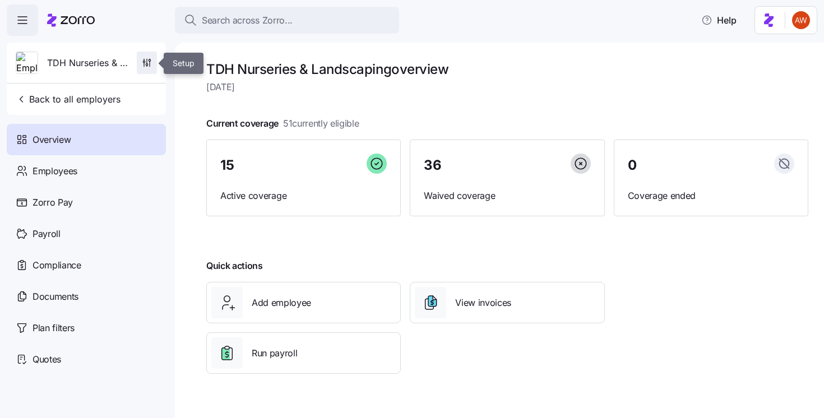
click at [150, 67] on icon "button" at bounding box center [146, 62] width 11 height 11
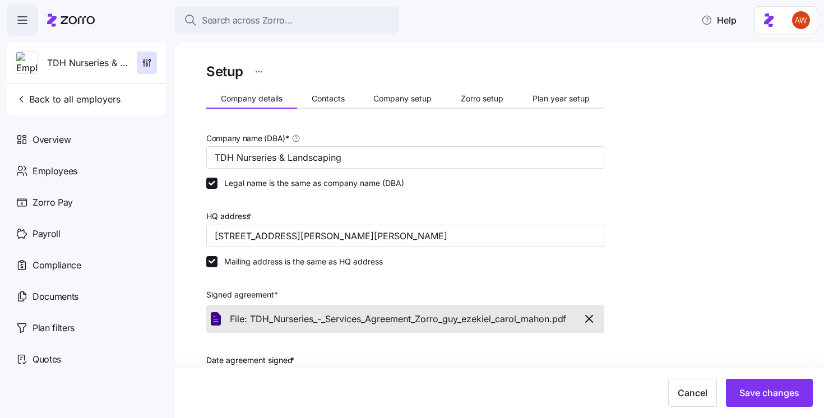
scroll to position [299, 0]
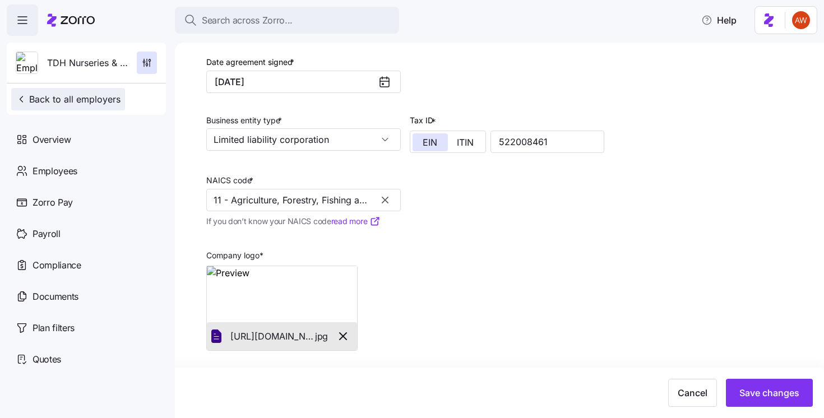
click at [73, 96] on span "Back to all employers" at bounding box center [68, 99] width 105 height 13
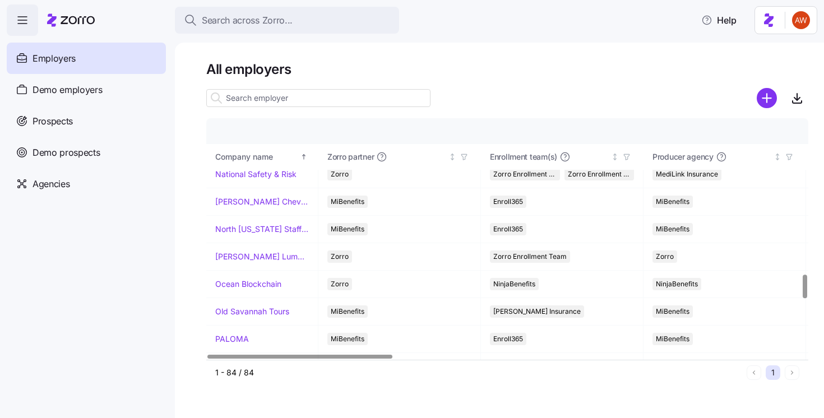
scroll to position [2117, 0]
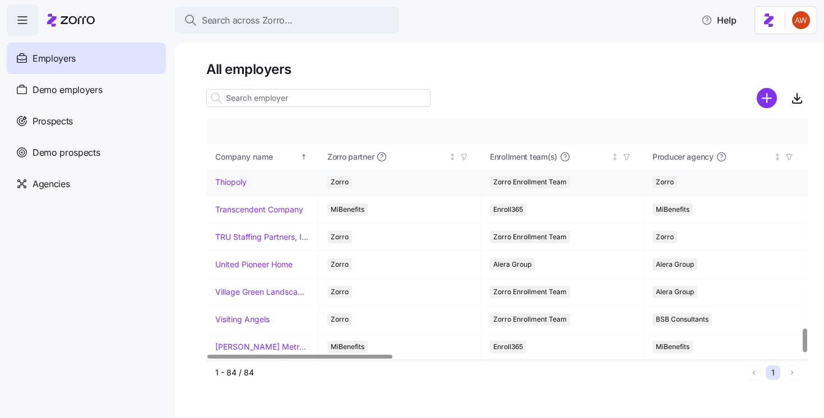
click at [228, 177] on link "Thiopoly" at bounding box center [230, 182] width 31 height 11
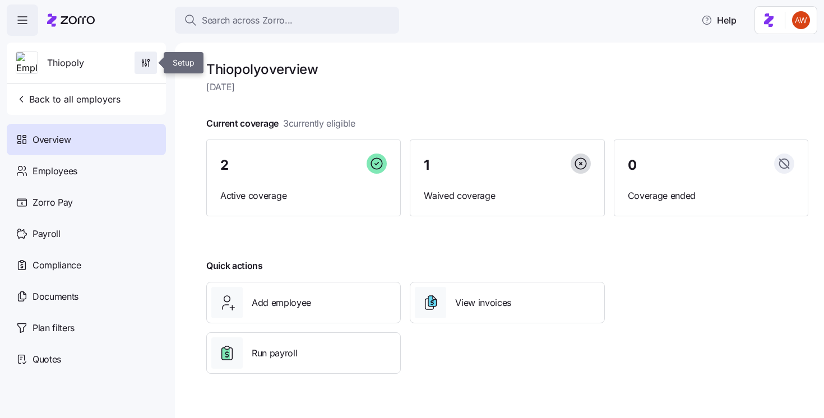
click at [142, 68] on icon "button" at bounding box center [145, 62] width 11 height 11
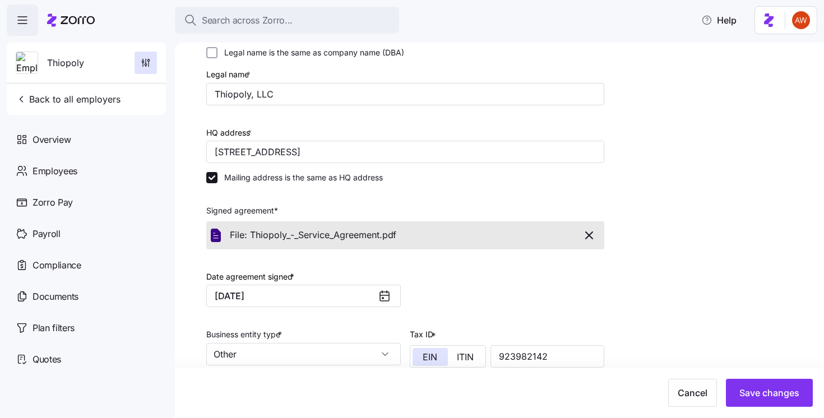
scroll to position [347, 0]
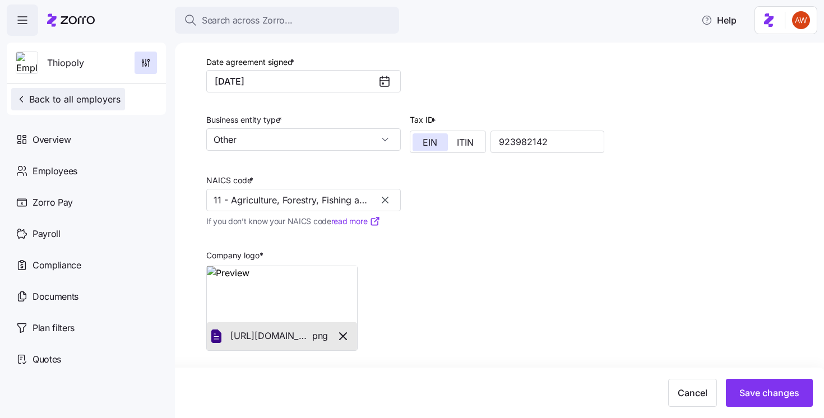
click at [41, 109] on button "Back to all employers" at bounding box center [68, 99] width 114 height 22
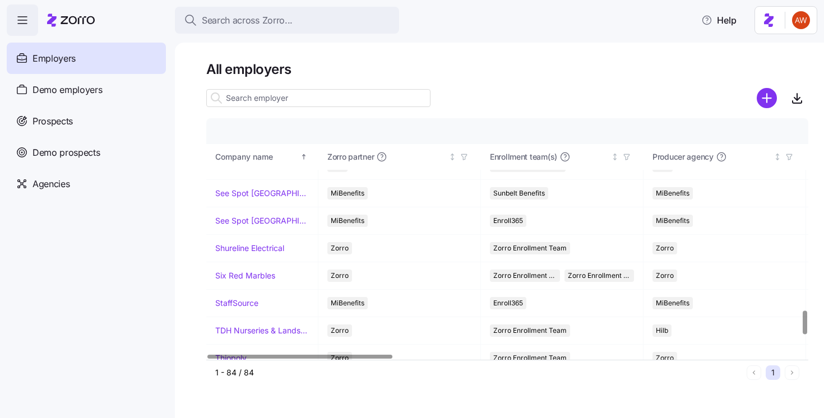
scroll to position [2117, 0]
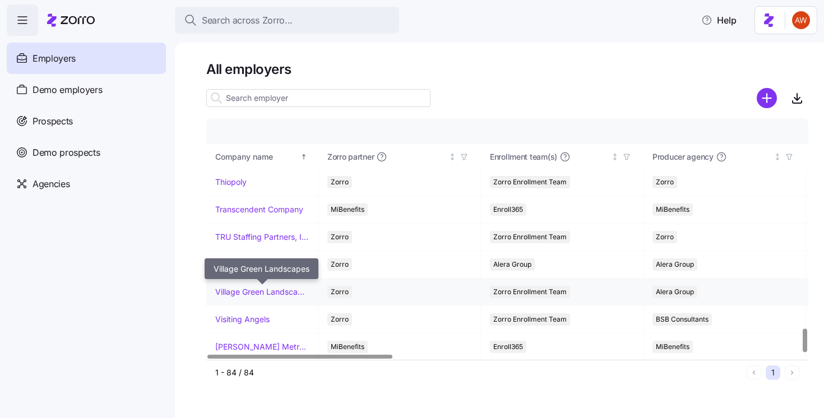
click at [248, 292] on link "Village Green Landscapes" at bounding box center [262, 292] width 94 height 11
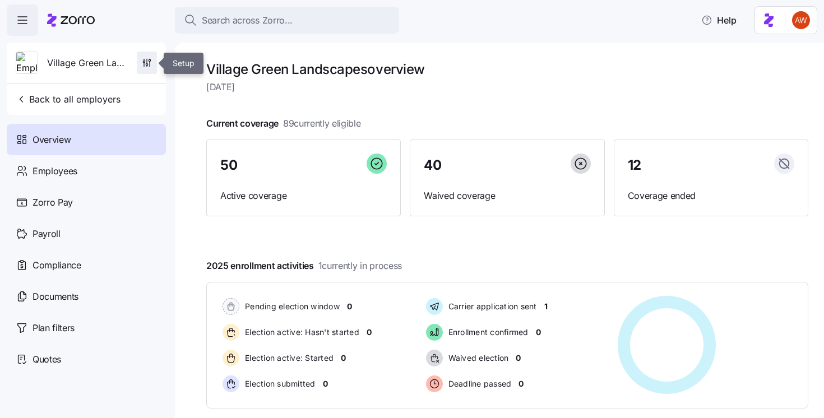
click at [150, 59] on icon "button" at bounding box center [146, 62] width 11 height 11
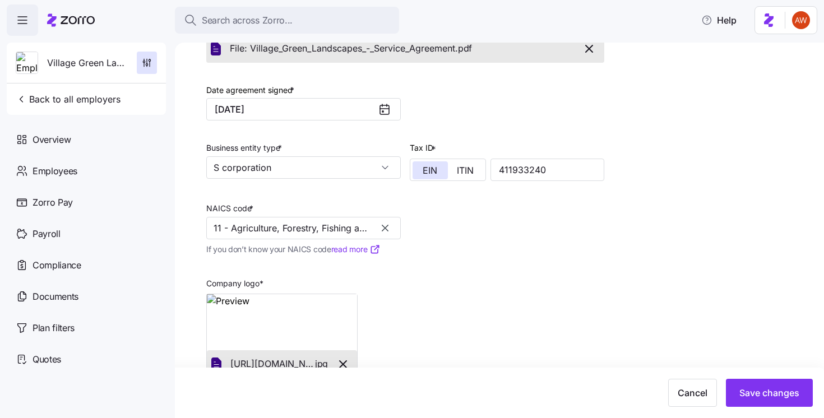
scroll to position [347, 0]
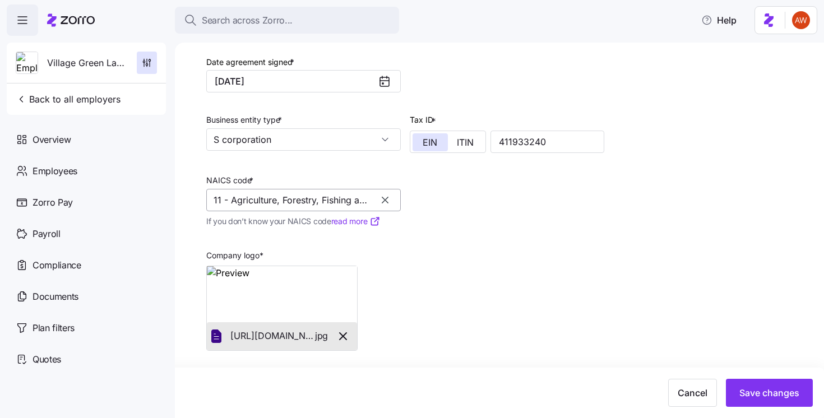
click at [284, 194] on input "11 - Agriculture, Forestry, Fishing and Hunting" at bounding box center [303, 200] width 195 height 22
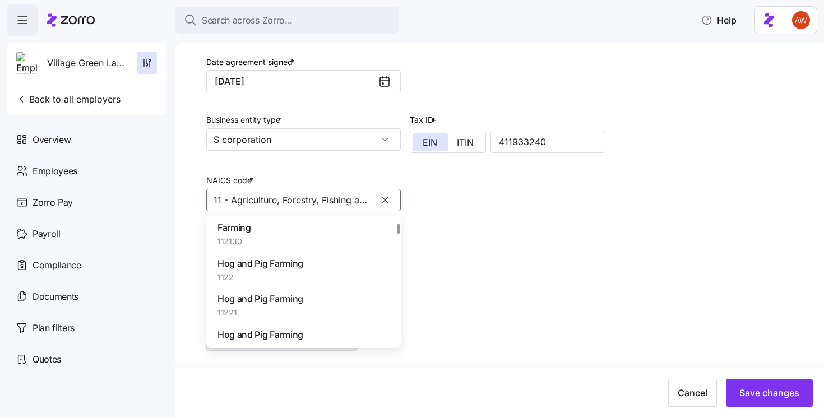
scroll to position [2328, 0]
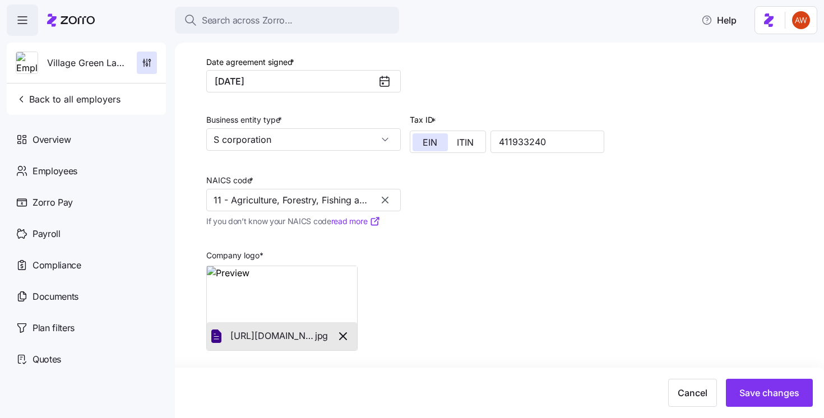
click at [383, 198] on icon "button" at bounding box center [385, 200] width 7 height 7
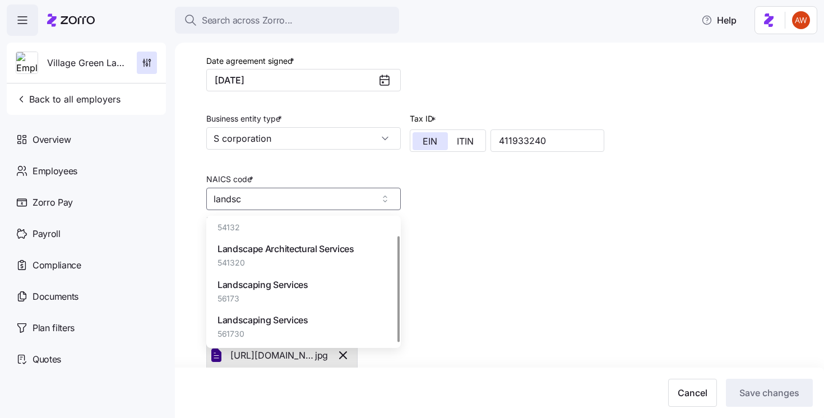
scroll to position [19, 0]
type input "landsc"
click at [528, 270] on div "Company logo * [URL][DOMAIN_NAME]. jpg" at bounding box center [405, 313] width 407 height 123
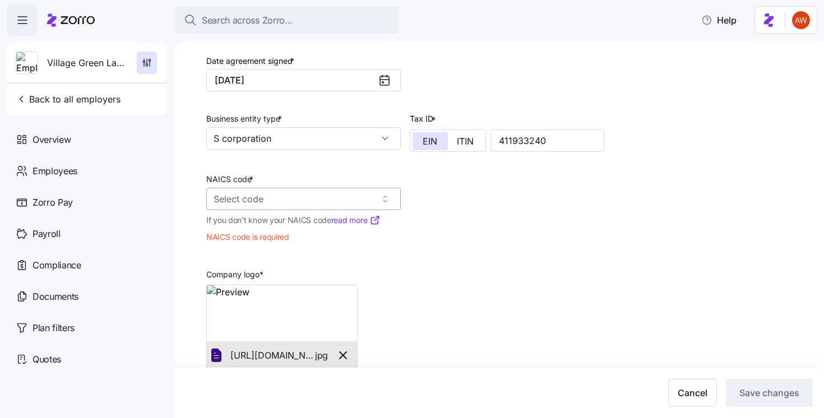
click at [345, 199] on input "NAICS code *" at bounding box center [303, 199] width 195 height 22
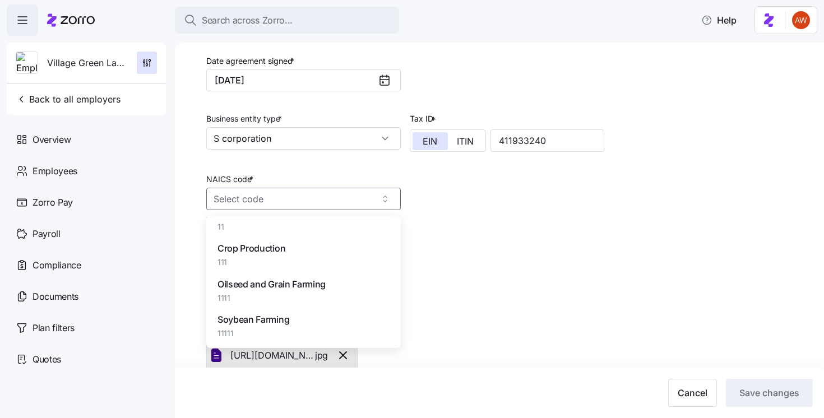
scroll to position [0, 0]
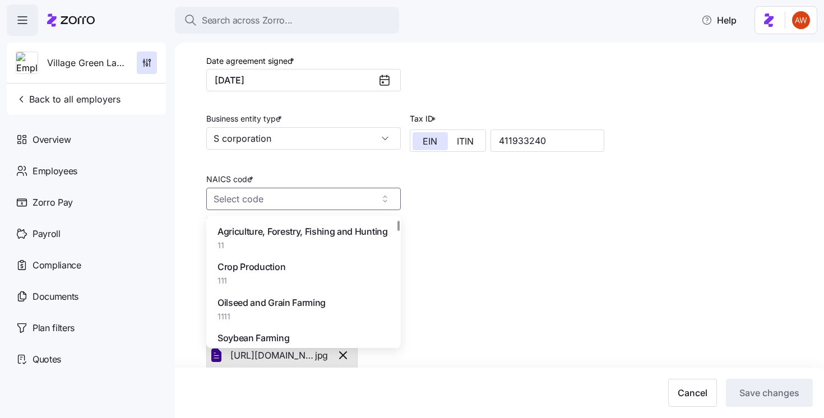
click at [276, 236] on span "Agriculture, Forestry, Fishing and Hunting" at bounding box center [303, 232] width 170 height 14
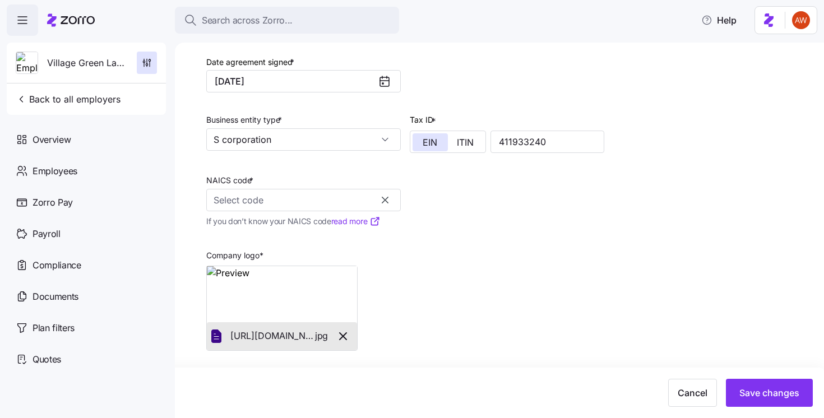
type input "11 - Agriculture, Forestry, Fishing and Hunting"
click at [758, 397] on span "Save changes" at bounding box center [770, 392] width 60 height 13
click at [33, 92] on button "Back to all employers" at bounding box center [68, 99] width 114 height 22
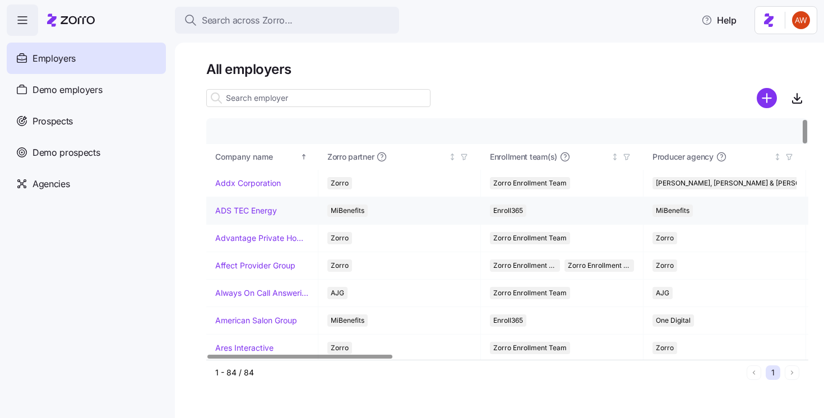
click at [256, 210] on link "ADS TEC Energy" at bounding box center [246, 210] width 62 height 11
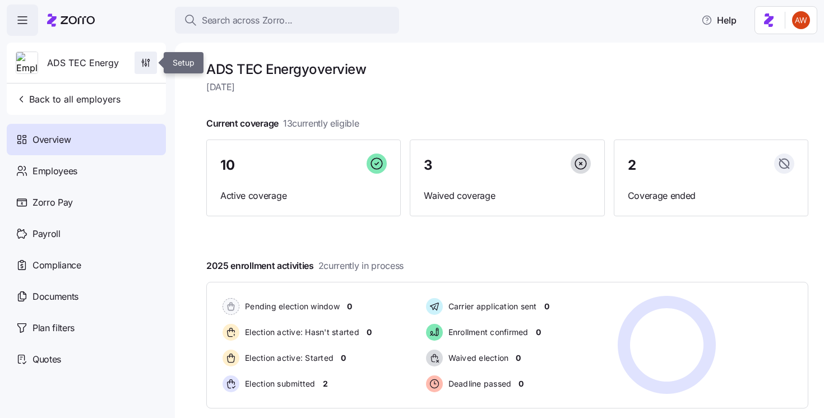
click at [151, 67] on span "button" at bounding box center [145, 62] width 21 height 21
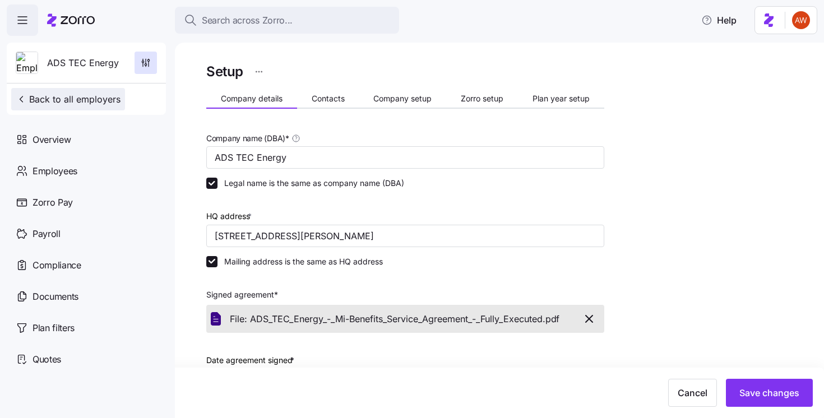
click at [90, 100] on span "Back to all employers" at bounding box center [68, 99] width 105 height 13
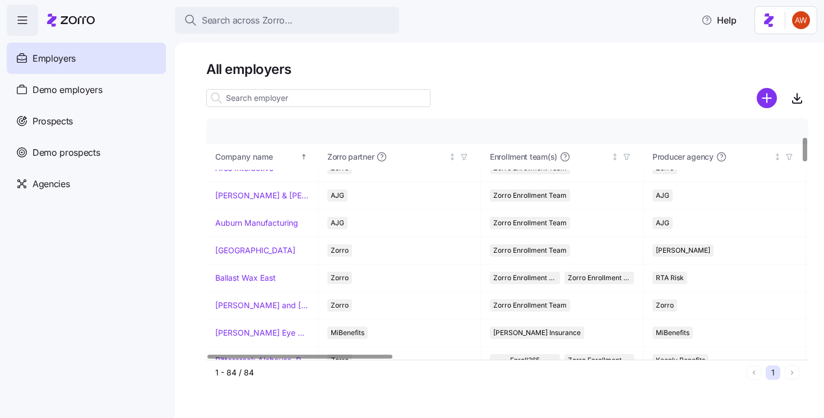
scroll to position [237, 0]
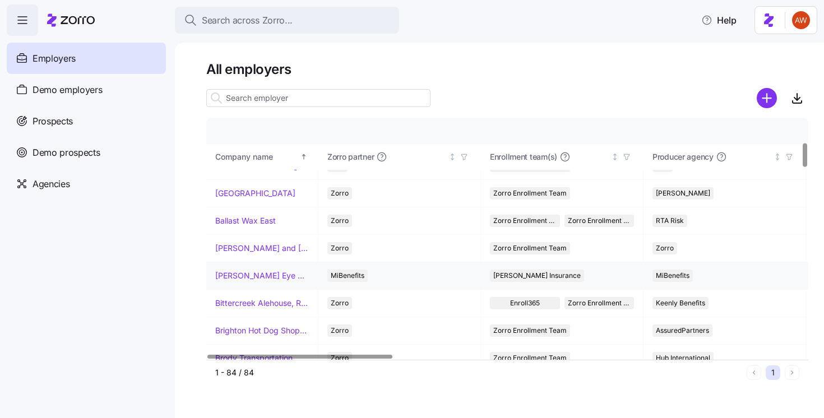
click at [245, 271] on link "[PERSON_NAME] Eye Associates" at bounding box center [262, 275] width 94 height 11
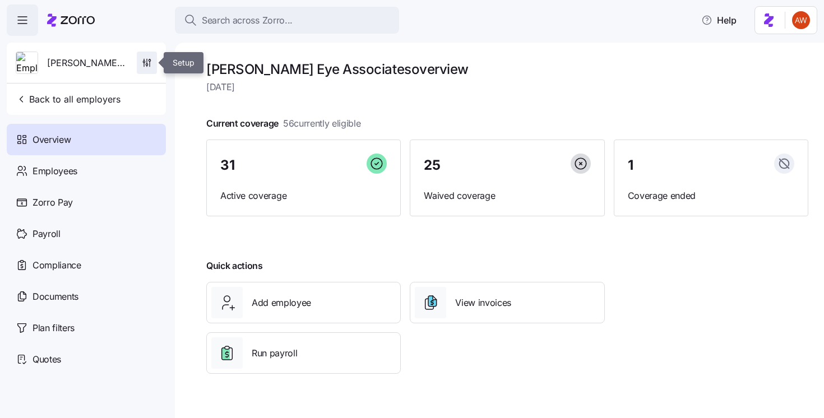
click at [146, 63] on icon "button" at bounding box center [146, 62] width 11 height 11
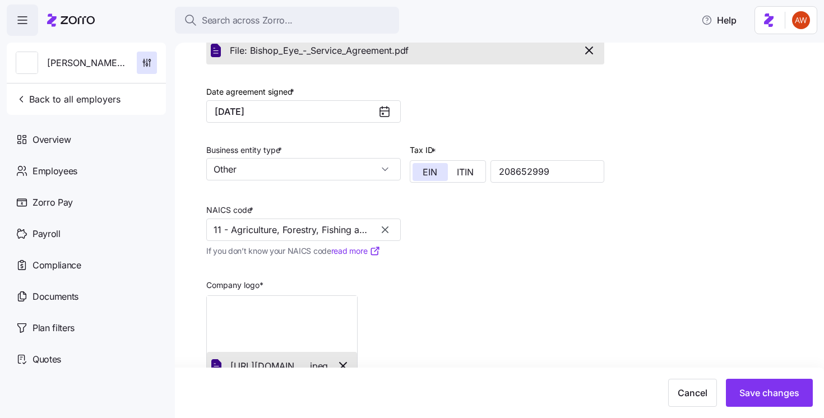
scroll to position [299, 0]
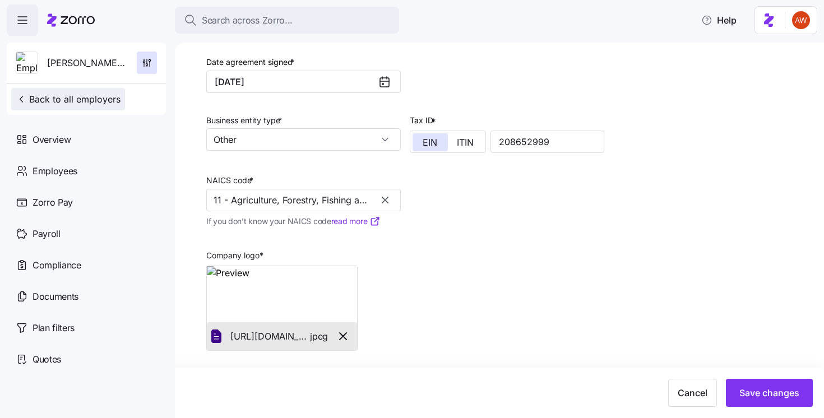
click at [69, 96] on span "Back to all employers" at bounding box center [68, 99] width 105 height 13
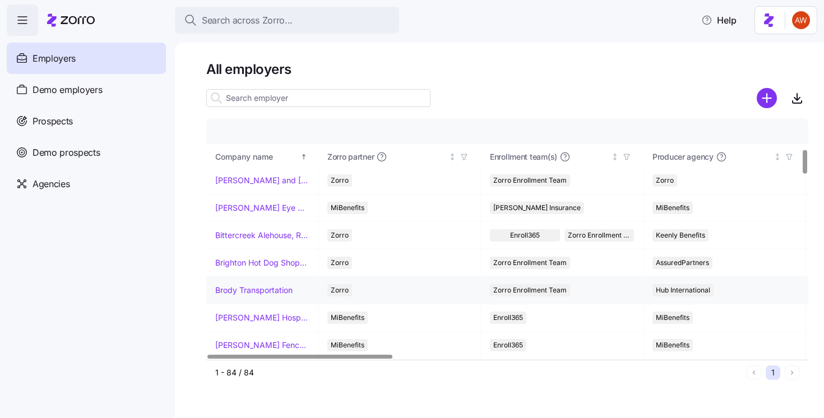
scroll to position [314, 0]
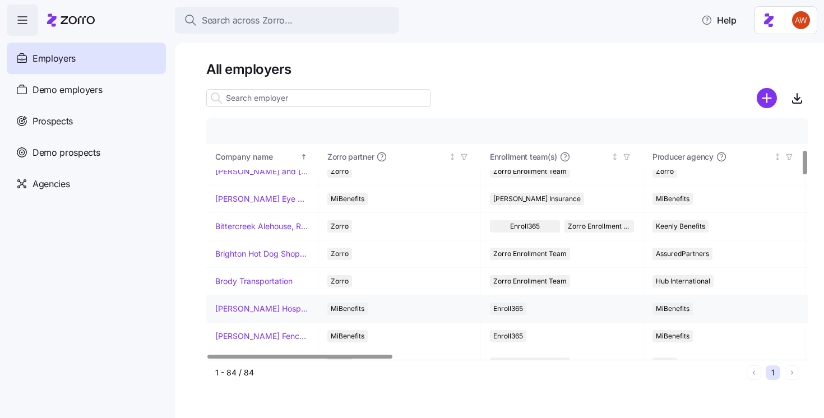
click at [251, 313] on link "[PERSON_NAME] Hospitality" at bounding box center [262, 308] width 94 height 11
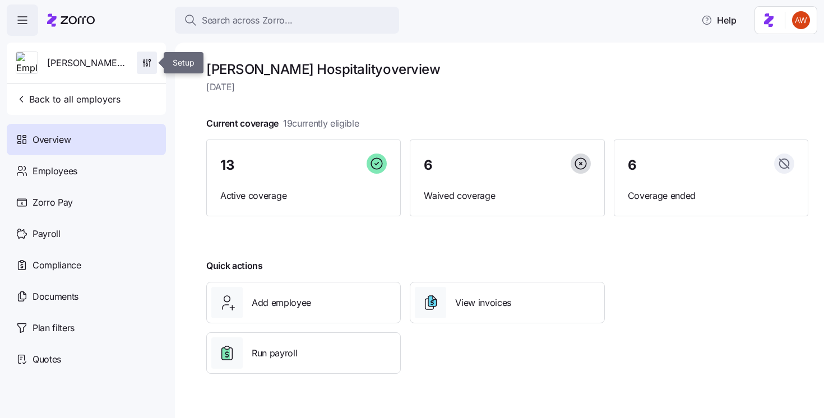
click at [145, 58] on icon "button" at bounding box center [146, 62] width 11 height 11
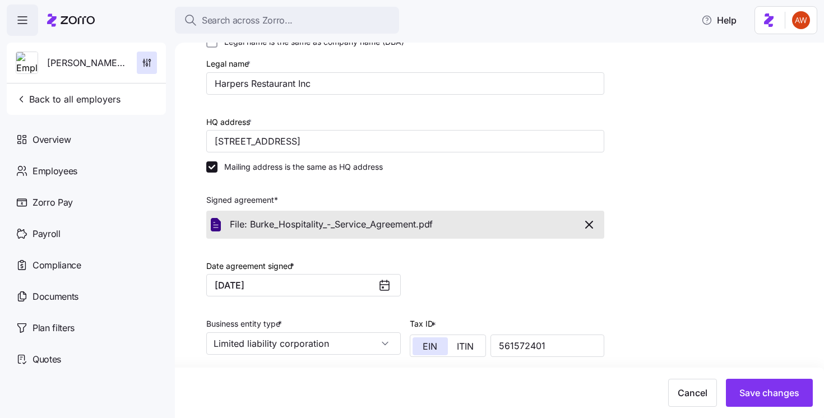
scroll to position [347, 0]
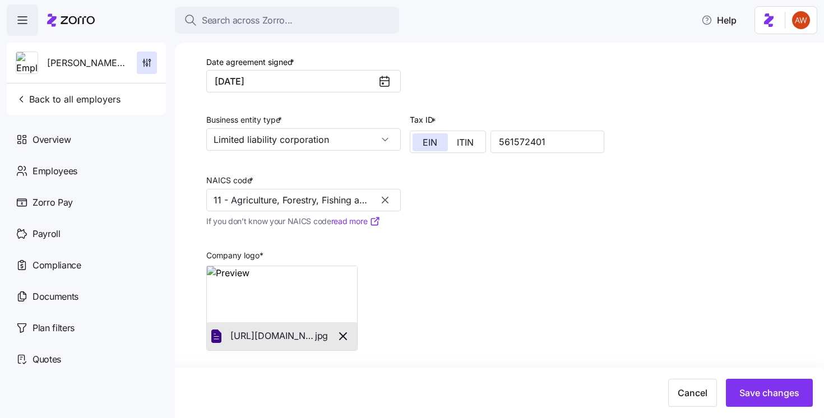
click at [47, 113] on div "[PERSON_NAME] Hospitality Back to all employers" at bounding box center [86, 79] width 159 height 72
click at [47, 102] on span "Back to all employers" at bounding box center [68, 99] width 105 height 13
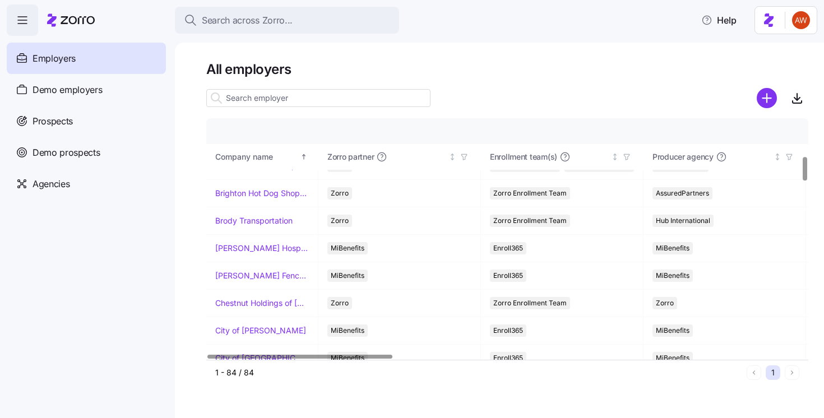
scroll to position [376, 0]
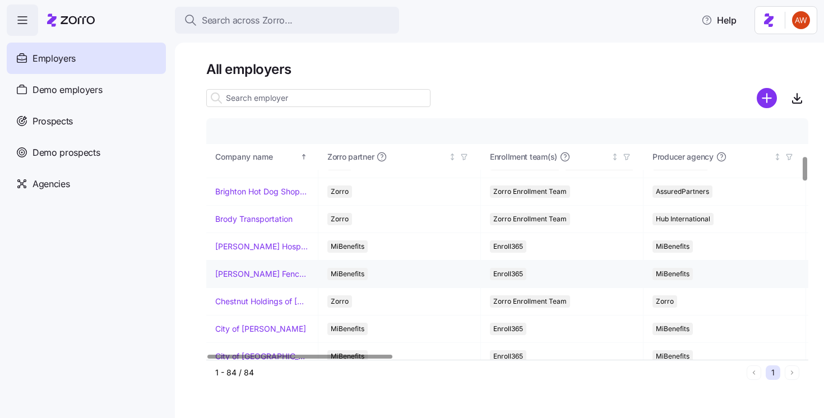
click at [279, 266] on td "[PERSON_NAME] Fence Company" at bounding box center [262, 274] width 112 height 27
click at [275, 269] on link "[PERSON_NAME] Fence Company" at bounding box center [262, 274] width 94 height 11
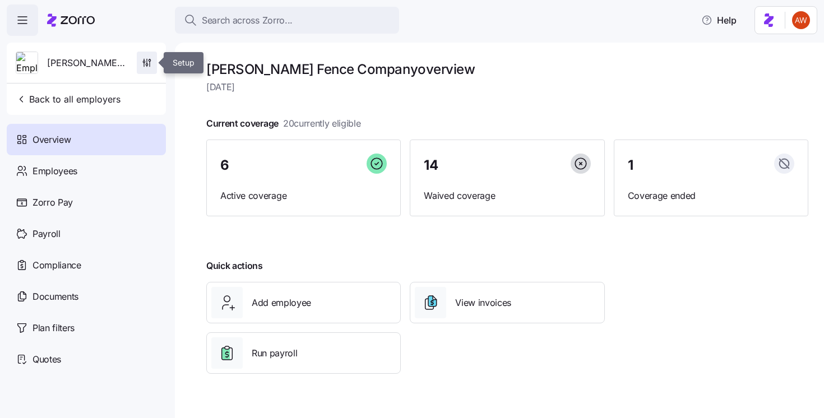
click at [151, 71] on span "button" at bounding box center [146, 62] width 19 height 21
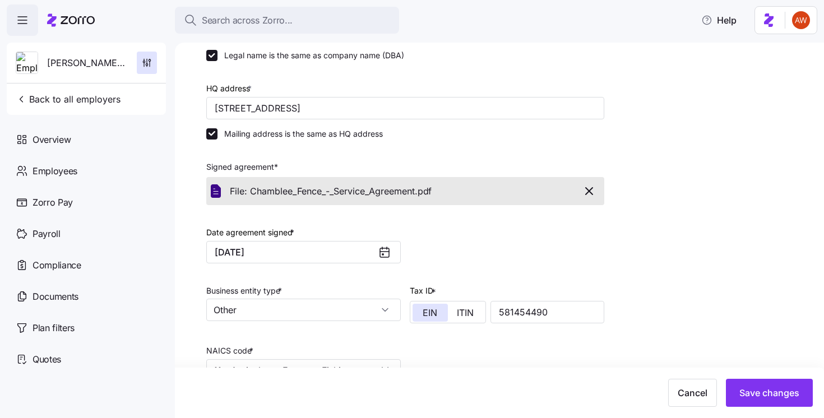
scroll to position [299, 0]
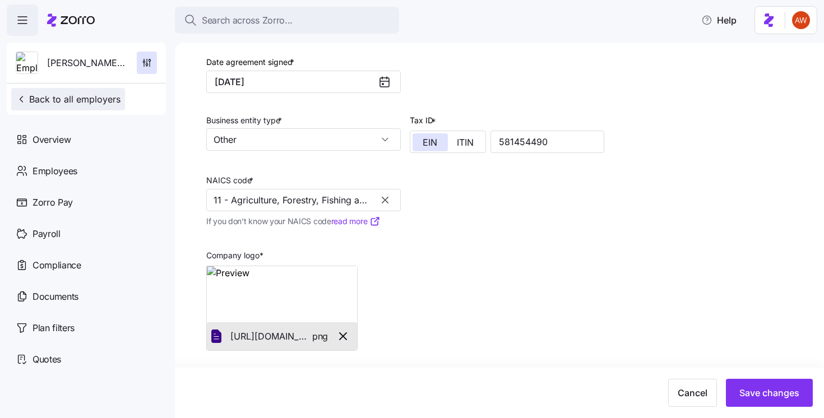
click at [53, 93] on span "Back to all employers" at bounding box center [68, 99] width 105 height 13
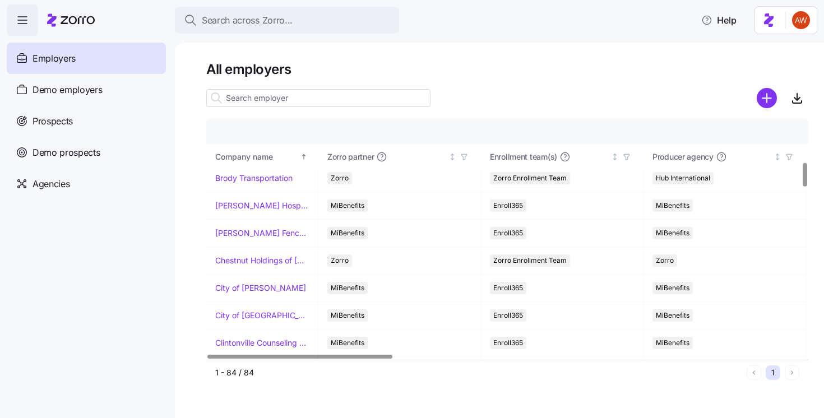
scroll to position [446, 0]
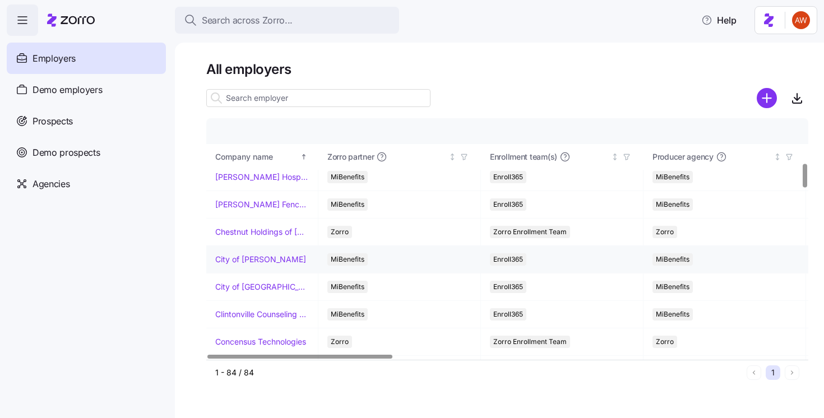
click at [261, 260] on link "City of [PERSON_NAME]" at bounding box center [260, 259] width 91 height 11
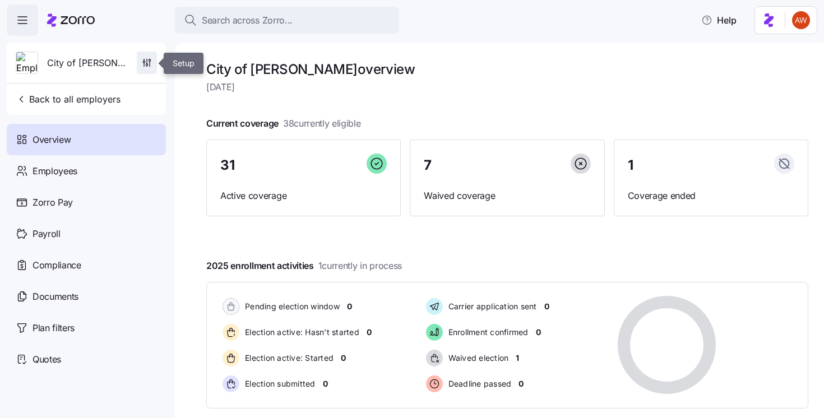
click at [146, 57] on icon "button" at bounding box center [146, 62] width 11 height 11
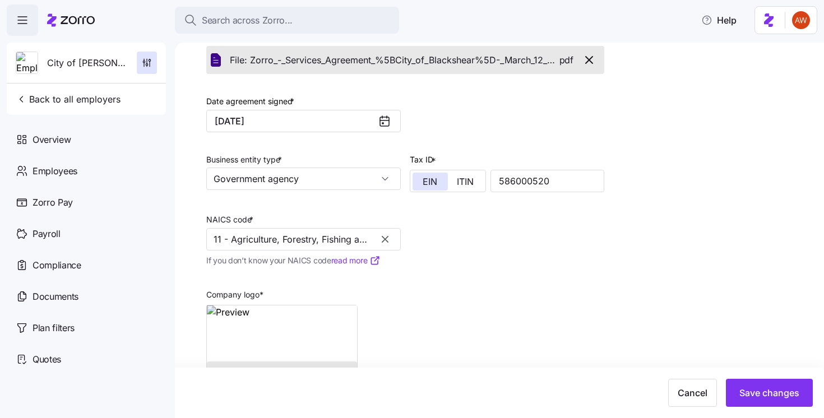
scroll to position [299, 0]
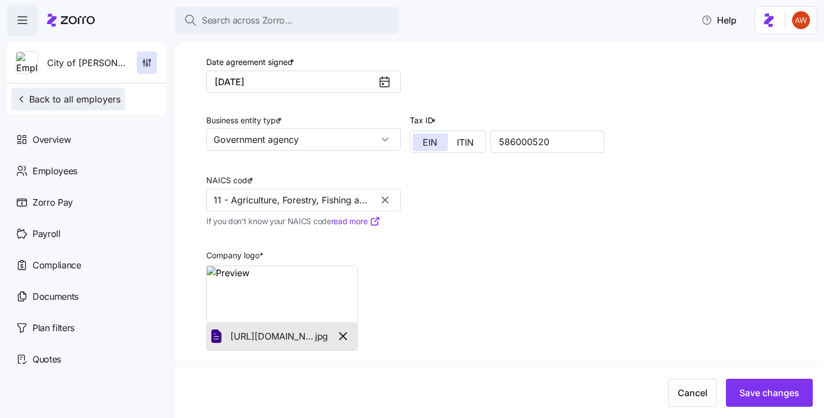
click at [46, 98] on span "Back to all employers" at bounding box center [68, 99] width 105 height 13
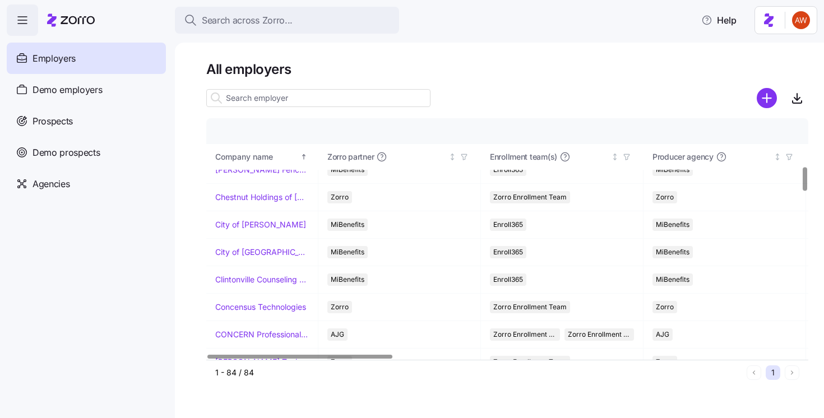
scroll to position [479, 0]
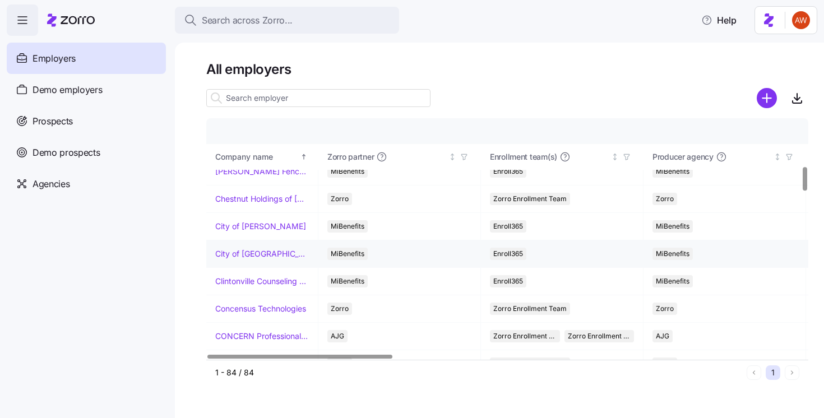
click at [254, 247] on td "City of [GEOGRAPHIC_DATA]" at bounding box center [262, 254] width 112 height 27
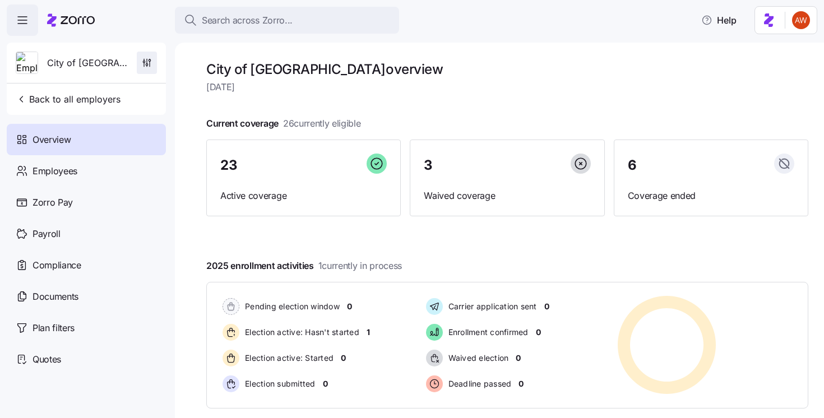
click at [146, 68] on span "button" at bounding box center [146, 62] width 19 height 21
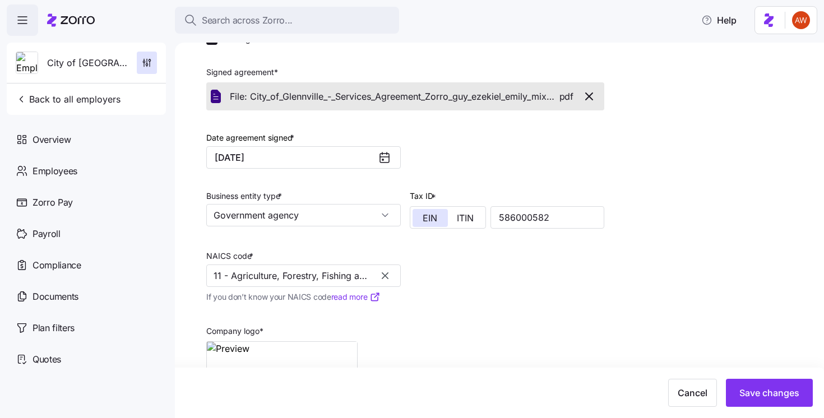
scroll to position [299, 0]
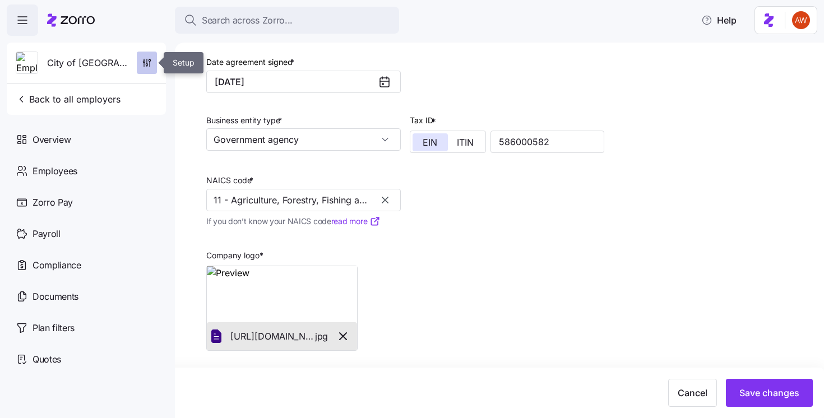
click at [150, 61] on icon "button" at bounding box center [146, 62] width 11 height 11
click at [77, 100] on span "Back to all employers" at bounding box center [68, 99] width 105 height 13
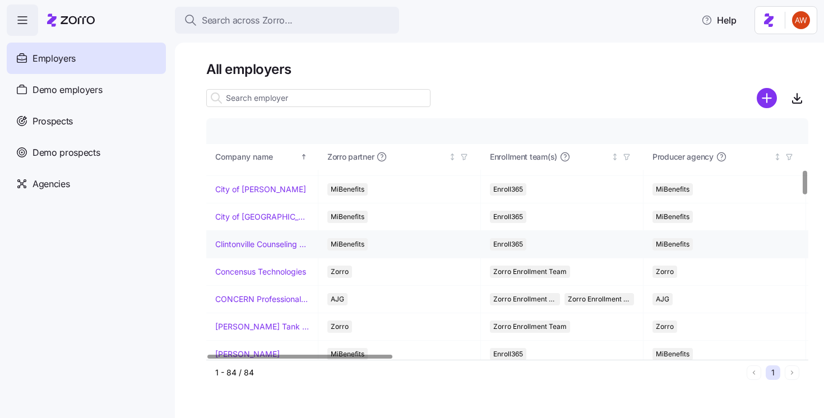
scroll to position [519, 0]
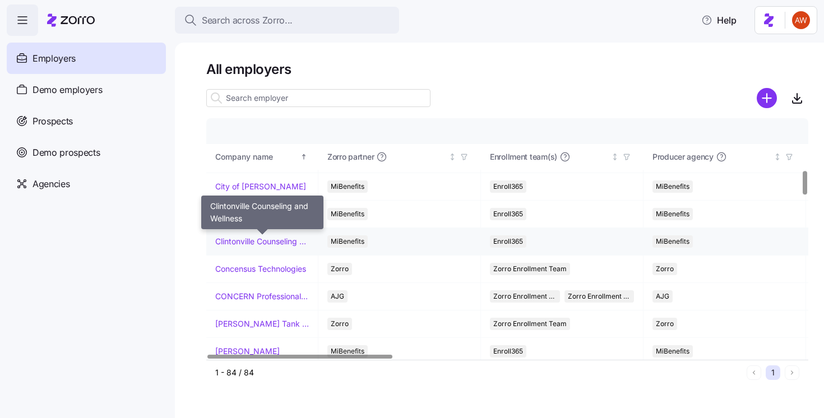
click at [248, 238] on link "Clintonville Counseling and Wellness" at bounding box center [262, 241] width 94 height 11
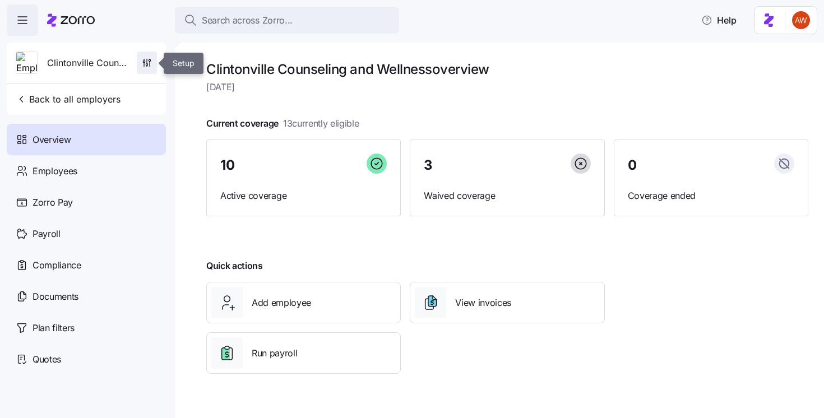
click at [155, 63] on span "button" at bounding box center [146, 62] width 19 height 21
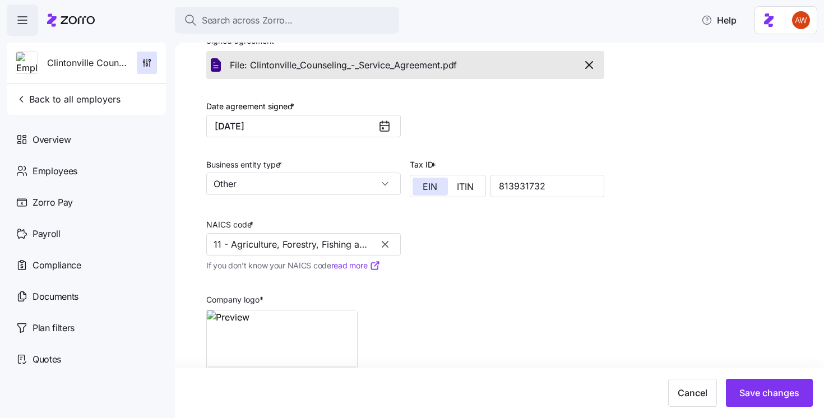
scroll to position [299, 0]
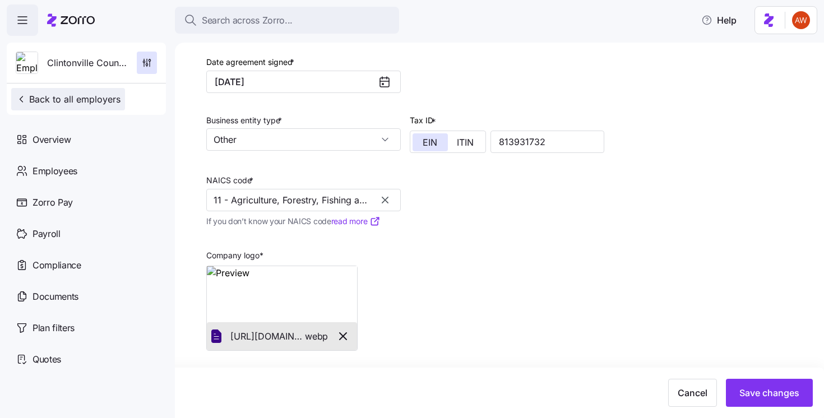
click at [68, 101] on span "Back to all employers" at bounding box center [68, 99] width 105 height 13
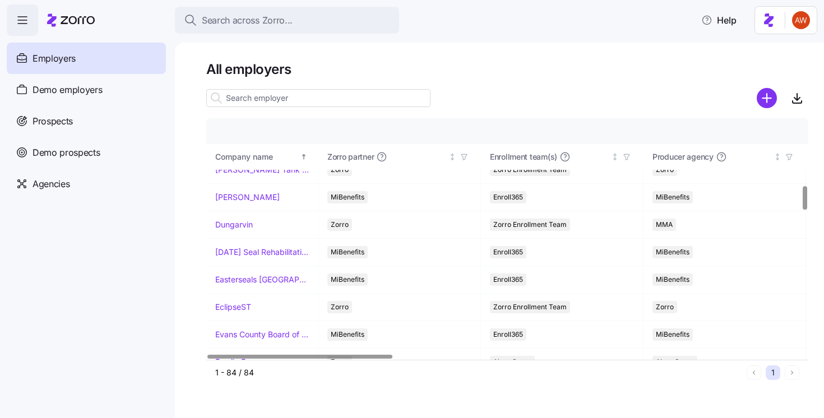
scroll to position [672, 0]
click at [261, 194] on link "[PERSON_NAME]" at bounding box center [247, 198] width 64 height 11
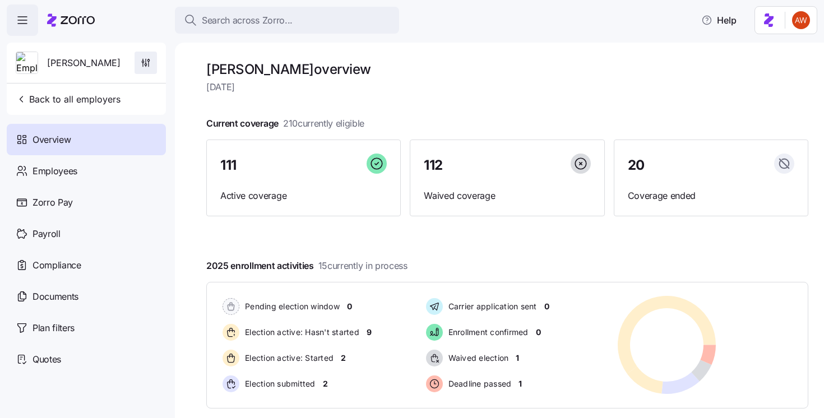
click at [143, 64] on icon "button" at bounding box center [143, 65] width 0 height 4
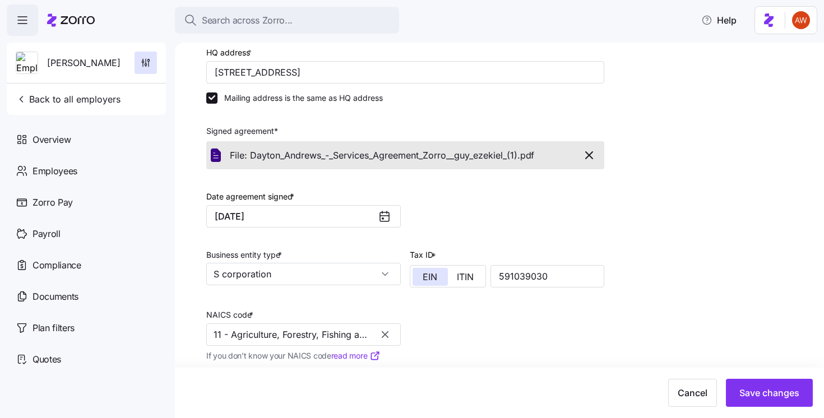
scroll to position [299, 0]
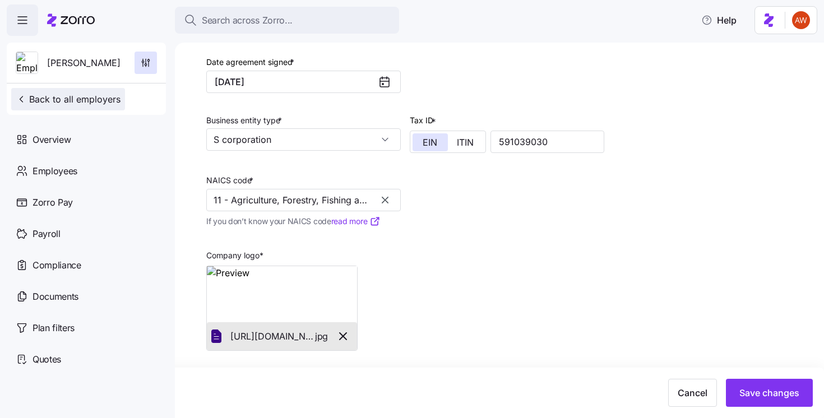
click at [38, 95] on span "Back to all employers" at bounding box center [68, 99] width 105 height 13
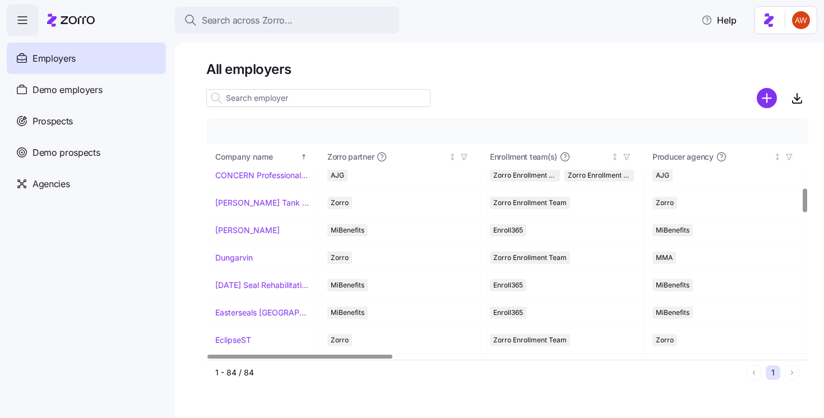
scroll to position [708, 0]
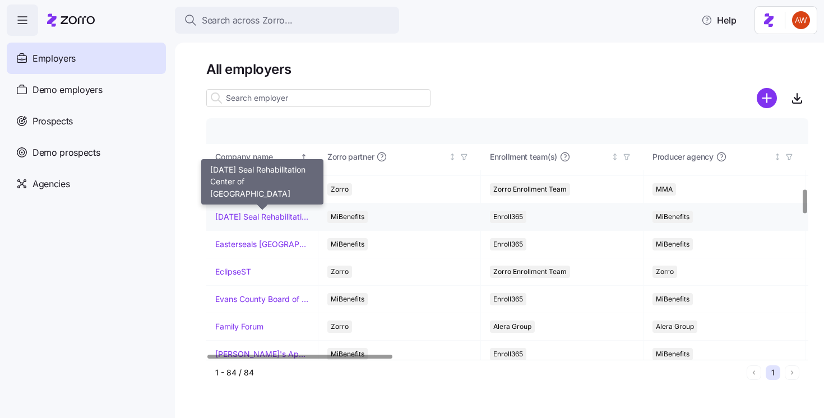
click at [276, 216] on link "[DATE] Seal Rehabilitation Center of [GEOGRAPHIC_DATA]" at bounding box center [262, 216] width 94 height 11
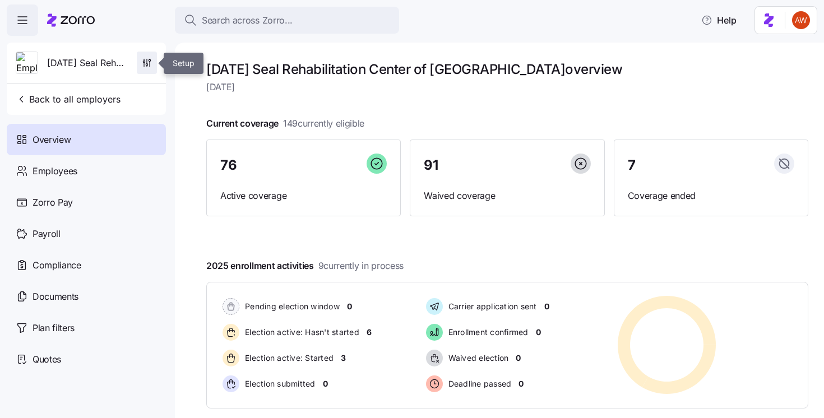
click at [148, 63] on icon "button" at bounding box center [146, 62] width 11 height 11
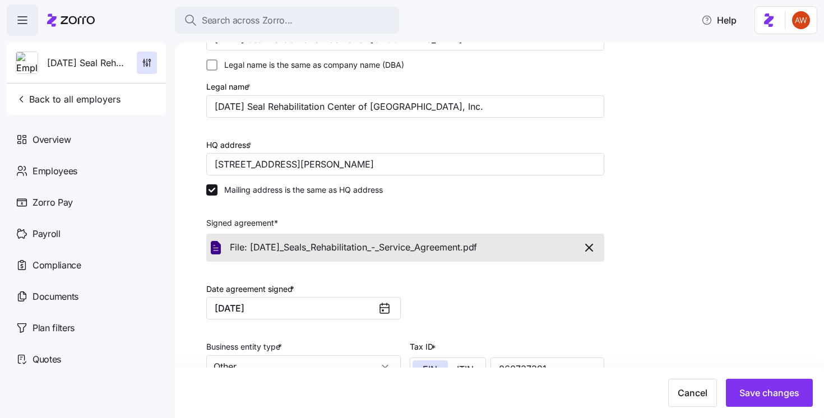
scroll to position [347, 0]
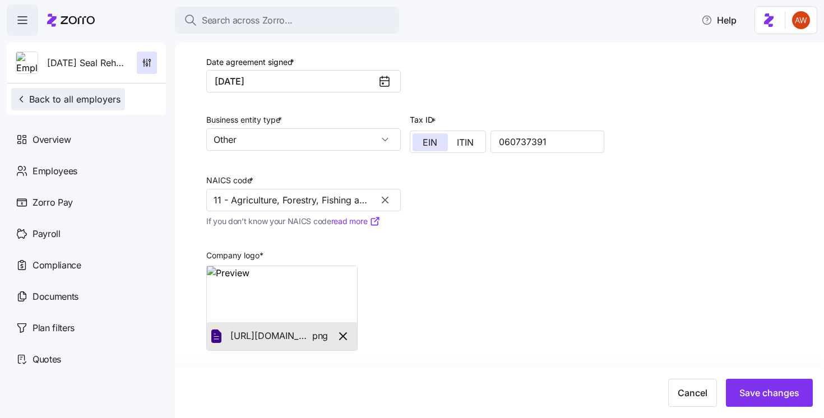
click at [36, 100] on span "Back to all employers" at bounding box center [68, 99] width 105 height 13
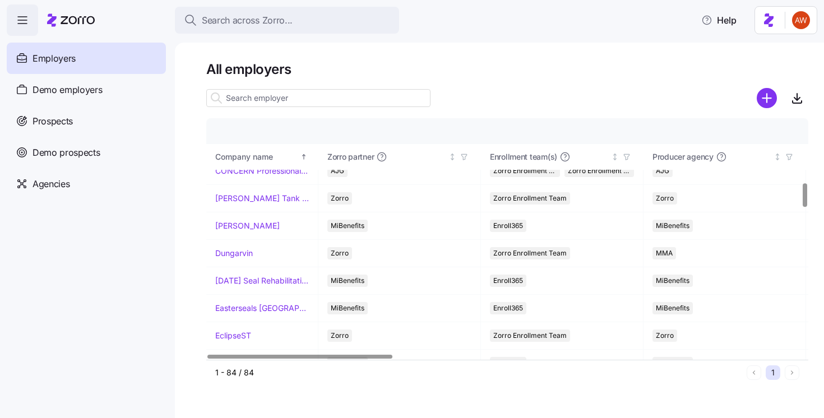
scroll to position [640, 0]
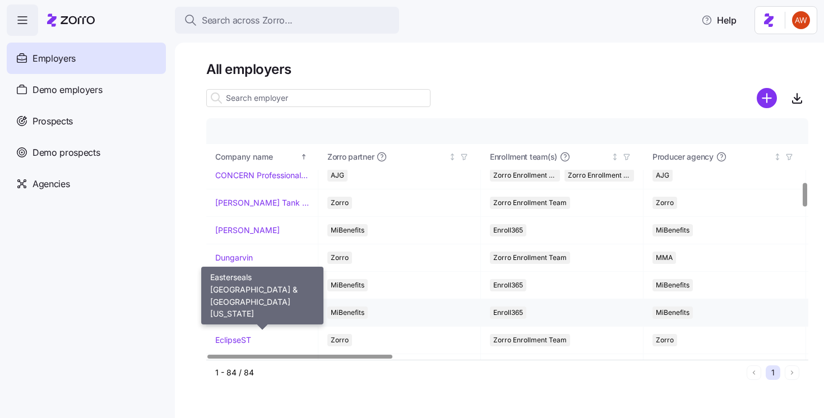
click at [247, 316] on link "Easterseals [GEOGRAPHIC_DATA] & [GEOGRAPHIC_DATA][US_STATE]" at bounding box center [262, 312] width 94 height 11
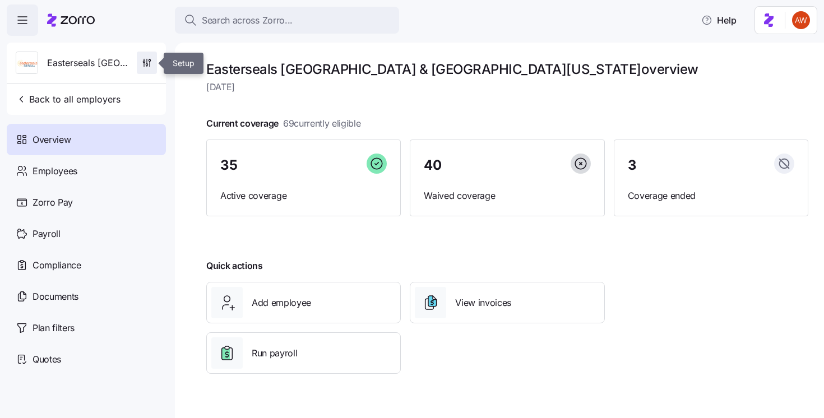
click at [145, 66] on icon "button" at bounding box center [146, 62] width 11 height 11
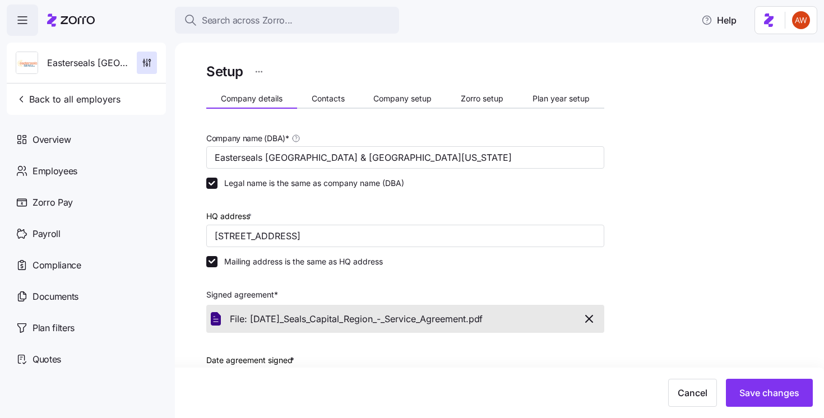
scroll to position [299, 0]
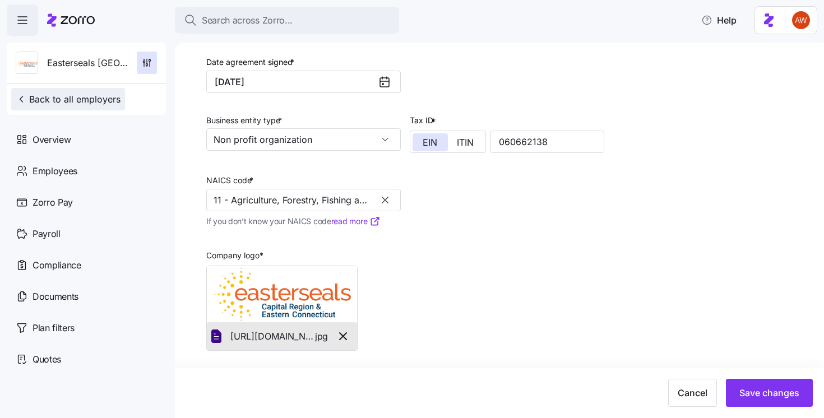
click at [91, 108] on button "Back to all employers" at bounding box center [68, 99] width 114 height 22
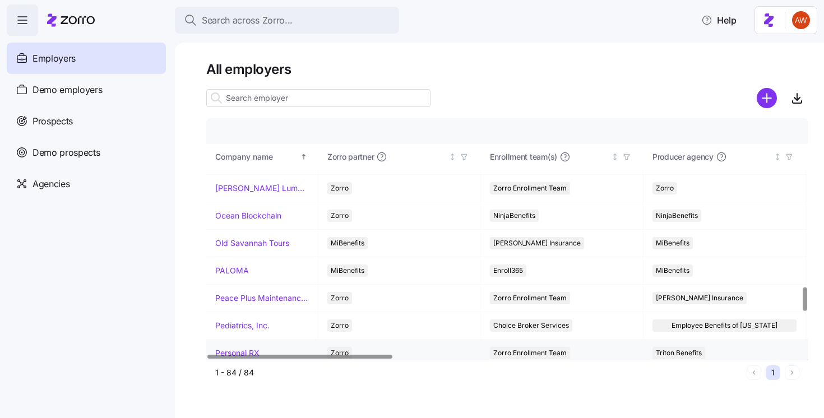
scroll to position [1696, 0]
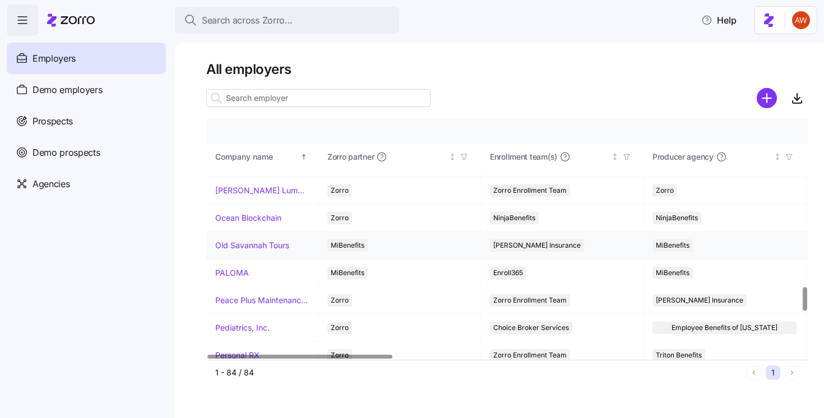
click at [273, 246] on link "Old Savannah Tours" at bounding box center [252, 245] width 74 height 11
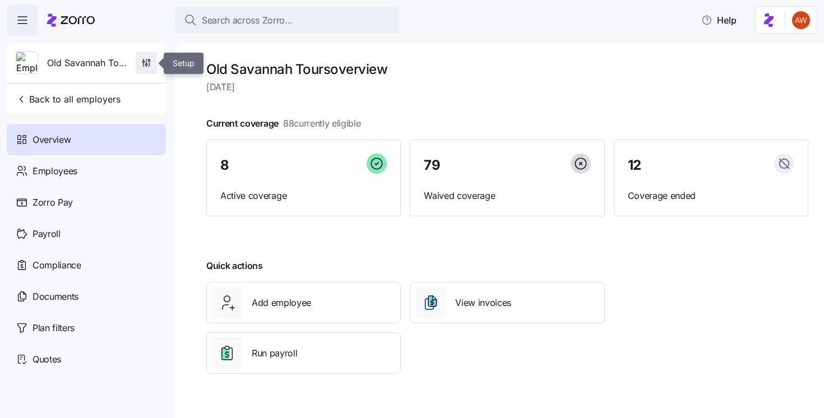
click at [153, 67] on span "button" at bounding box center [146, 62] width 20 height 21
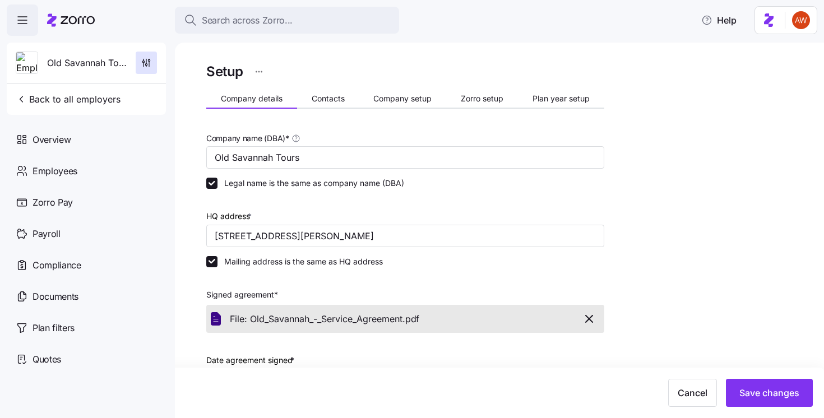
scroll to position [299, 0]
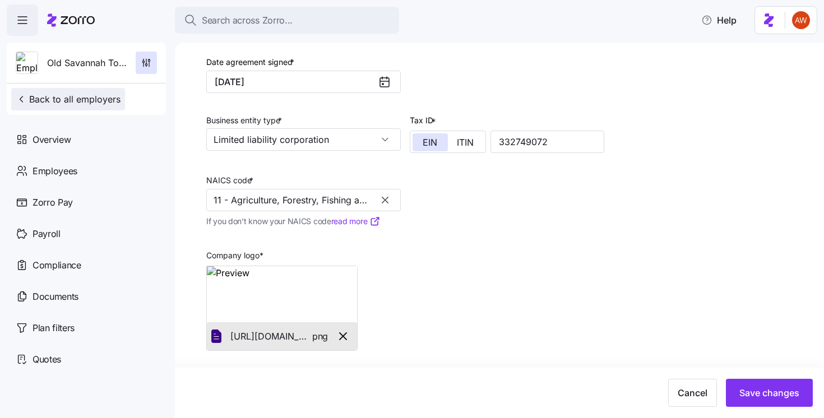
click at [43, 101] on span "Back to all employers" at bounding box center [68, 99] width 105 height 13
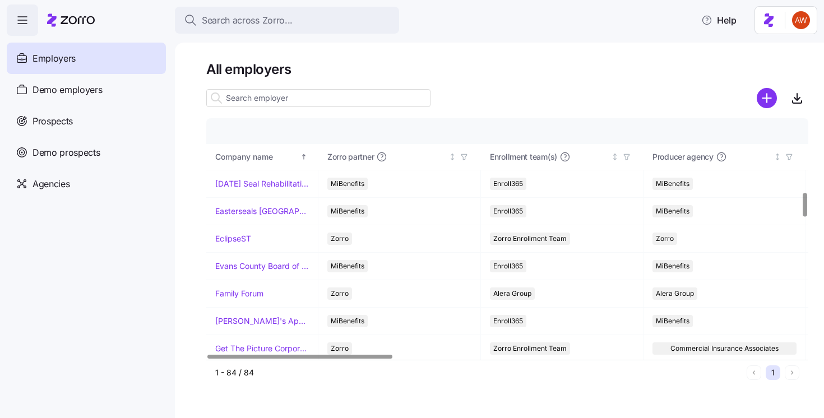
scroll to position [742, 0]
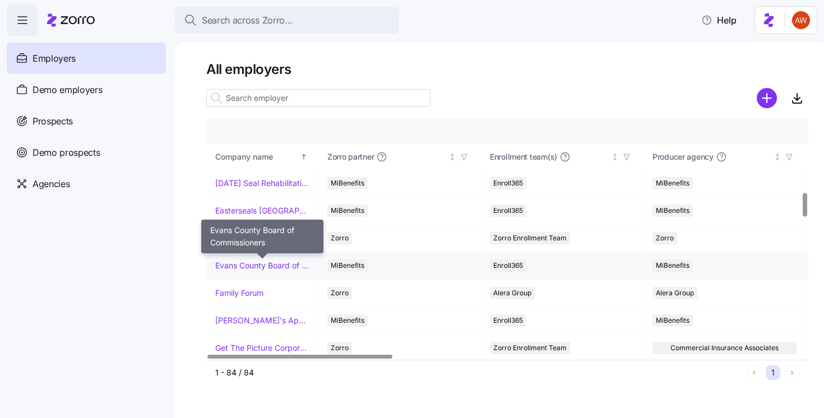
click at [262, 264] on link "Evans County Board of Commissioners" at bounding box center [262, 265] width 94 height 11
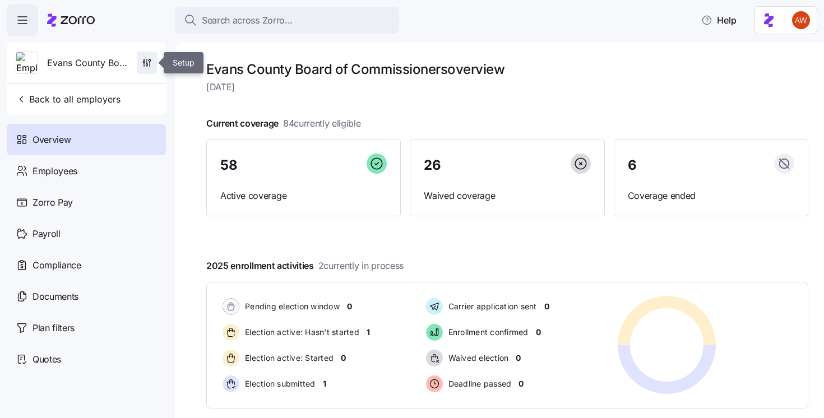
click at [151, 67] on icon "button" at bounding box center [146, 62] width 11 height 11
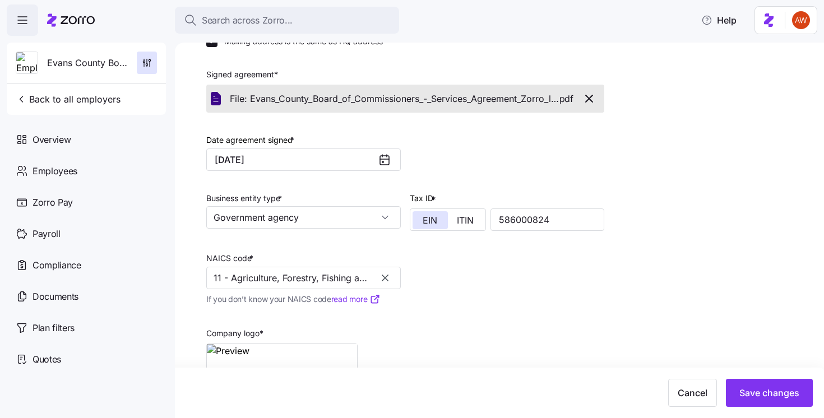
scroll to position [299, 0]
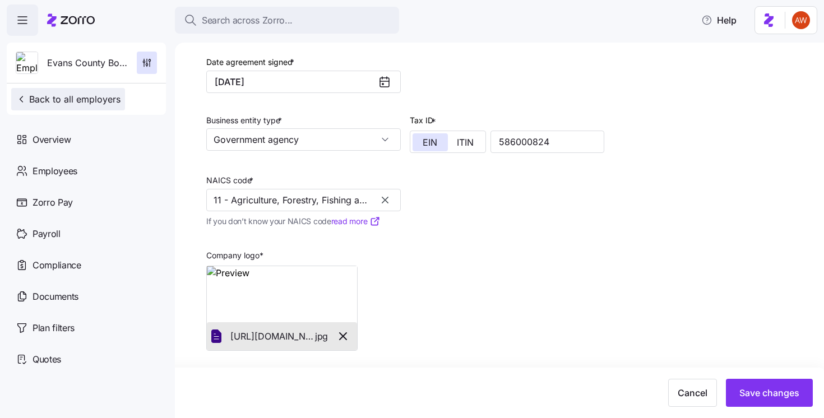
click at [96, 99] on span "Back to all employers" at bounding box center [68, 99] width 105 height 13
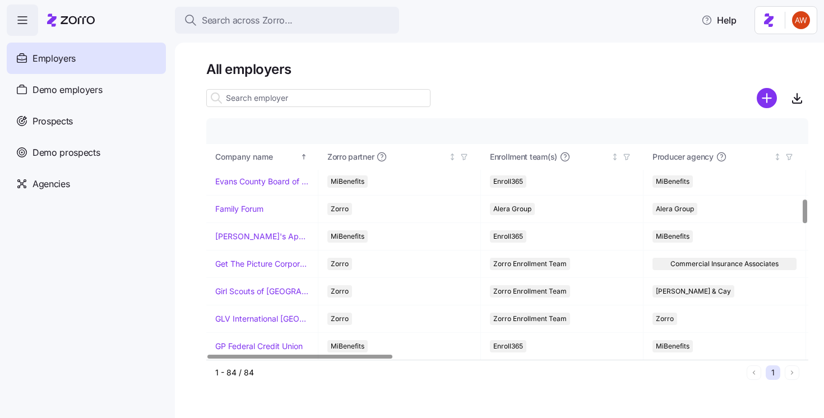
scroll to position [809, 0]
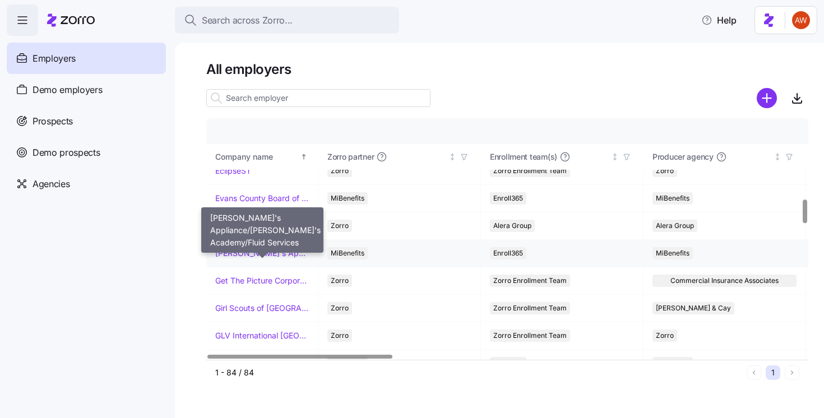
click at [269, 253] on link "[PERSON_NAME]'s Appliance/[PERSON_NAME]'s Academy/Fluid Services" at bounding box center [262, 253] width 94 height 11
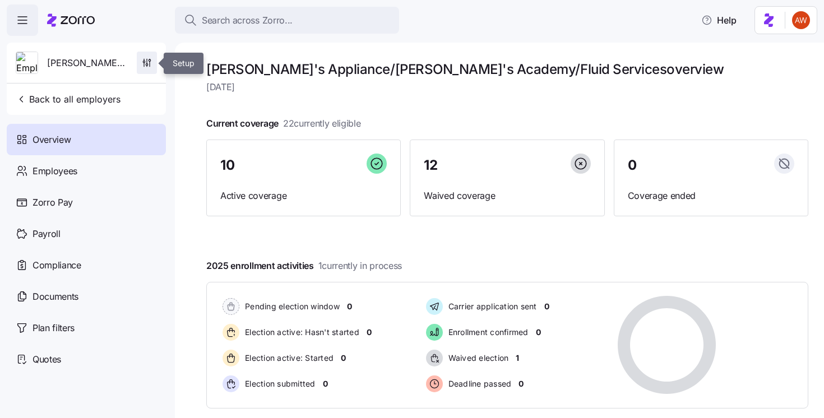
click at [146, 59] on icon "button" at bounding box center [146, 62] width 11 height 11
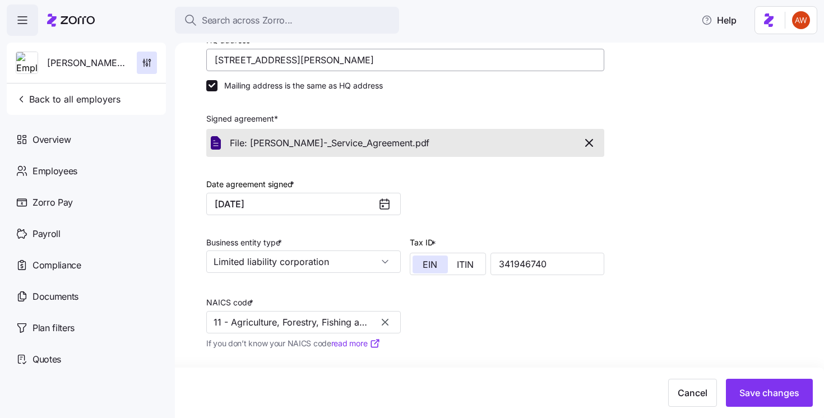
scroll to position [299, 0]
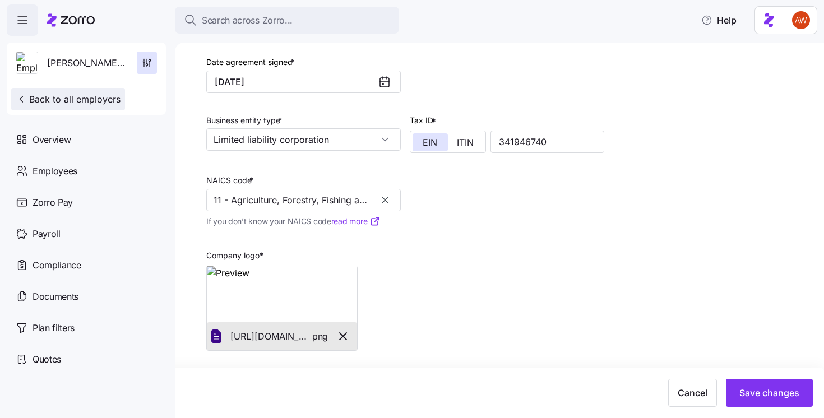
click at [60, 101] on span "Back to all employers" at bounding box center [68, 99] width 105 height 13
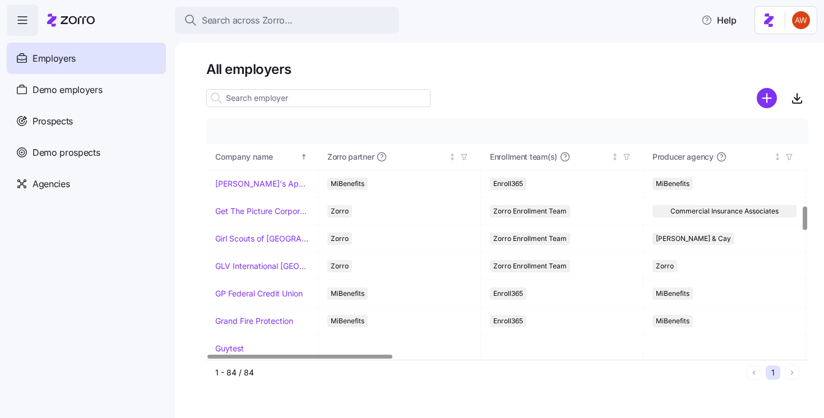
scroll to position [883, 0]
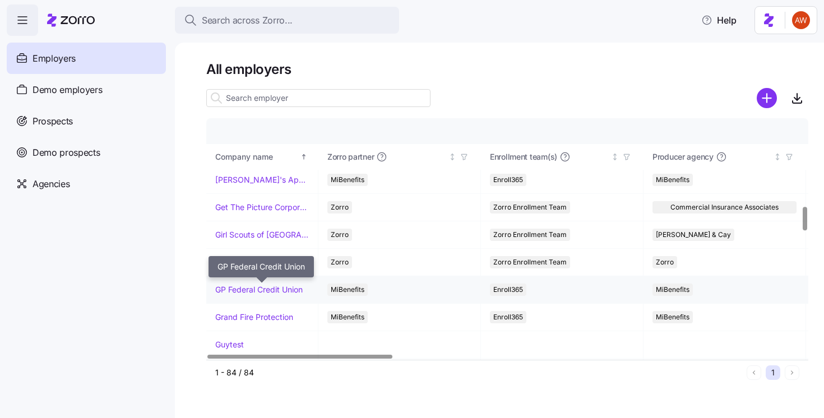
click at [250, 290] on link "GP Federal Credit Union" at bounding box center [258, 289] width 87 height 11
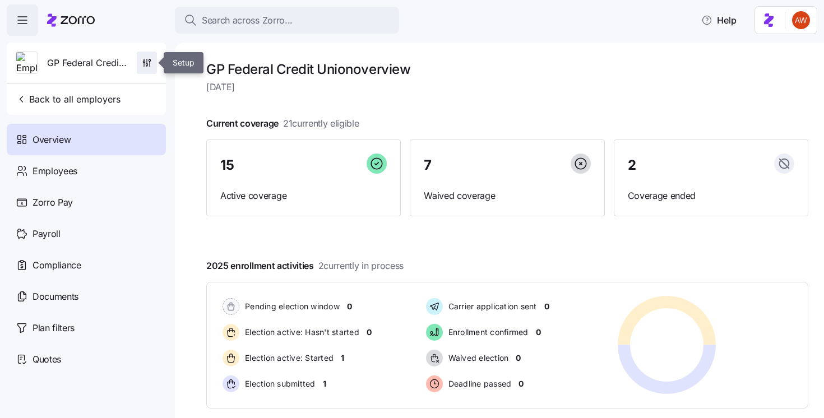
click at [144, 63] on icon "button" at bounding box center [146, 62] width 11 height 11
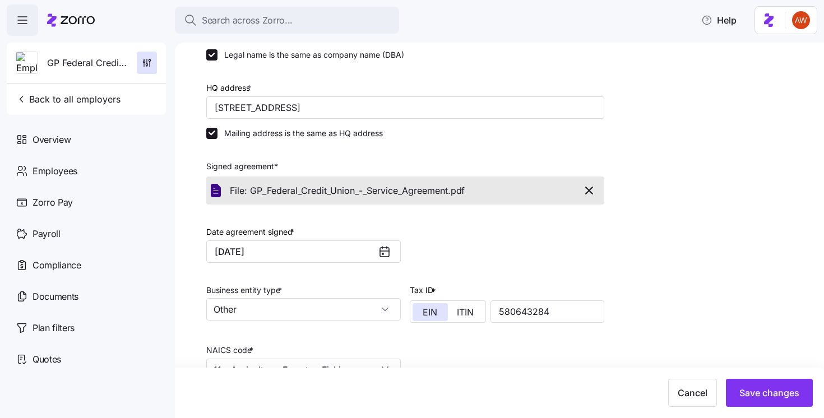
scroll to position [299, 0]
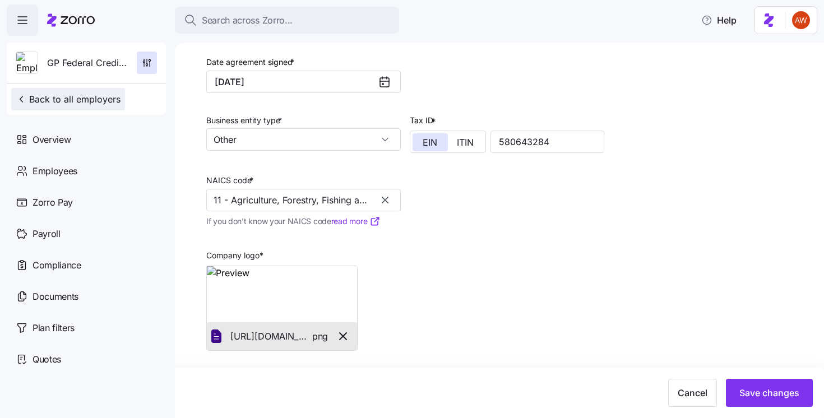
click at [81, 99] on span "Back to all employers" at bounding box center [68, 99] width 105 height 13
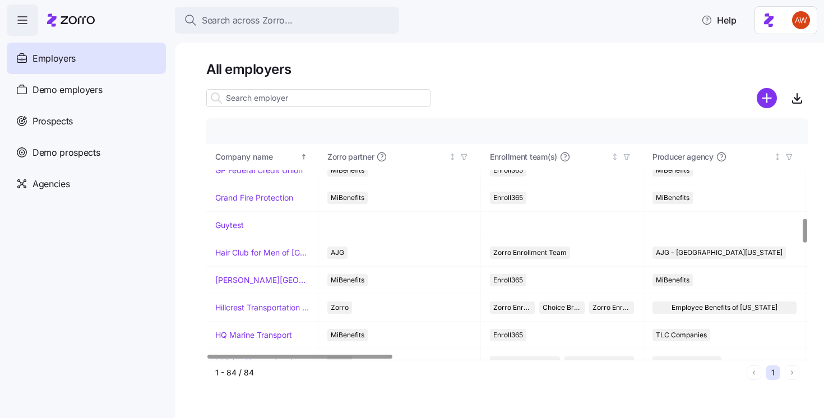
scroll to position [1005, 0]
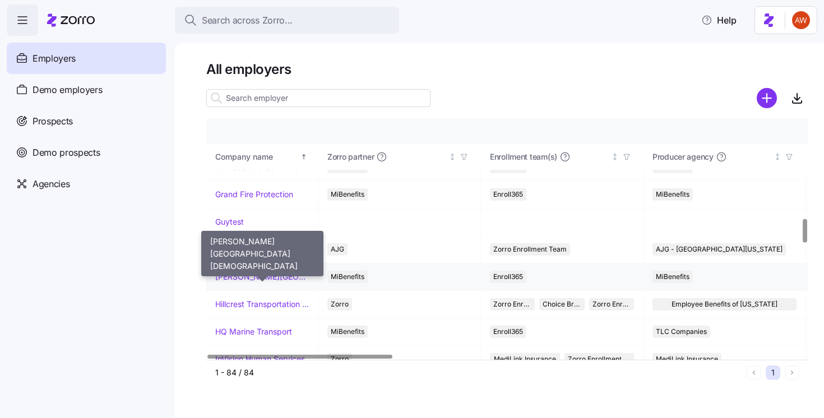
click at [277, 278] on link "[PERSON_NAME][GEOGRAPHIC_DATA][DEMOGRAPHIC_DATA]" at bounding box center [262, 276] width 94 height 11
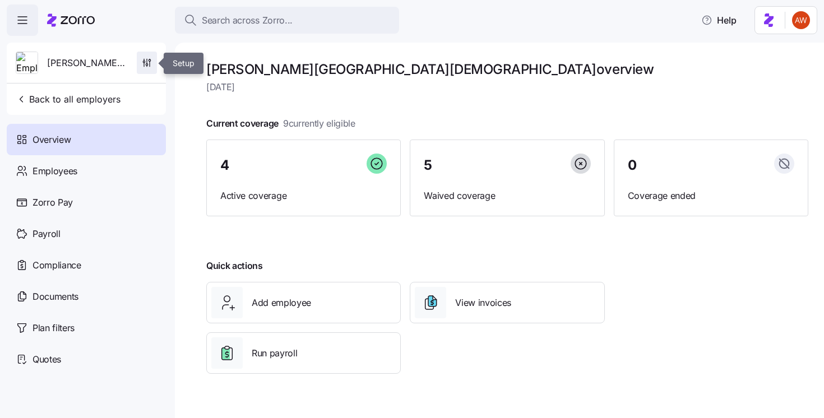
click at [150, 62] on icon "button" at bounding box center [150, 64] width 0 height 5
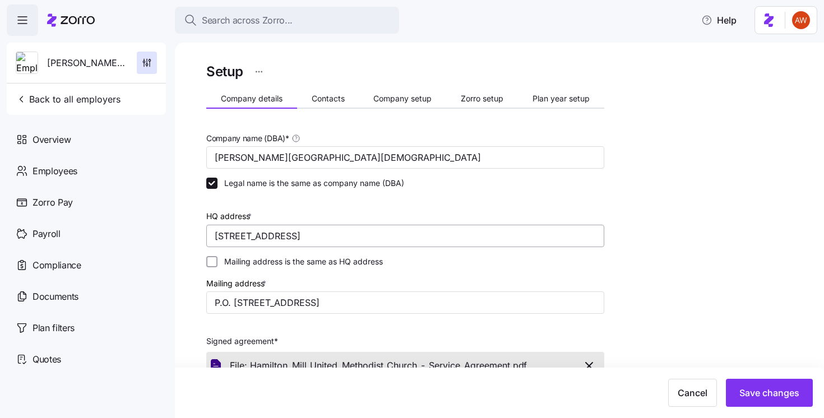
scroll to position [347, 0]
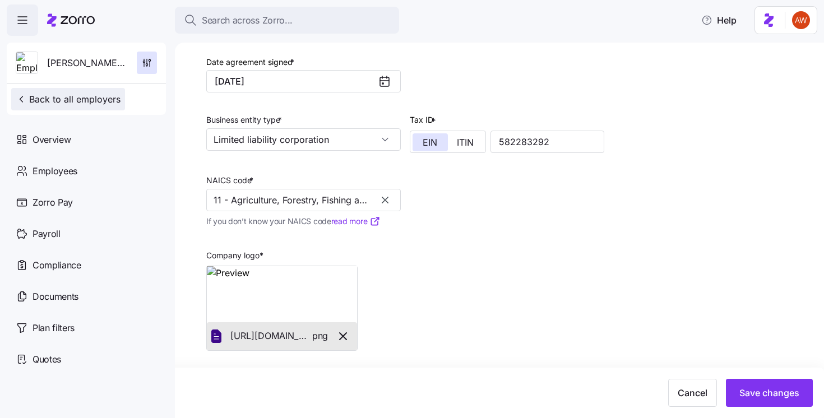
click at [84, 96] on span "Back to all employers" at bounding box center [68, 99] width 105 height 13
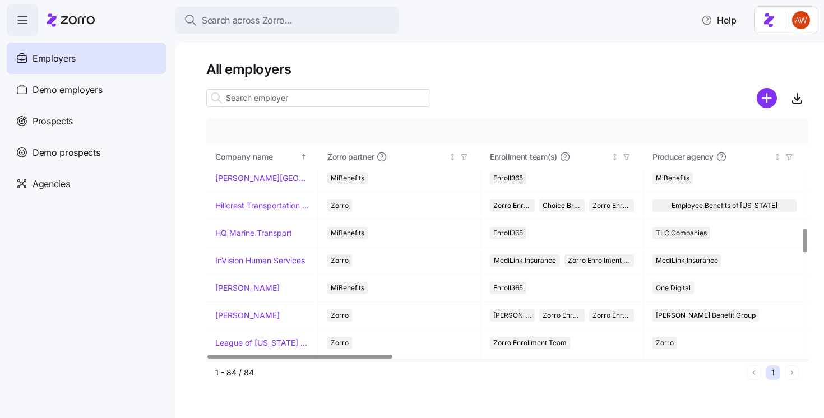
scroll to position [1104, 0]
click at [241, 288] on link "[PERSON_NAME]" at bounding box center [247, 288] width 64 height 11
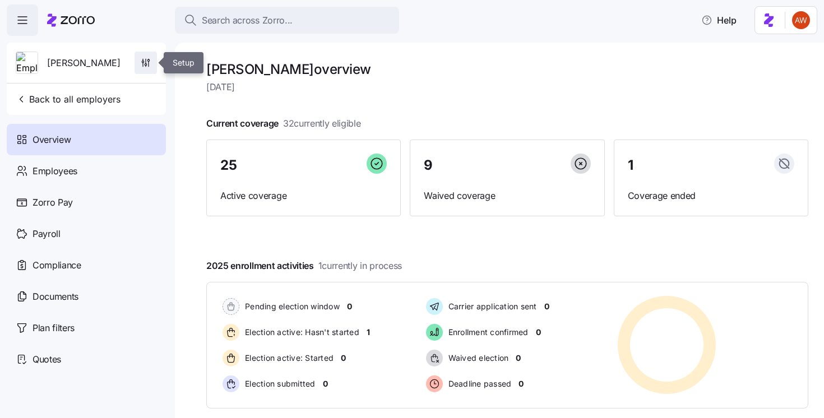
click at [146, 57] on span "button" at bounding box center [145, 62] width 21 height 21
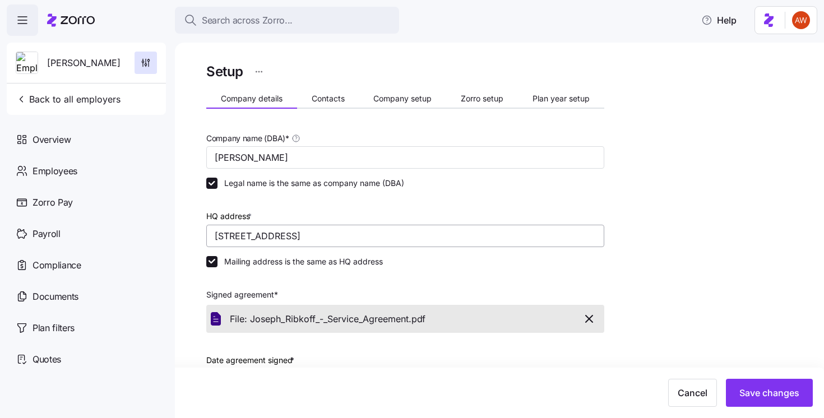
scroll to position [299, 0]
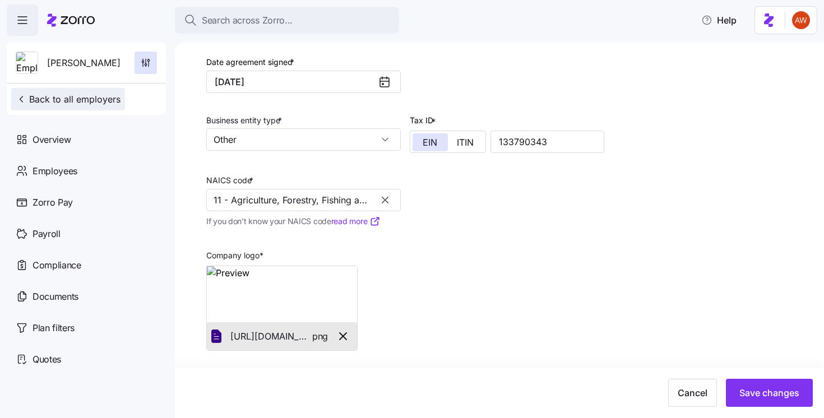
click at [88, 101] on span "Back to all employers" at bounding box center [68, 99] width 105 height 13
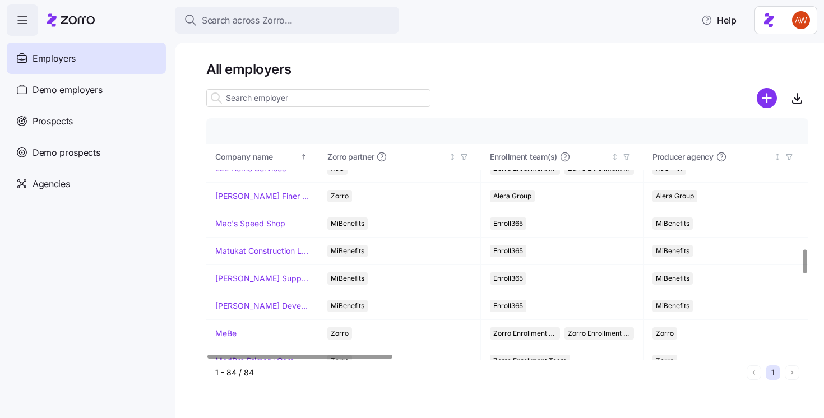
scroll to position [1304, 0]
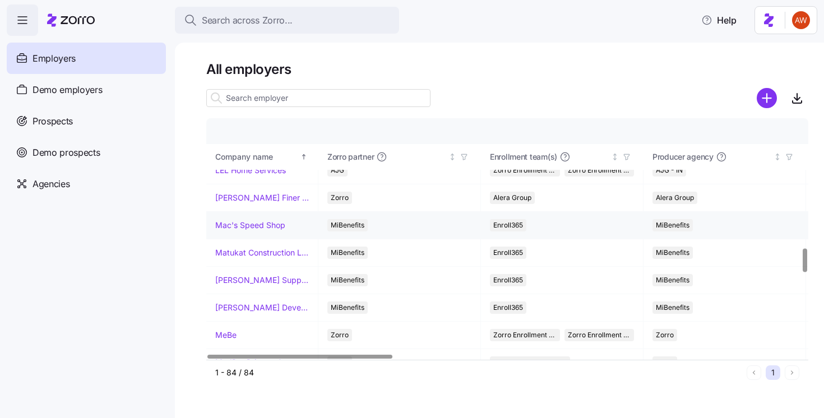
click at [260, 226] on link "Mac's Speed Shop" at bounding box center [250, 225] width 70 height 11
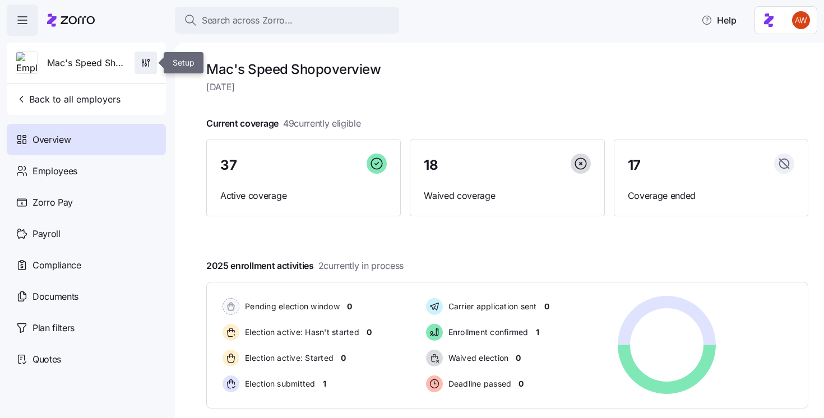
click at [150, 60] on icon "button" at bounding box center [145, 62] width 11 height 11
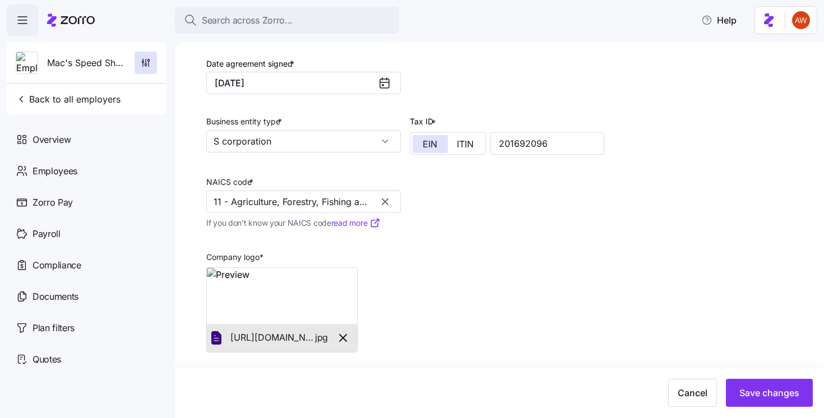
scroll to position [347, 0]
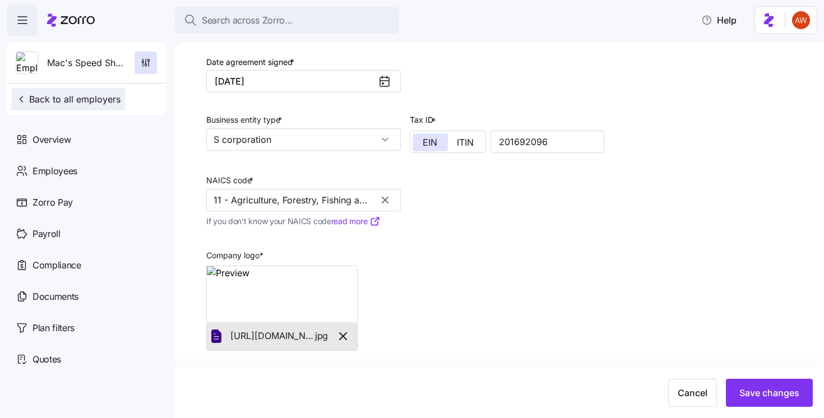
click at [107, 99] on span "Back to all employers" at bounding box center [68, 99] width 105 height 13
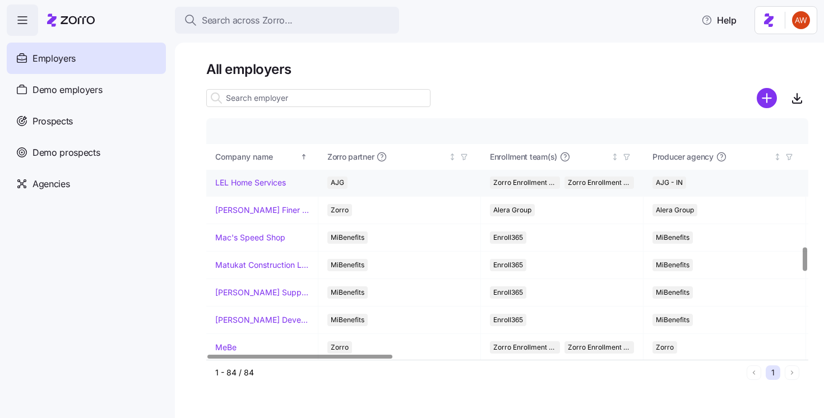
scroll to position [1293, 0]
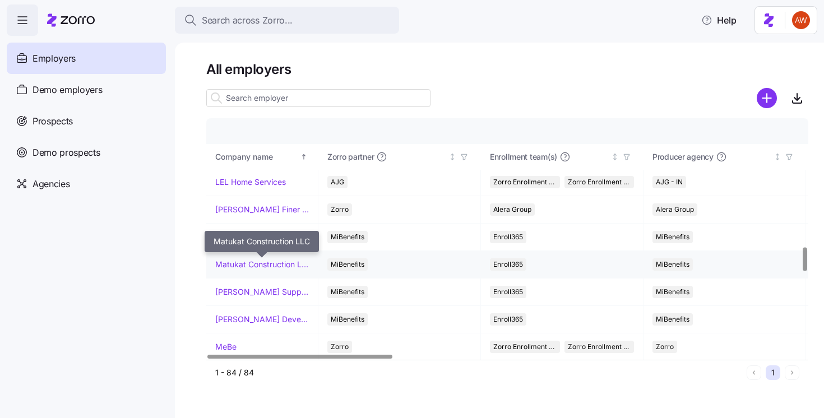
click at [261, 259] on link "Matukat Construction LLC" at bounding box center [262, 264] width 94 height 11
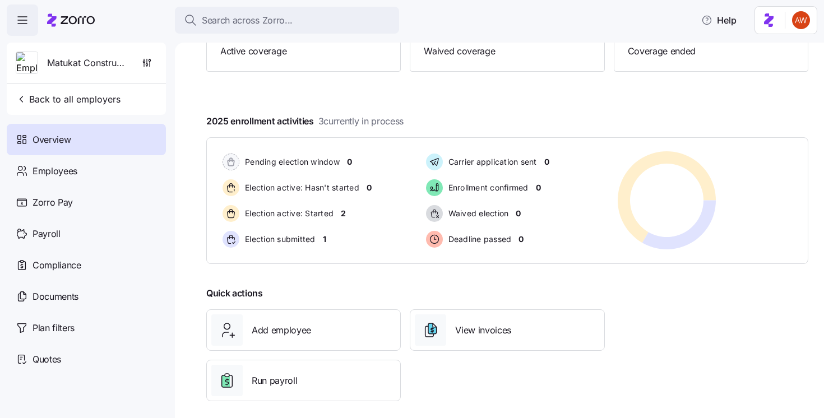
scroll to position [150, 0]
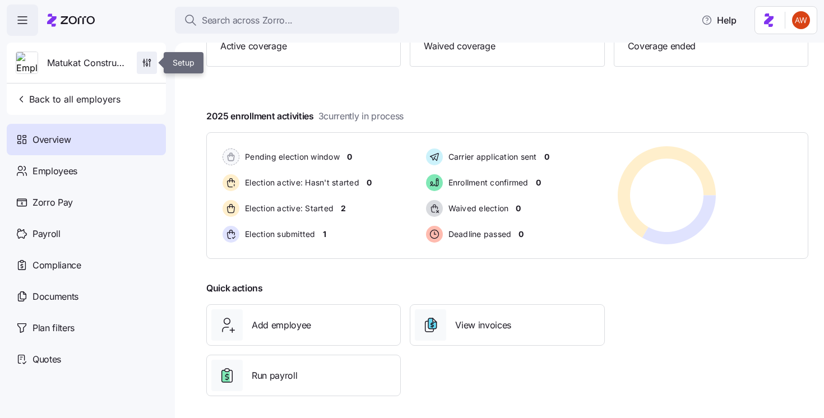
click at [146, 58] on icon "button" at bounding box center [146, 62] width 11 height 11
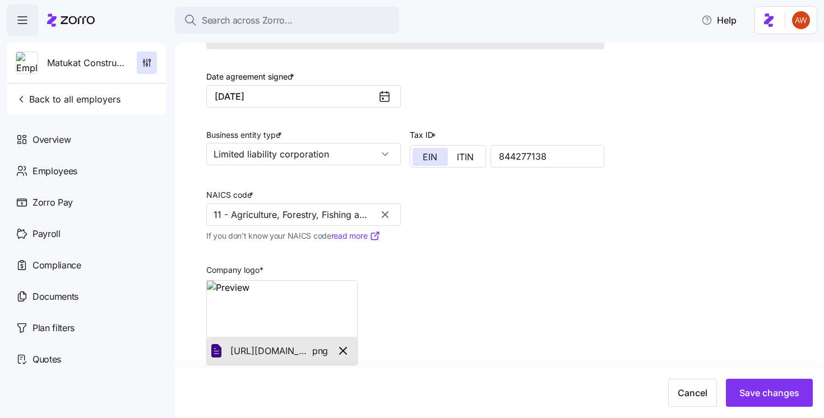
scroll to position [299, 0]
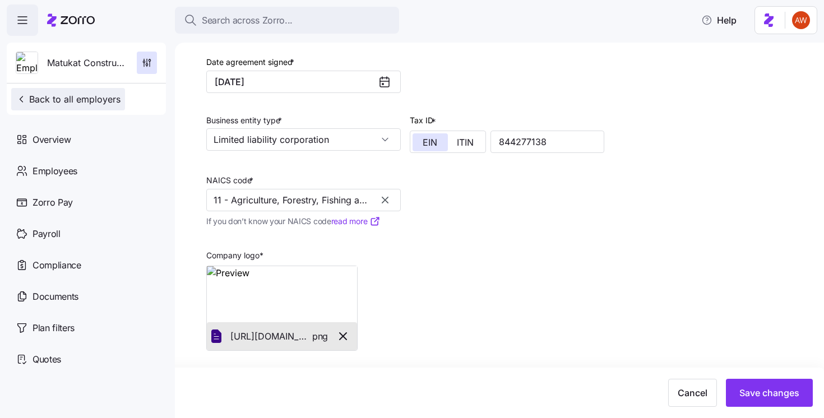
click at [44, 102] on span "Back to all employers" at bounding box center [68, 99] width 105 height 13
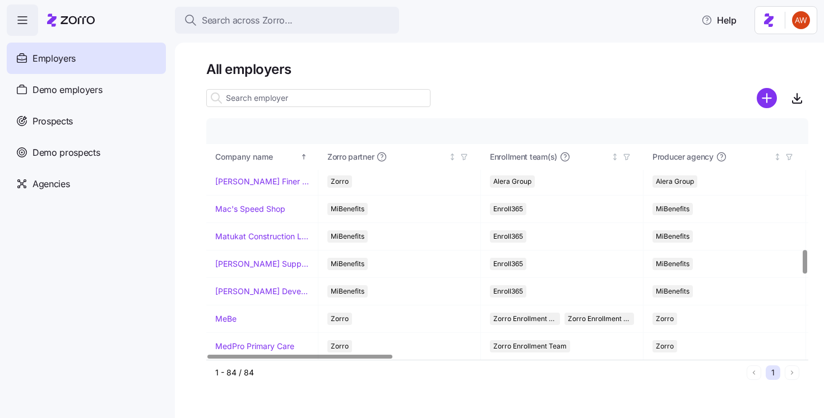
scroll to position [1319, 0]
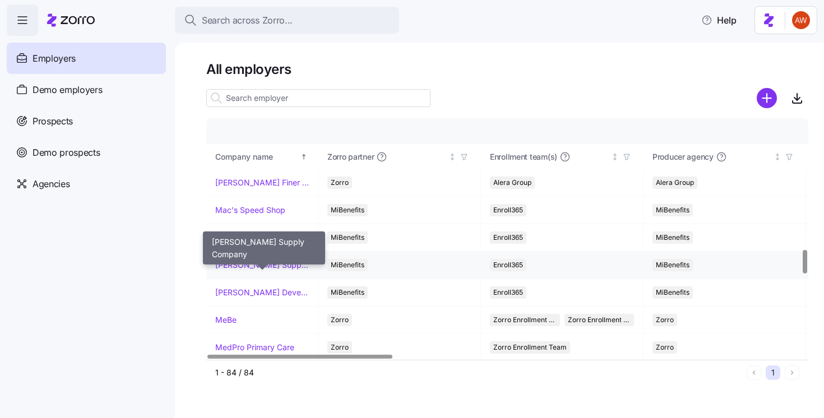
click at [251, 263] on link "[PERSON_NAME] Supply Company" at bounding box center [262, 265] width 94 height 11
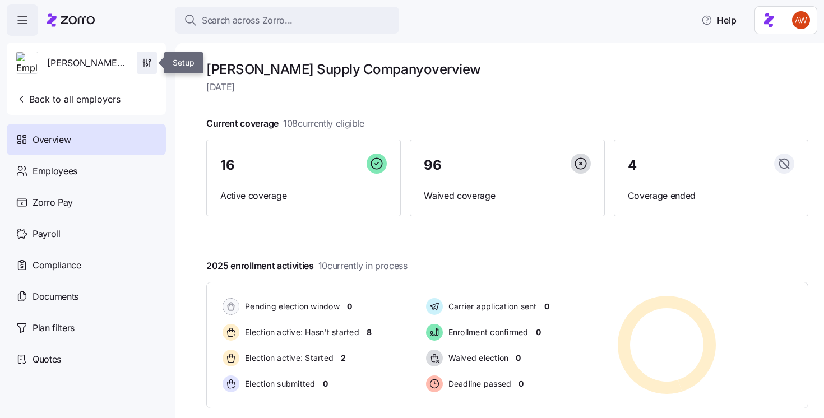
click at [147, 63] on icon "button" at bounding box center [147, 61] width 0 height 4
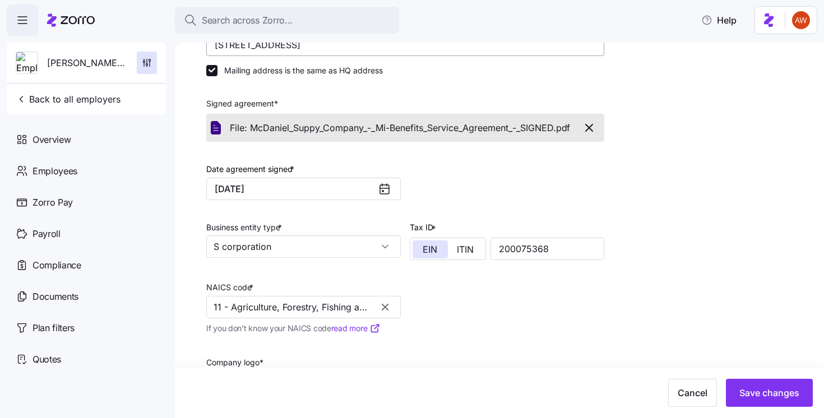
scroll to position [299, 0]
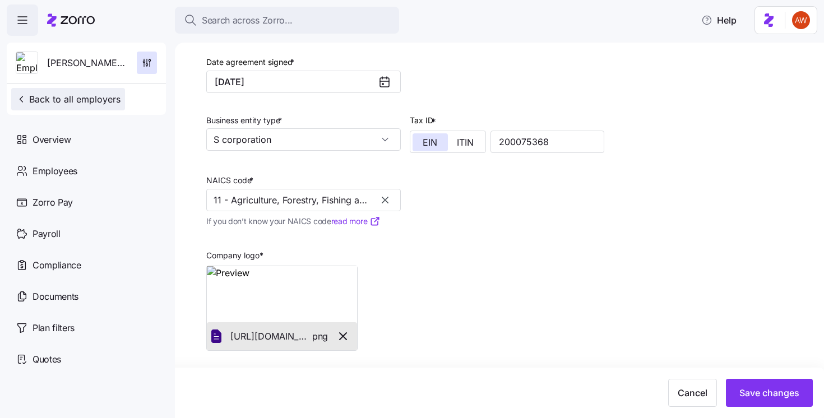
click at [115, 90] on button "Back to all employers" at bounding box center [68, 99] width 114 height 22
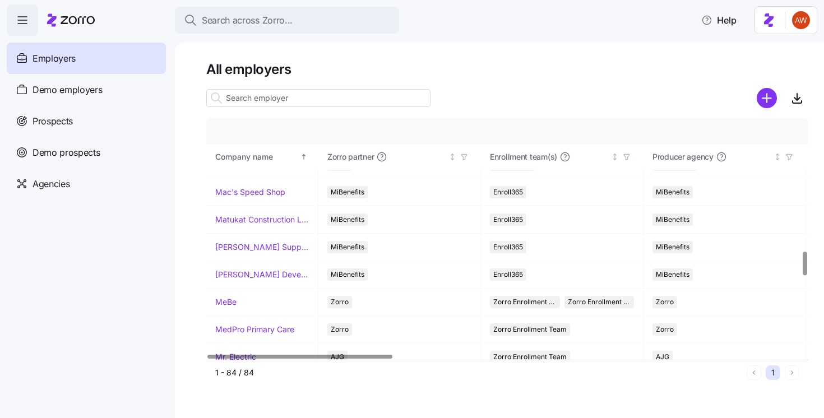
scroll to position [1339, 0]
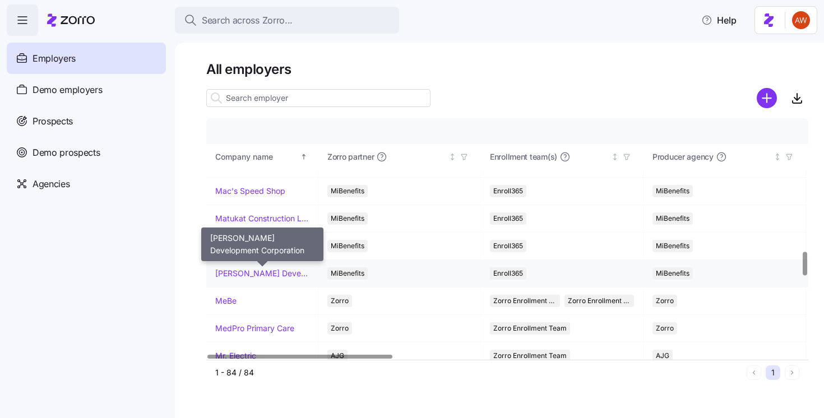
click at [277, 275] on link "[PERSON_NAME] Development Corporation" at bounding box center [262, 273] width 94 height 11
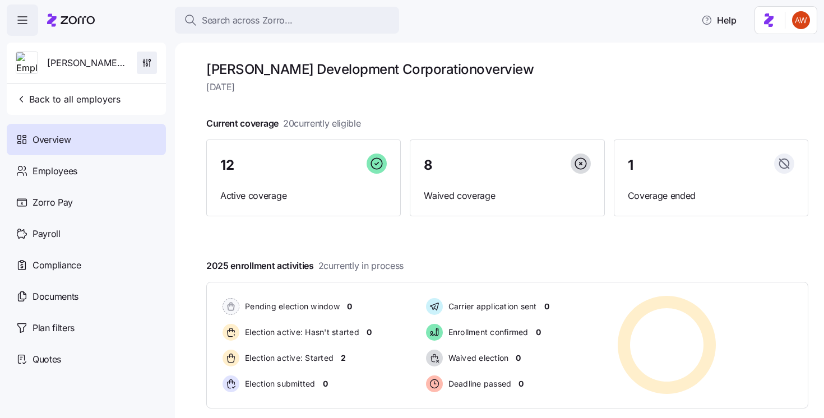
click at [152, 58] on icon "button" at bounding box center [146, 62] width 11 height 11
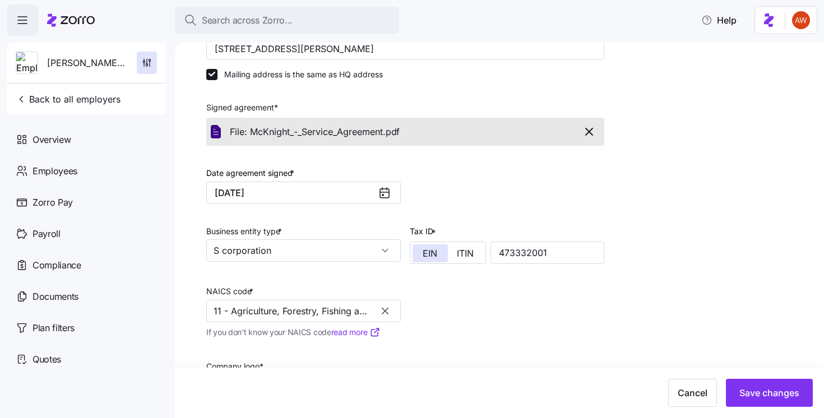
scroll to position [299, 0]
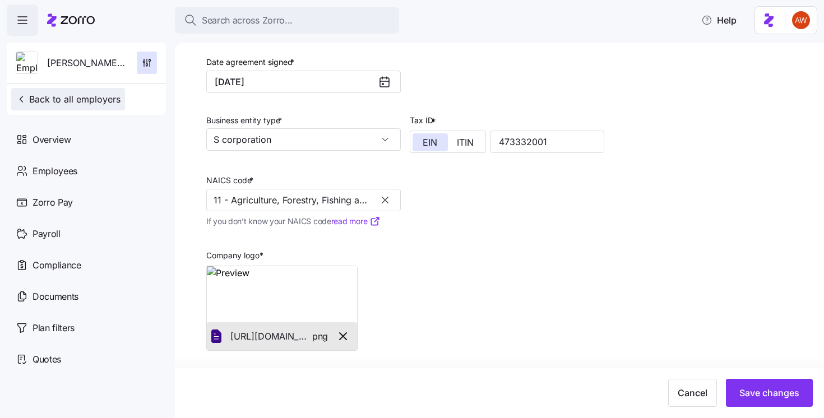
click at [103, 91] on button "Back to all employers" at bounding box center [68, 99] width 114 height 22
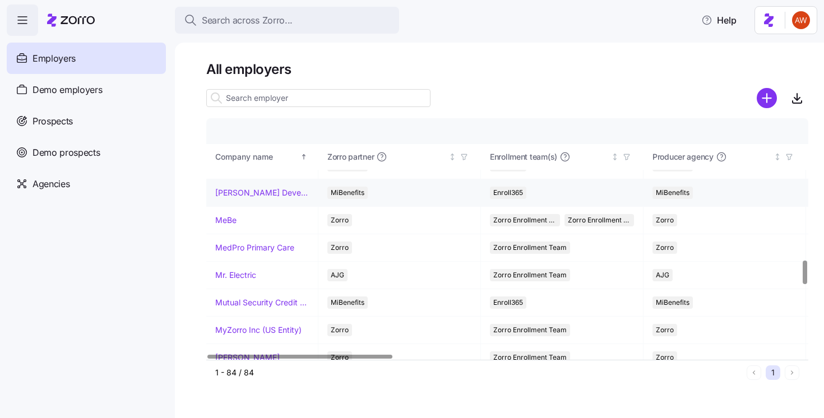
scroll to position [1428, 0]
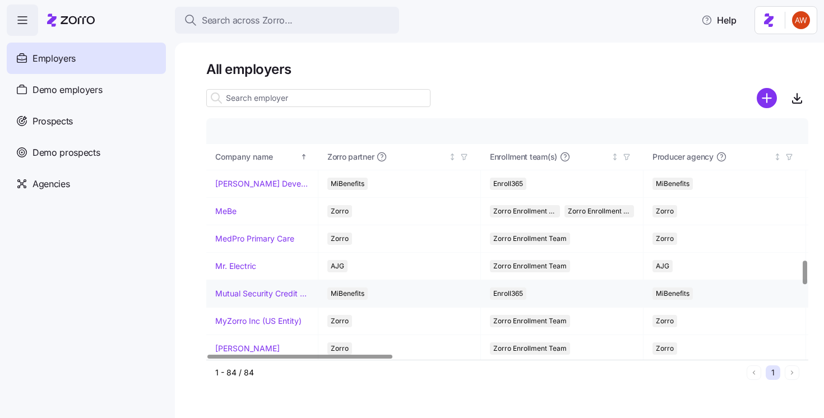
click at [243, 292] on link "Mutual Security Credit Union" at bounding box center [262, 293] width 94 height 11
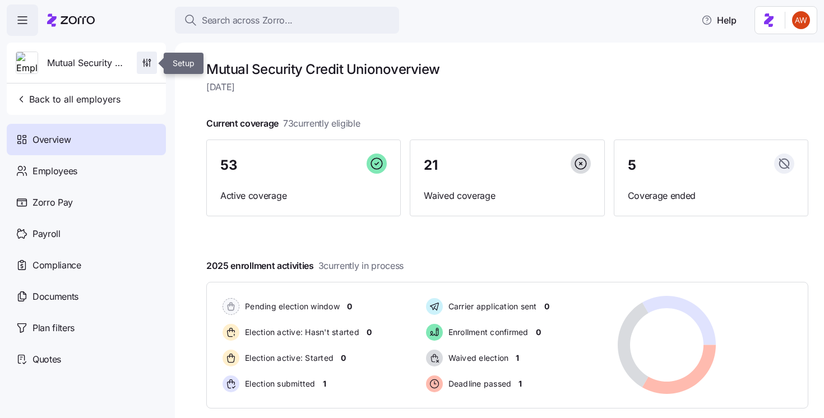
click at [151, 65] on icon "button" at bounding box center [146, 62] width 11 height 11
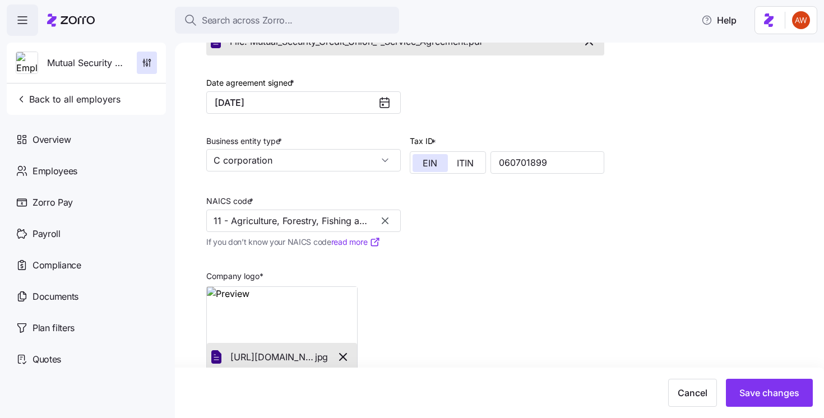
scroll to position [299, 0]
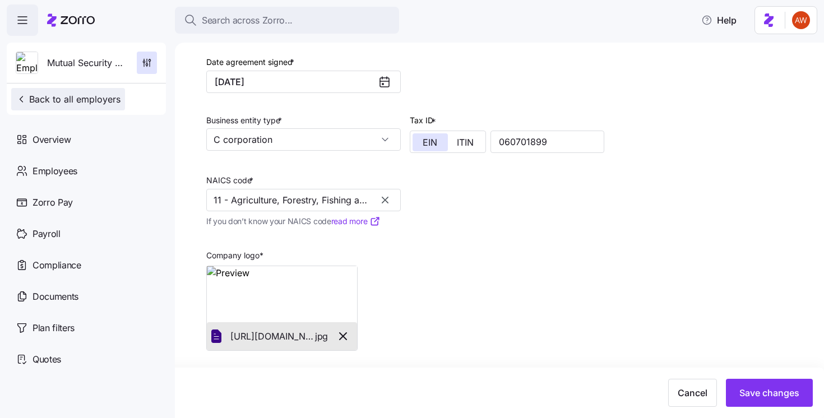
click at [103, 100] on span "Back to all employers" at bounding box center [68, 99] width 105 height 13
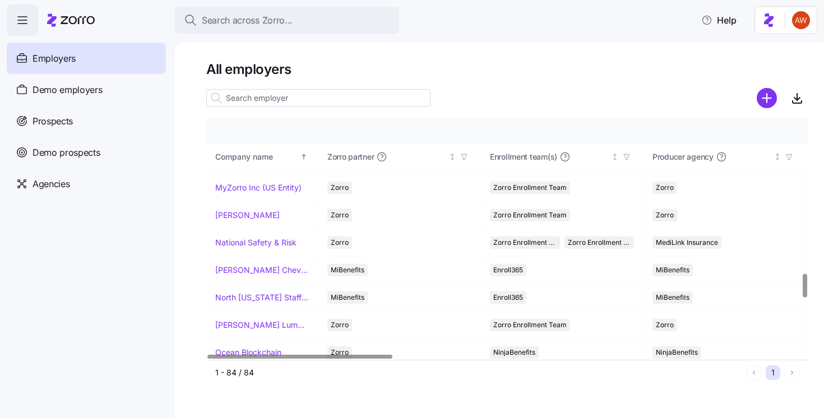
scroll to position [1565, 0]
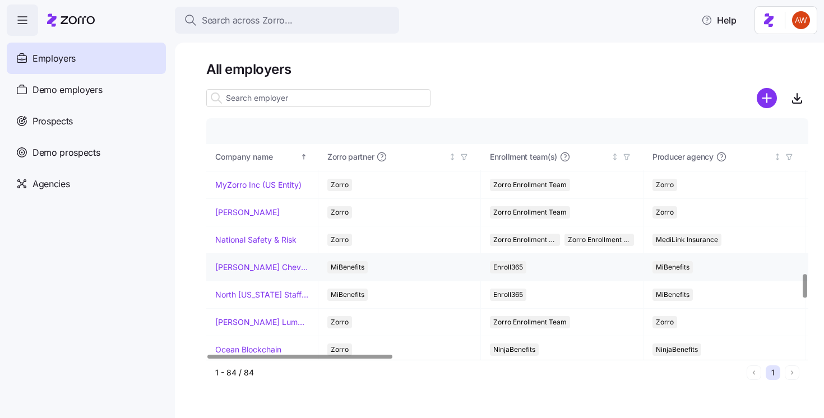
click at [257, 268] on link "[PERSON_NAME] Chevrolet" at bounding box center [262, 267] width 94 height 11
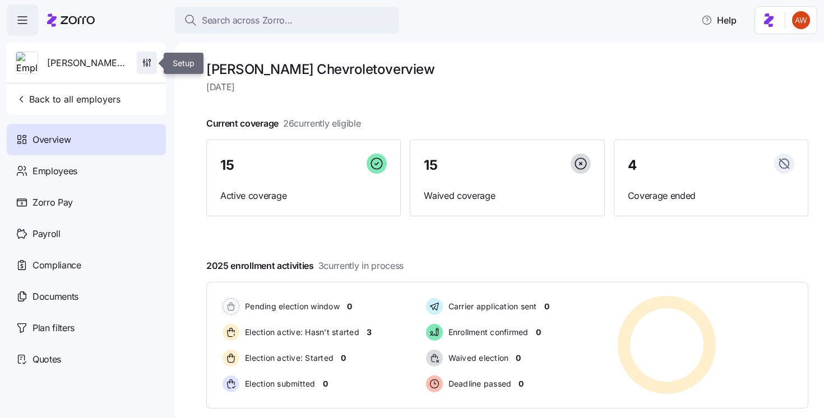
click at [147, 62] on icon "button" at bounding box center [147, 61] width 0 height 4
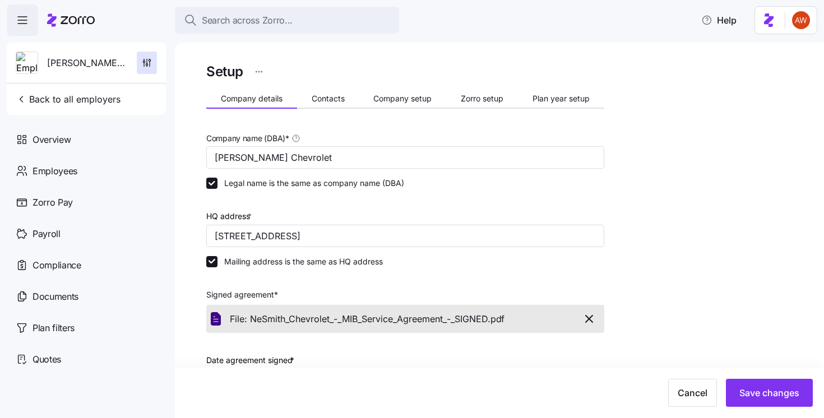
scroll to position [299, 0]
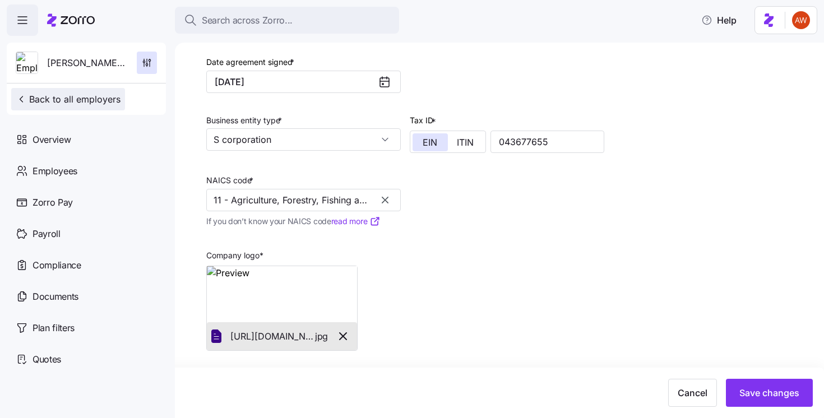
click at [78, 97] on span "Back to all employers" at bounding box center [68, 99] width 105 height 13
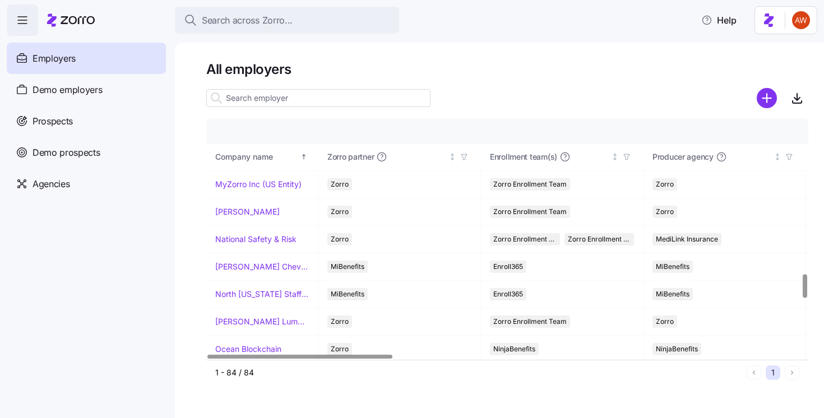
scroll to position [1571, 0]
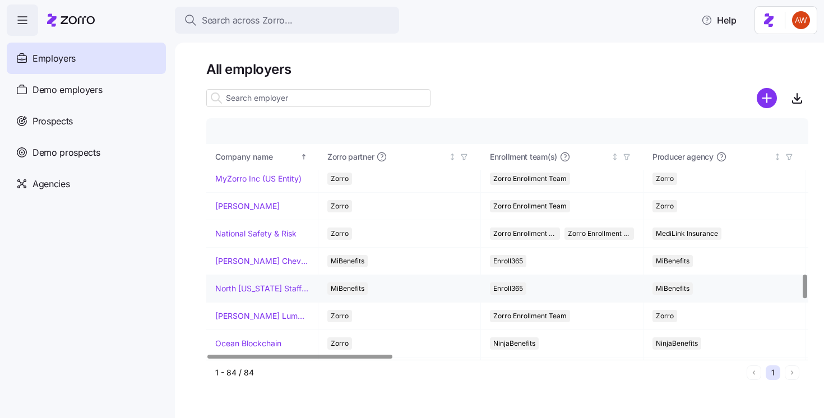
click at [267, 283] on link "North [US_STATE] Staffing" at bounding box center [262, 288] width 94 height 11
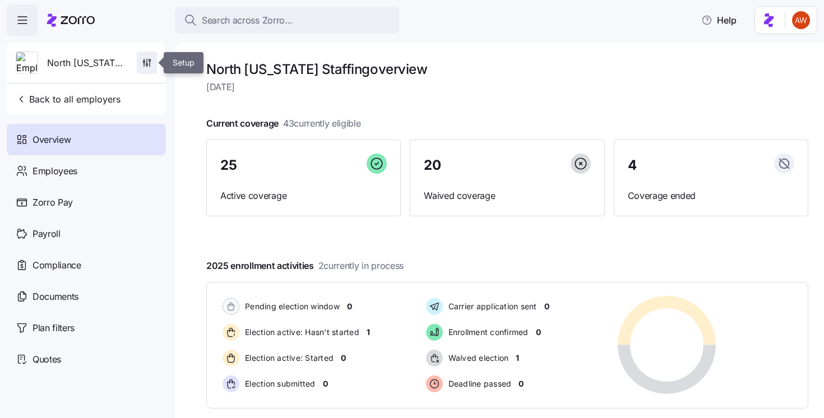
click at [149, 68] on icon "button" at bounding box center [146, 62] width 11 height 11
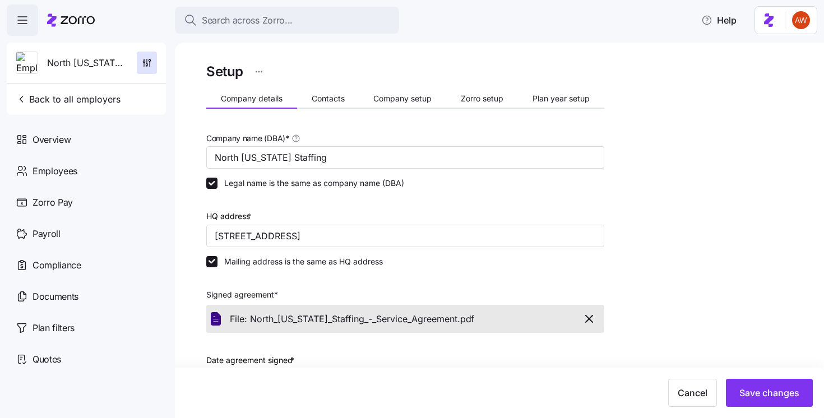
scroll to position [299, 0]
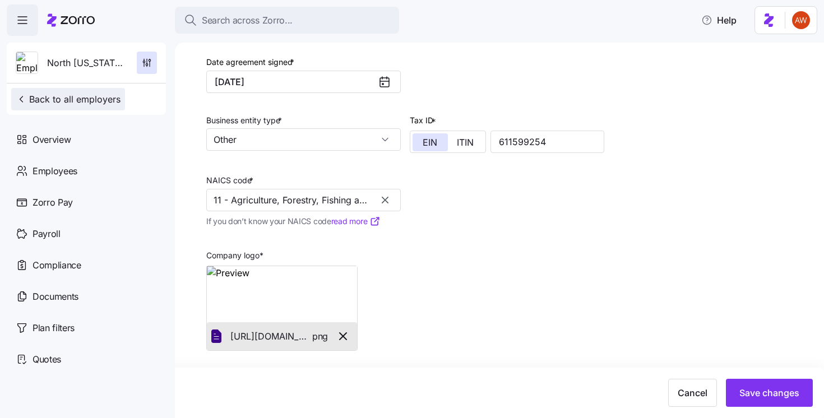
click at [101, 91] on button "Back to all employers" at bounding box center [68, 99] width 114 height 22
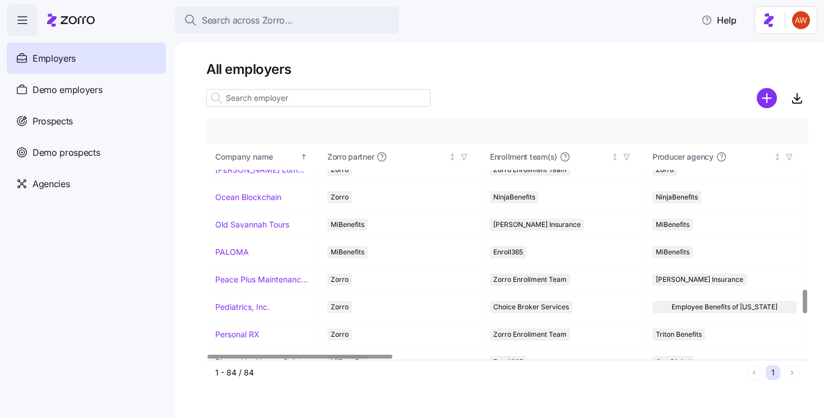
scroll to position [1714, 0]
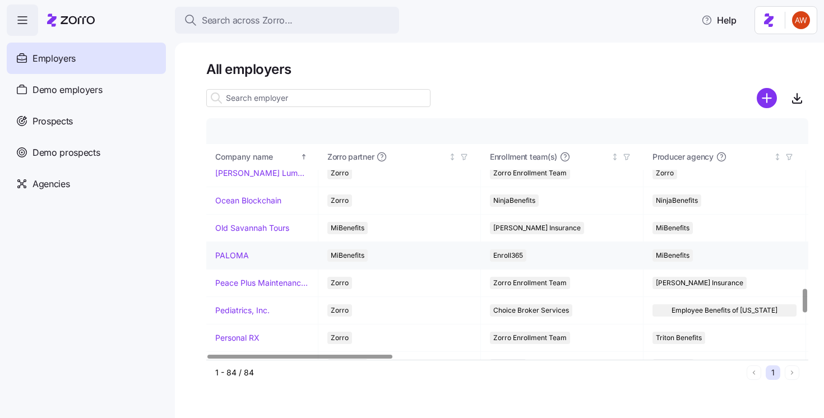
click at [234, 252] on link "PALOMA" at bounding box center [232, 255] width 34 height 11
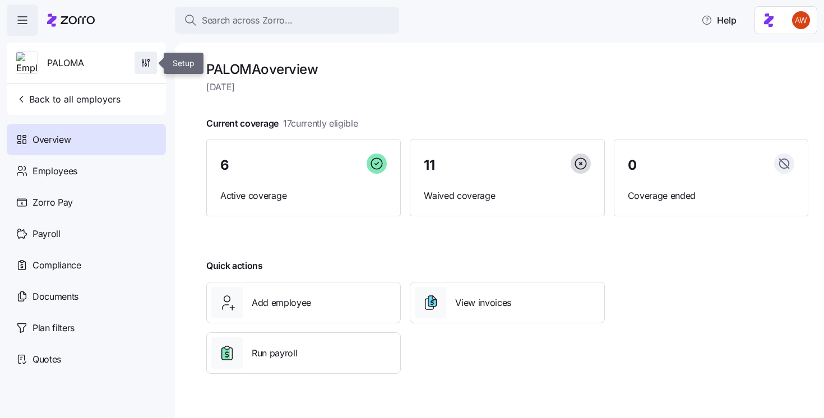
click at [144, 63] on icon "button" at bounding box center [145, 62] width 11 height 11
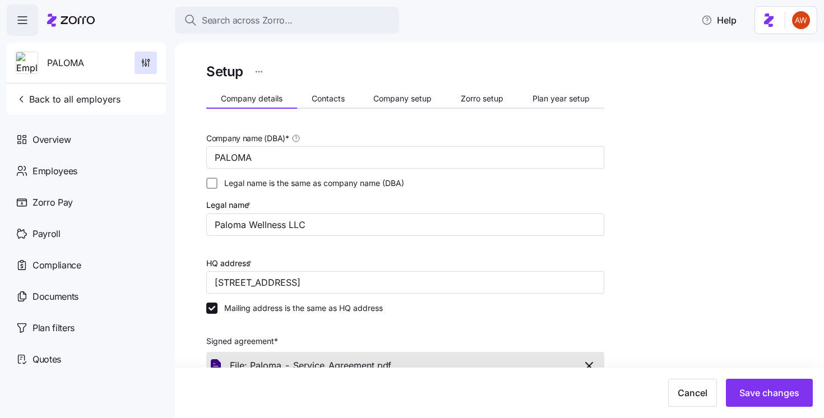
scroll to position [347, 0]
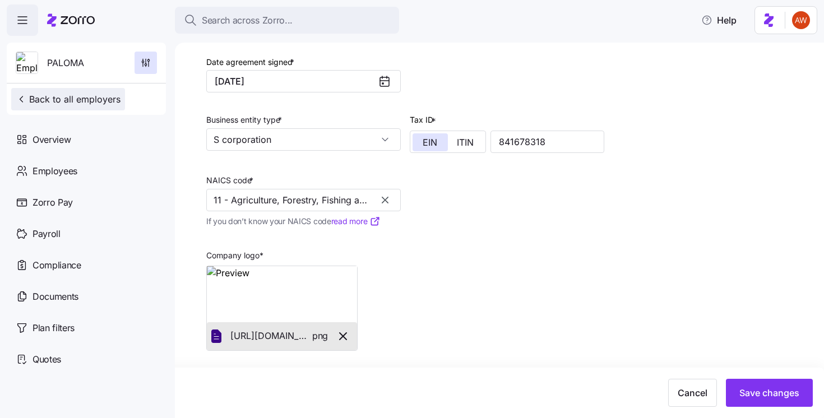
click at [49, 101] on span "Back to all employers" at bounding box center [68, 99] width 105 height 13
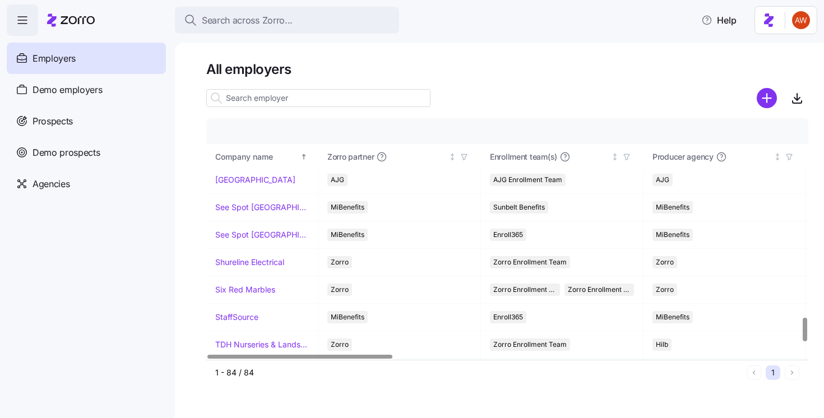
scroll to position [2117, 0]
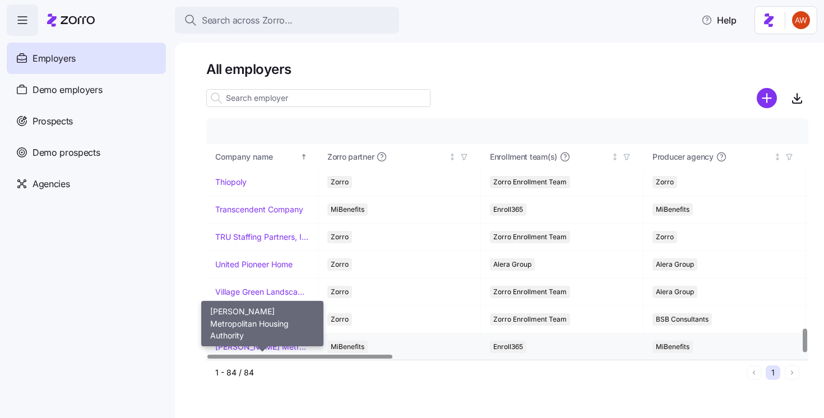
click at [253, 343] on link "[PERSON_NAME] Metropolitan Housing Authority" at bounding box center [262, 347] width 94 height 11
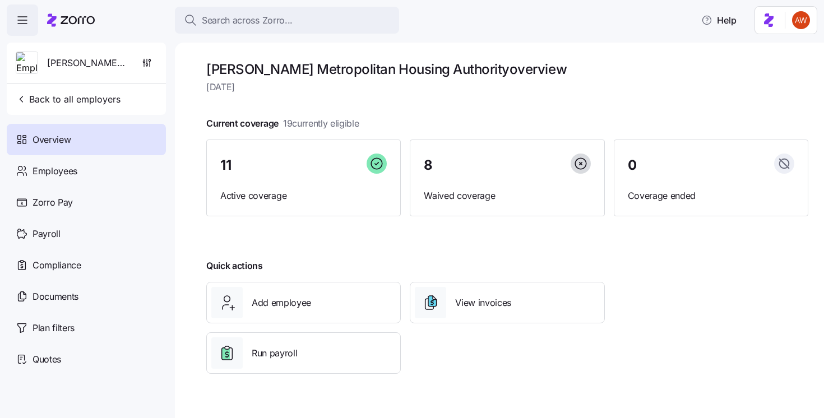
click at [154, 75] on div "[PERSON_NAME] Metropolitan Housing Authority" at bounding box center [86, 63] width 150 height 40
click at [150, 64] on icon "button" at bounding box center [150, 64] width 0 height 5
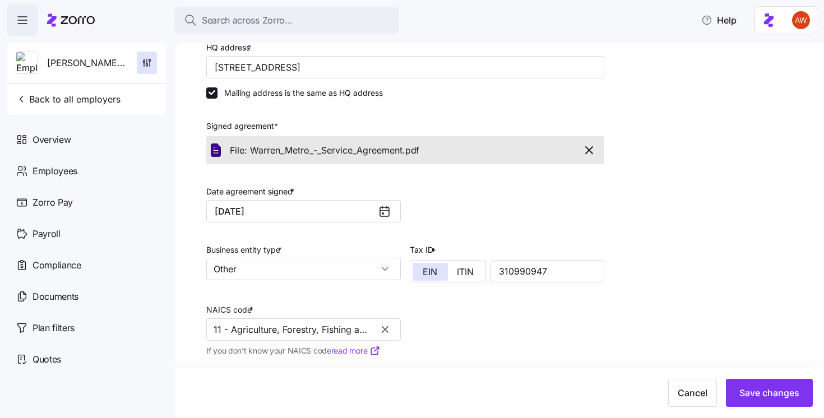
scroll to position [299, 0]
